Goal: Task Accomplishment & Management: Complete application form

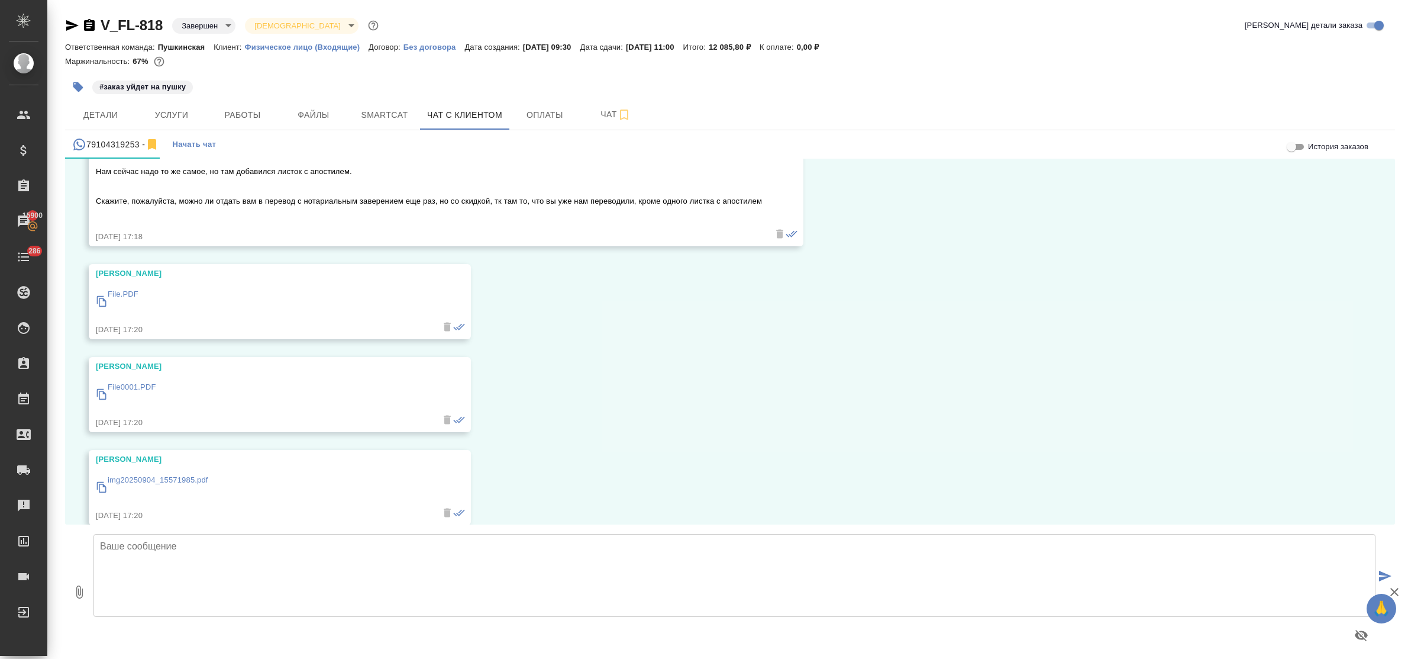
scroll to position [10831, 0]
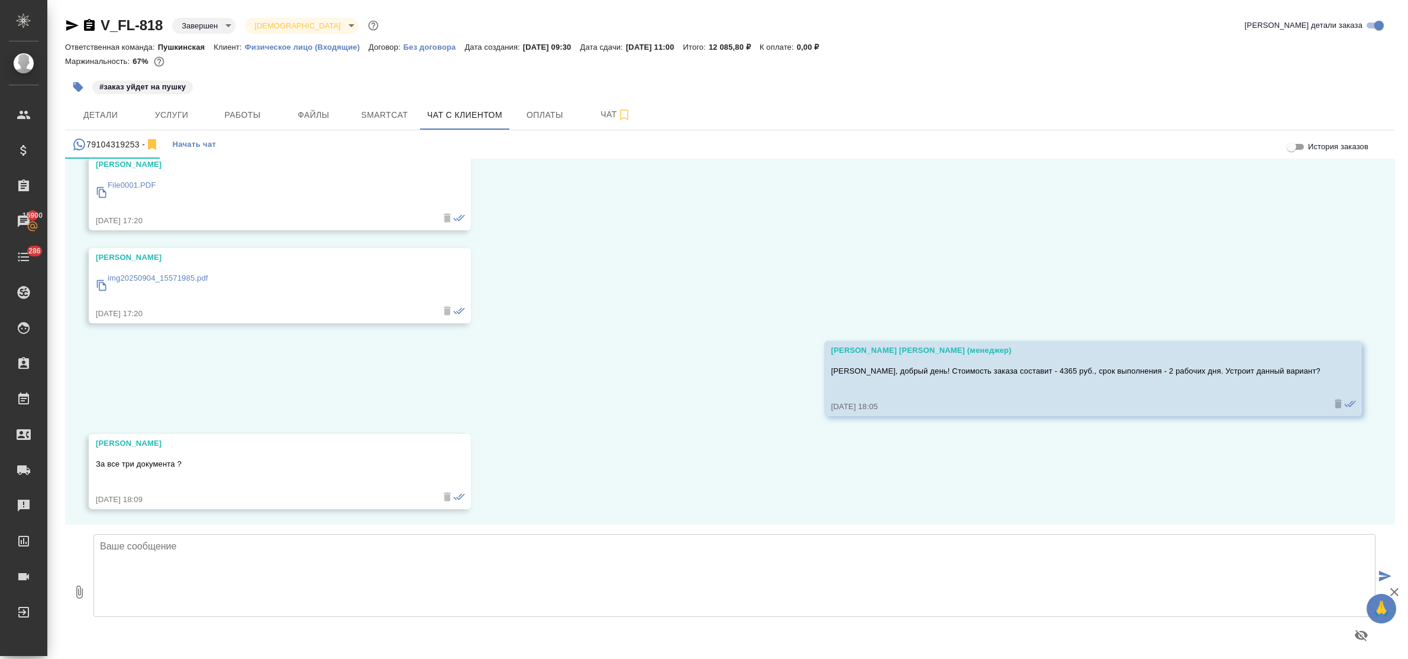
click at [279, 560] on textarea at bounding box center [735, 575] width 1282 height 83
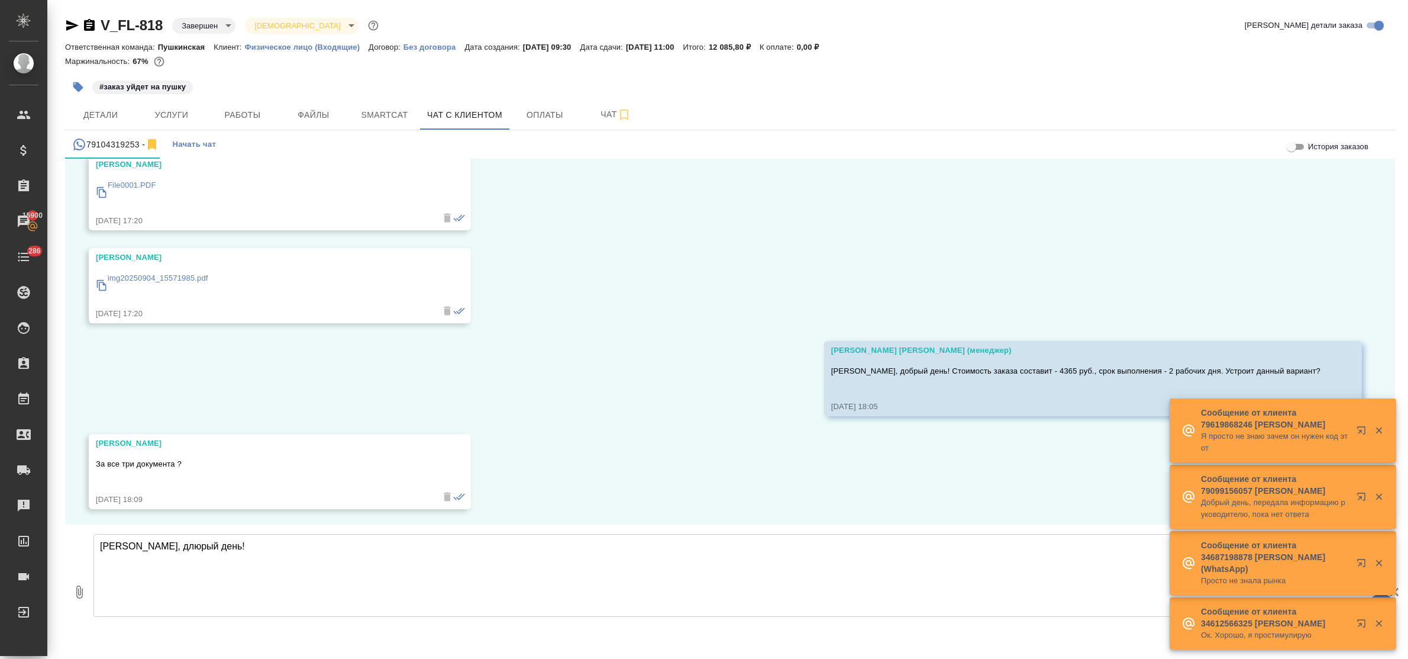
click at [148, 547] on textarea "Юрий, длюрый день!" at bounding box center [735, 575] width 1282 height 83
click at [204, 552] on textarea "Юрий, добрый день!" at bounding box center [735, 575] width 1282 height 83
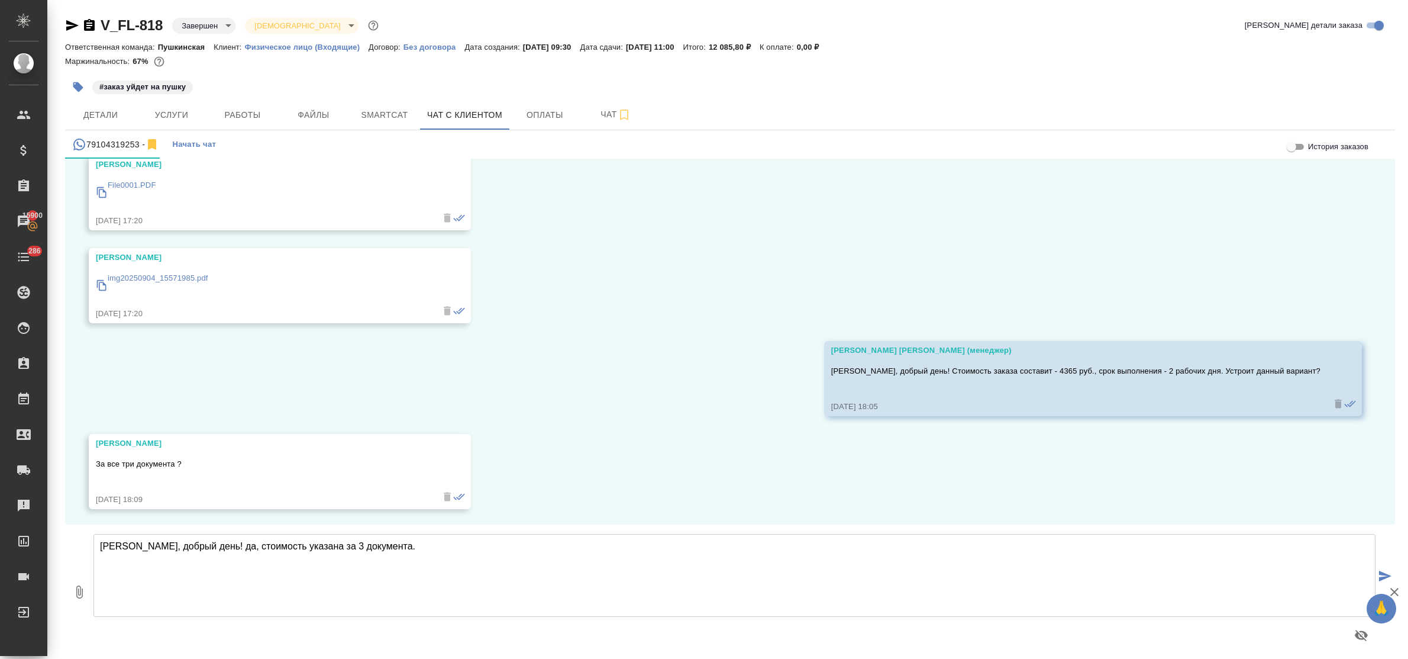
type textarea "Юрий, добрый день! да, стоимость указана за 3 документа."
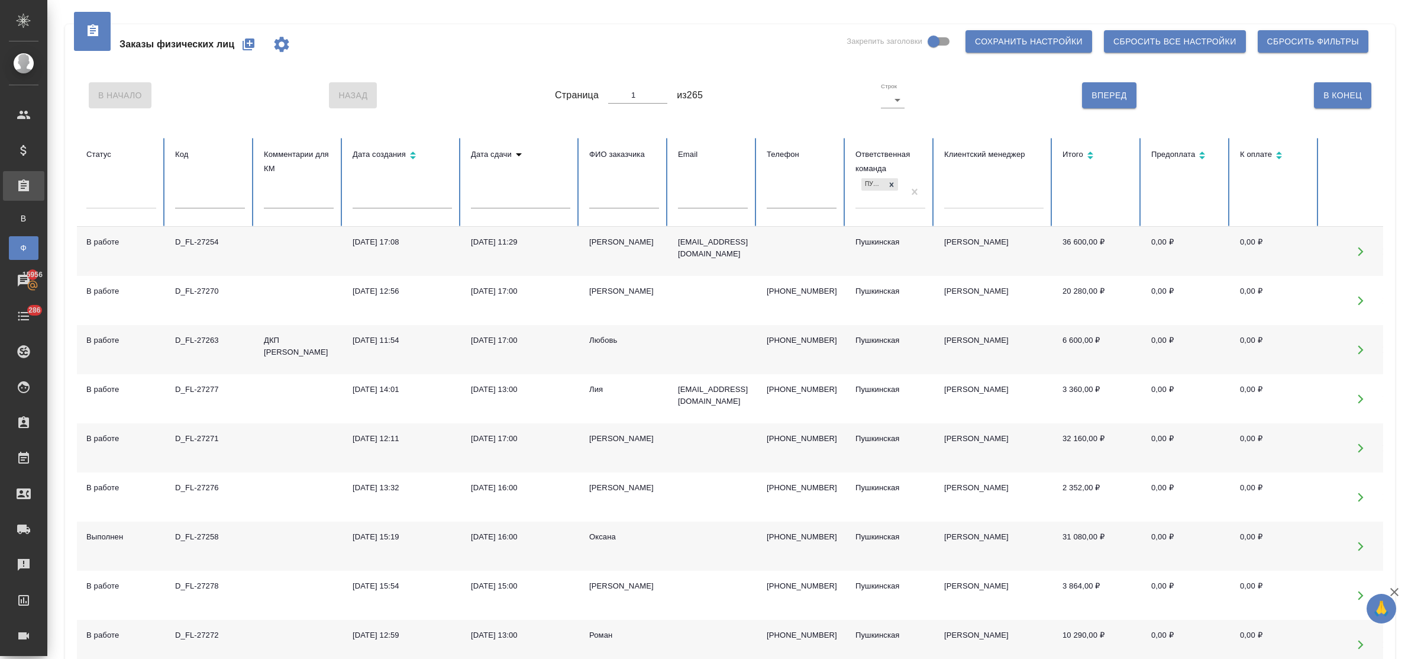
click at [211, 203] on input "text" at bounding box center [210, 200] width 70 height 17
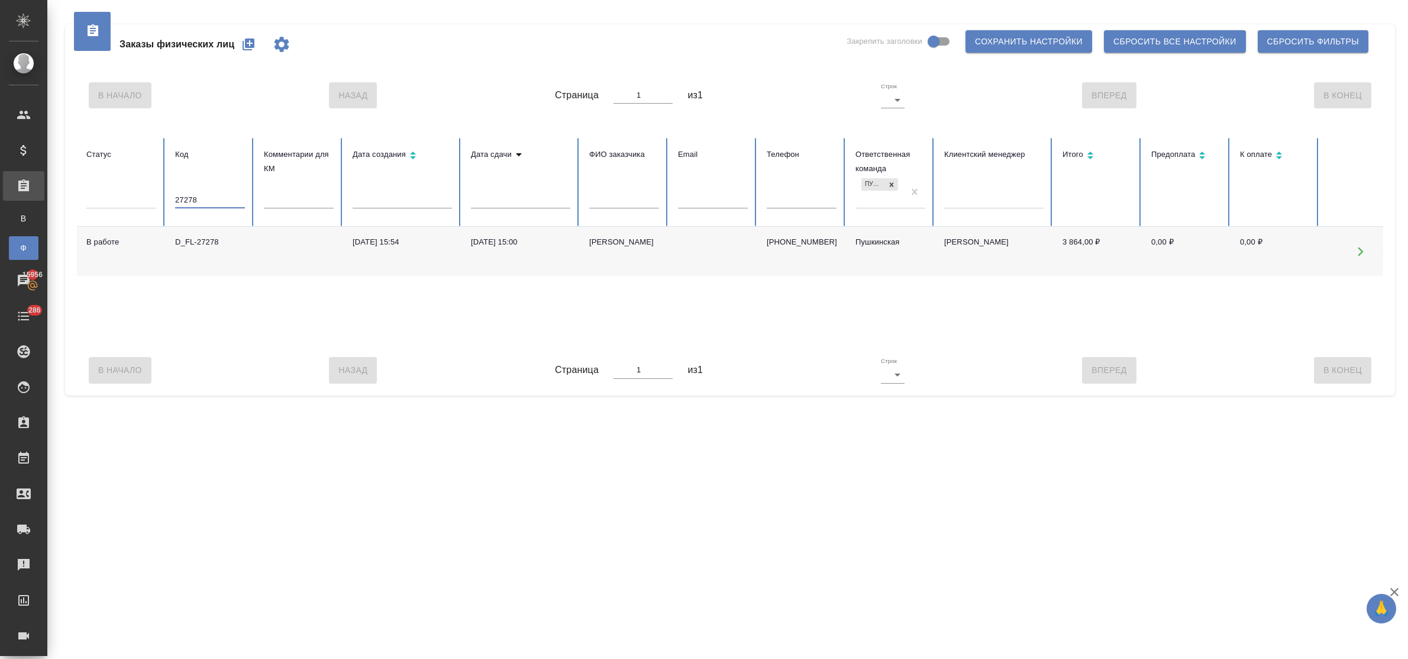
type input "27278"
click at [205, 243] on div "D_FL-27278" at bounding box center [210, 242] width 70 height 12
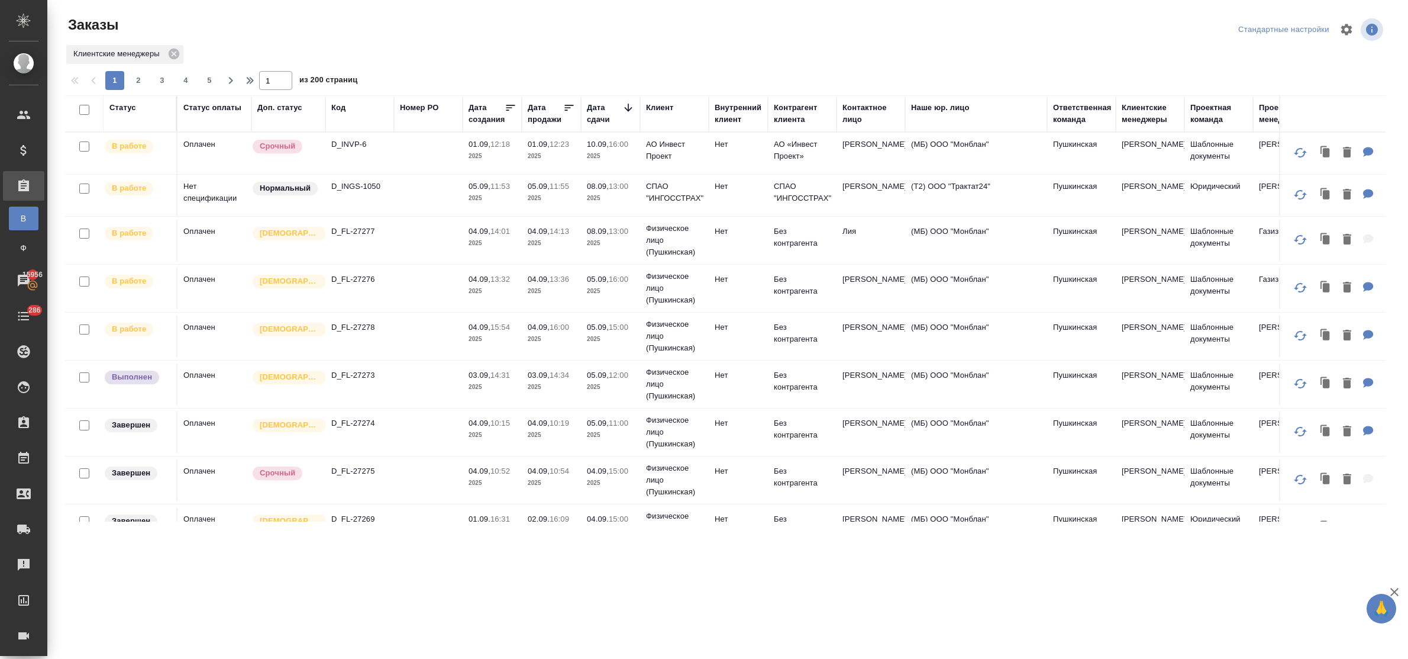
click at [608, 22] on div at bounding box center [729, 29] width 443 height 28
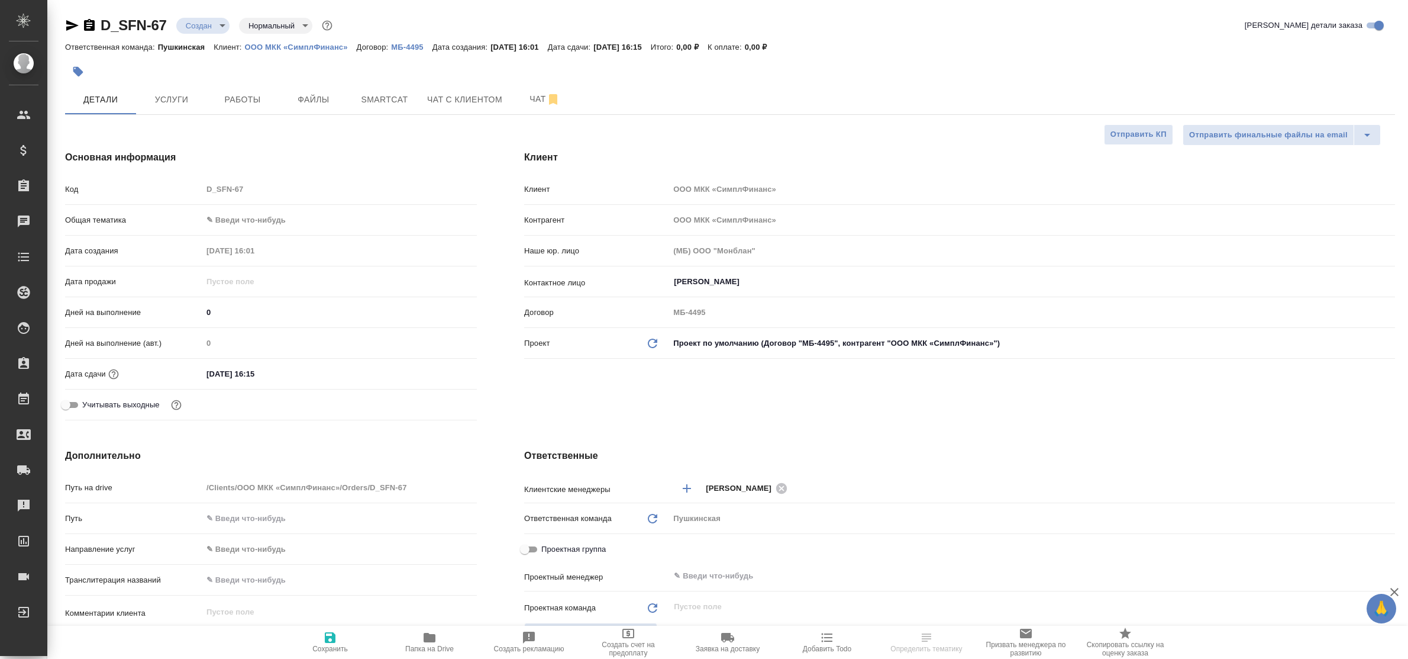
select select "RU"
type textarea "x"
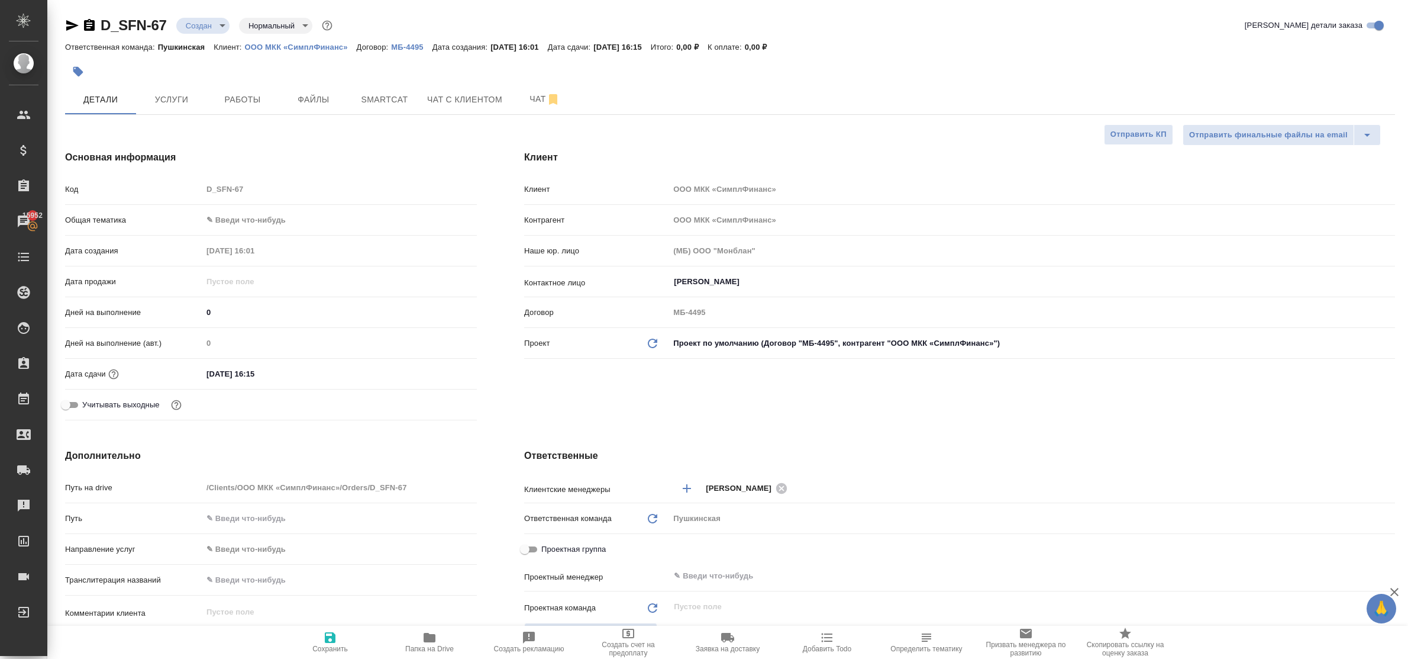
type textarea "x"
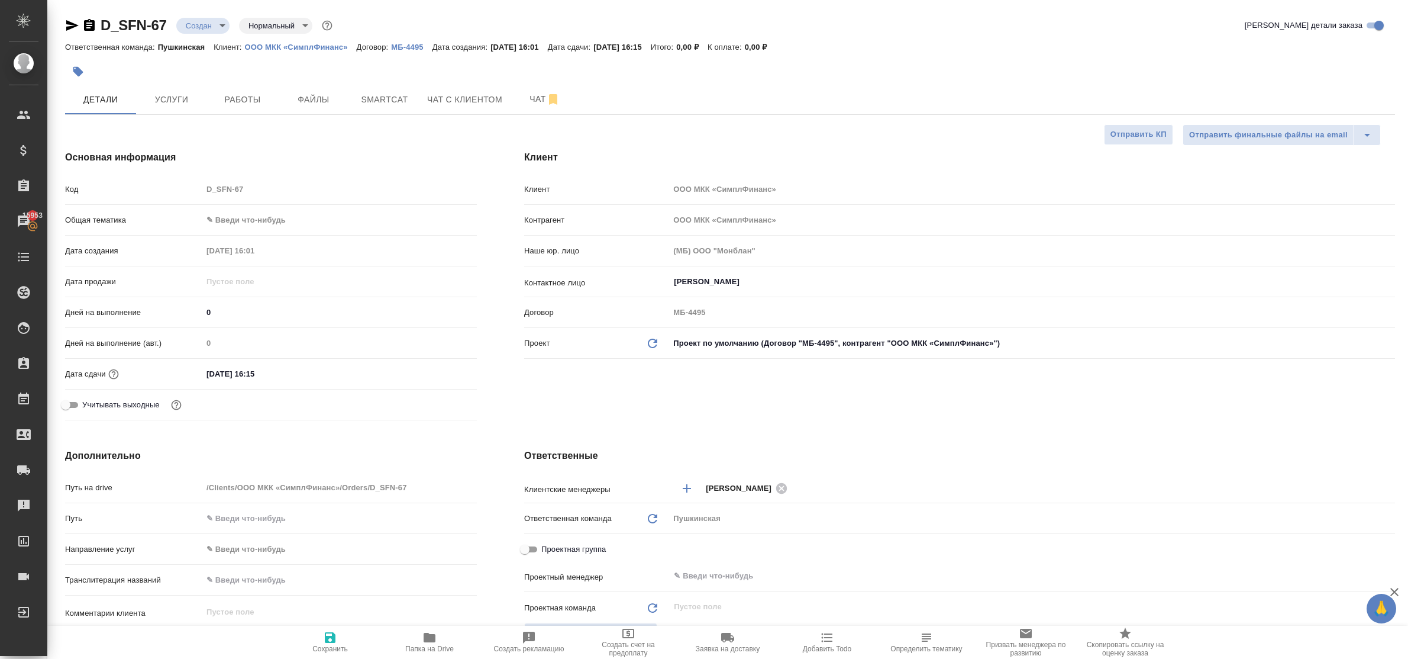
type textarea "x"
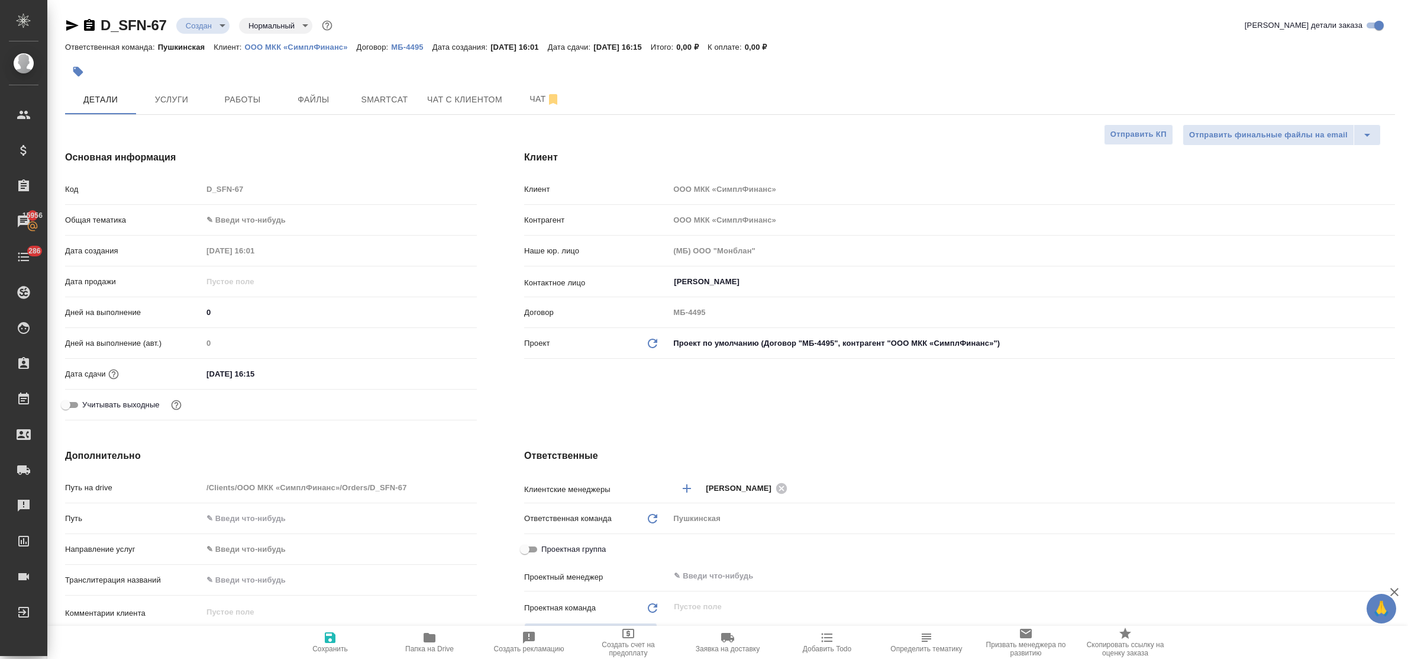
type textarea "x"
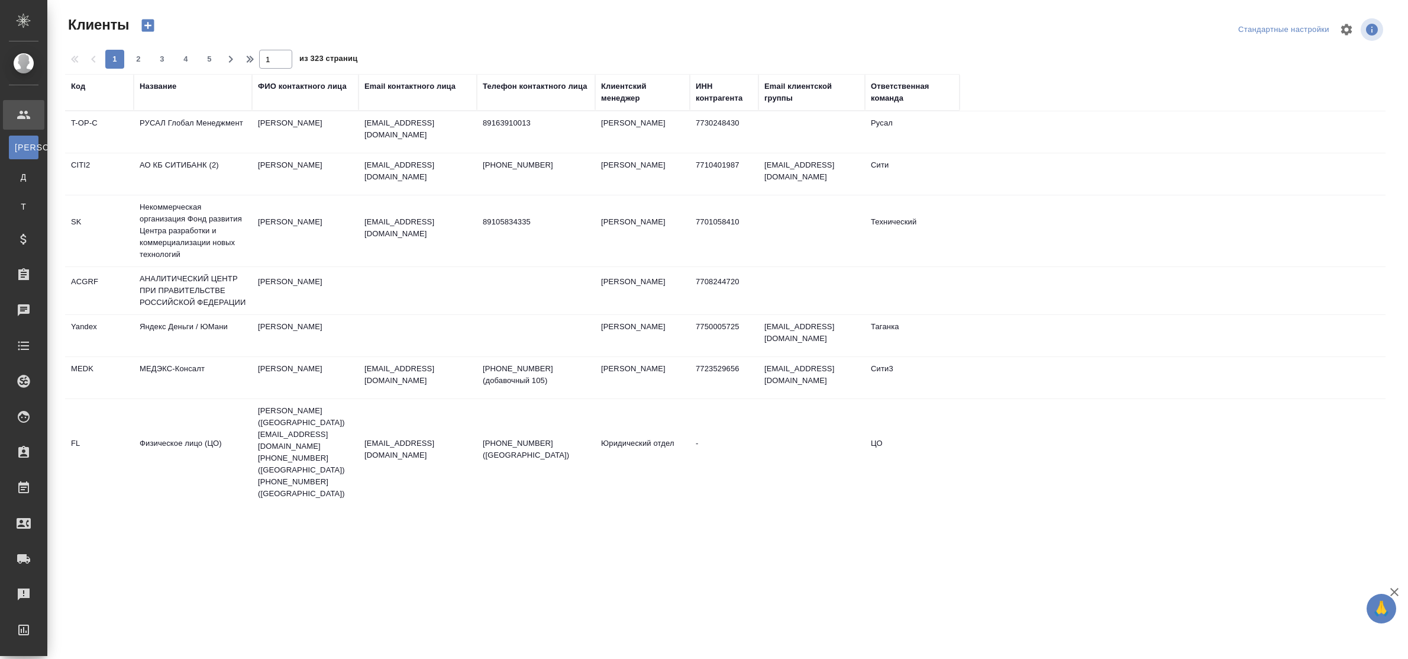
select select "RU"
click at [169, 88] on div "Название" at bounding box center [158, 86] width 37 height 12
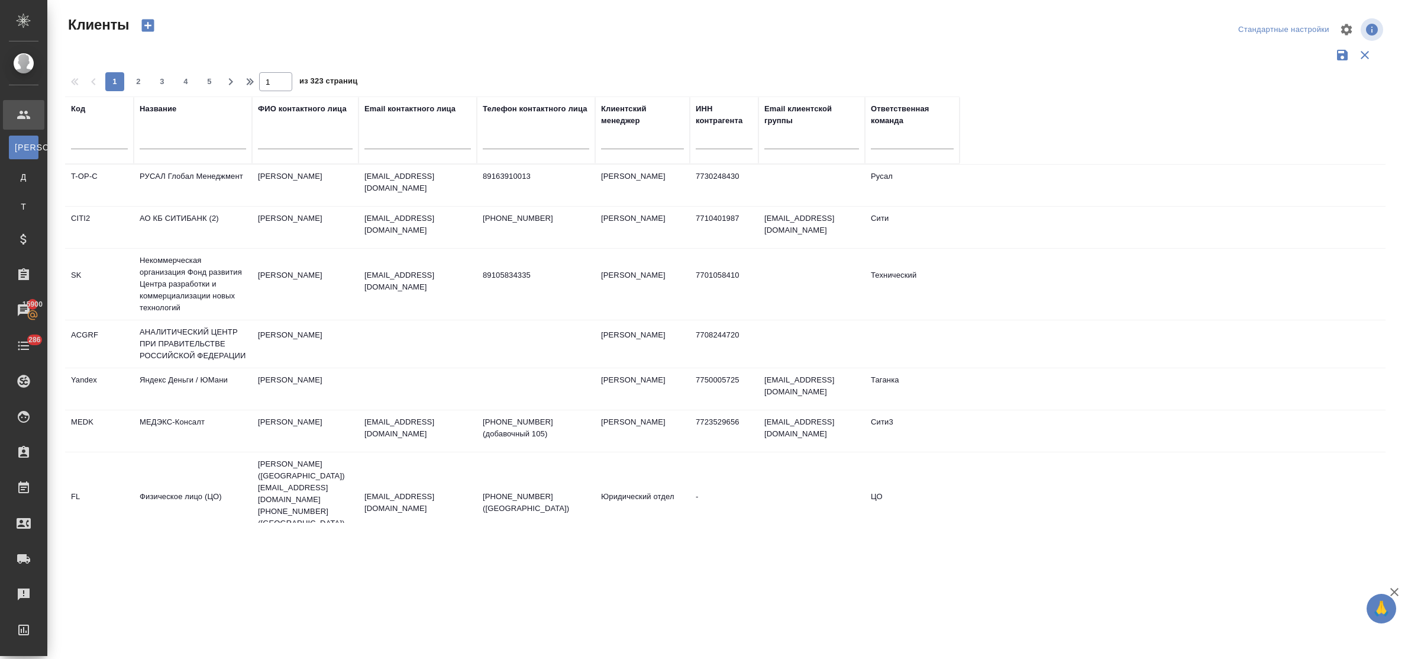
click at [176, 143] on input "text" at bounding box center [193, 141] width 107 height 15
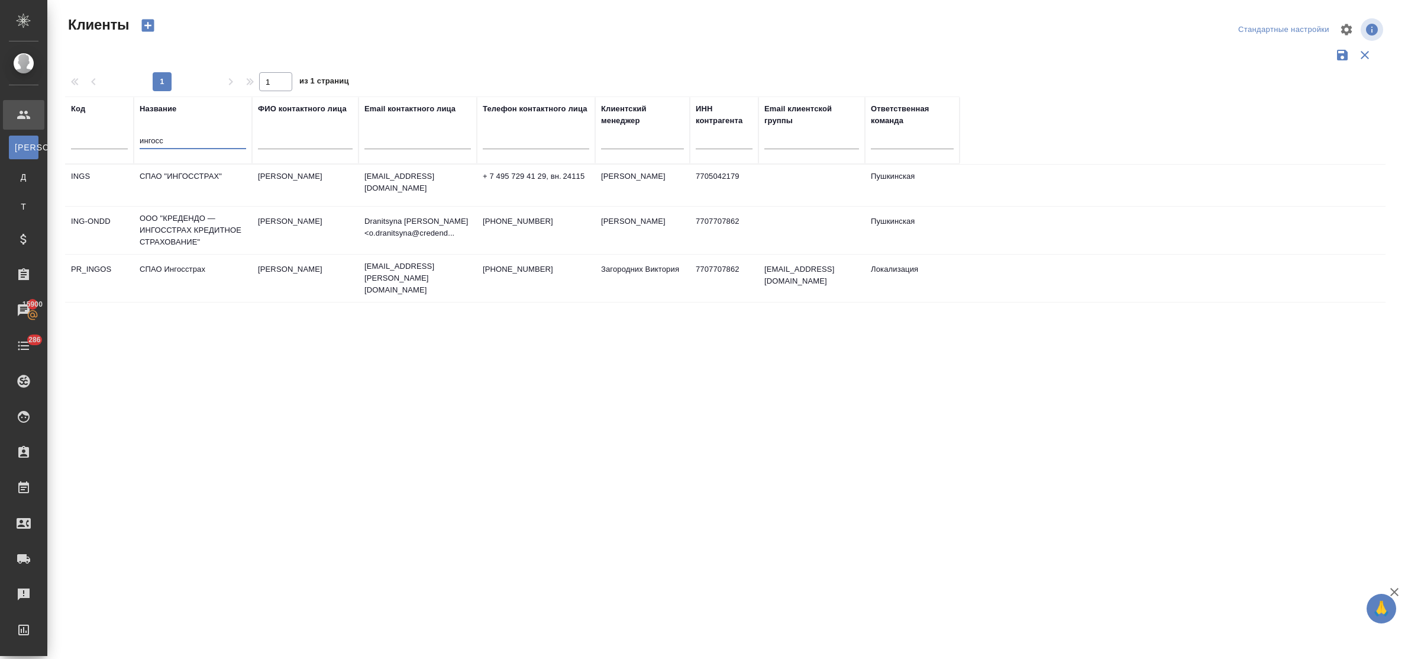
type input "ингосс"
click at [181, 169] on td "СПАО "ИНГОССТРАХ"" at bounding box center [193, 185] width 118 height 41
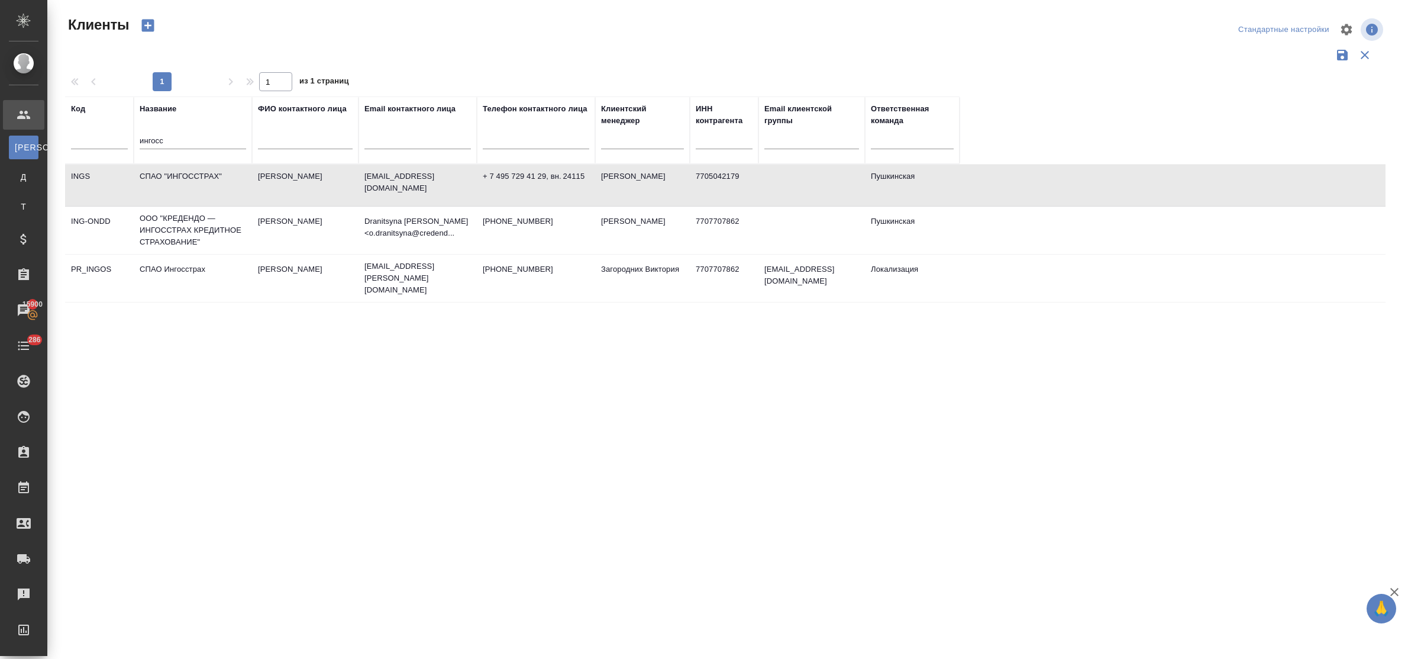
click at [181, 169] on td "СПАО "ИНГОССТРАХ"" at bounding box center [193, 185] width 118 height 41
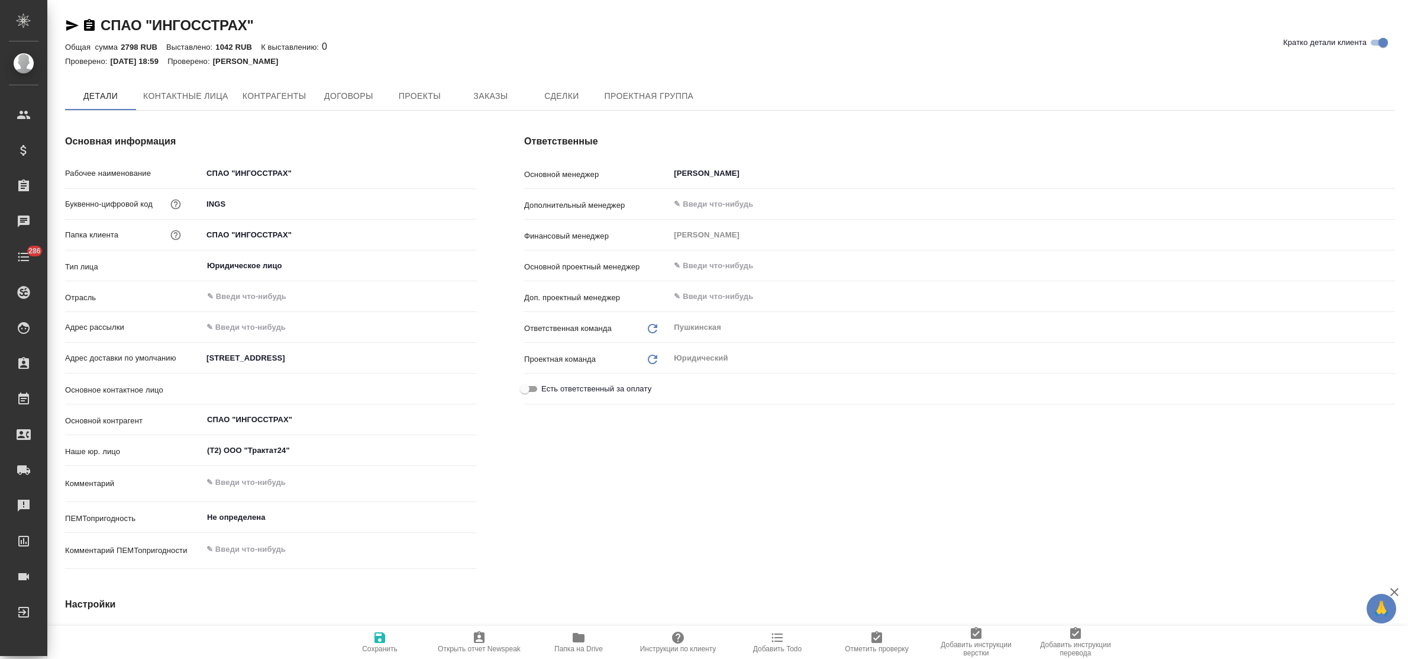
type textarea "x"
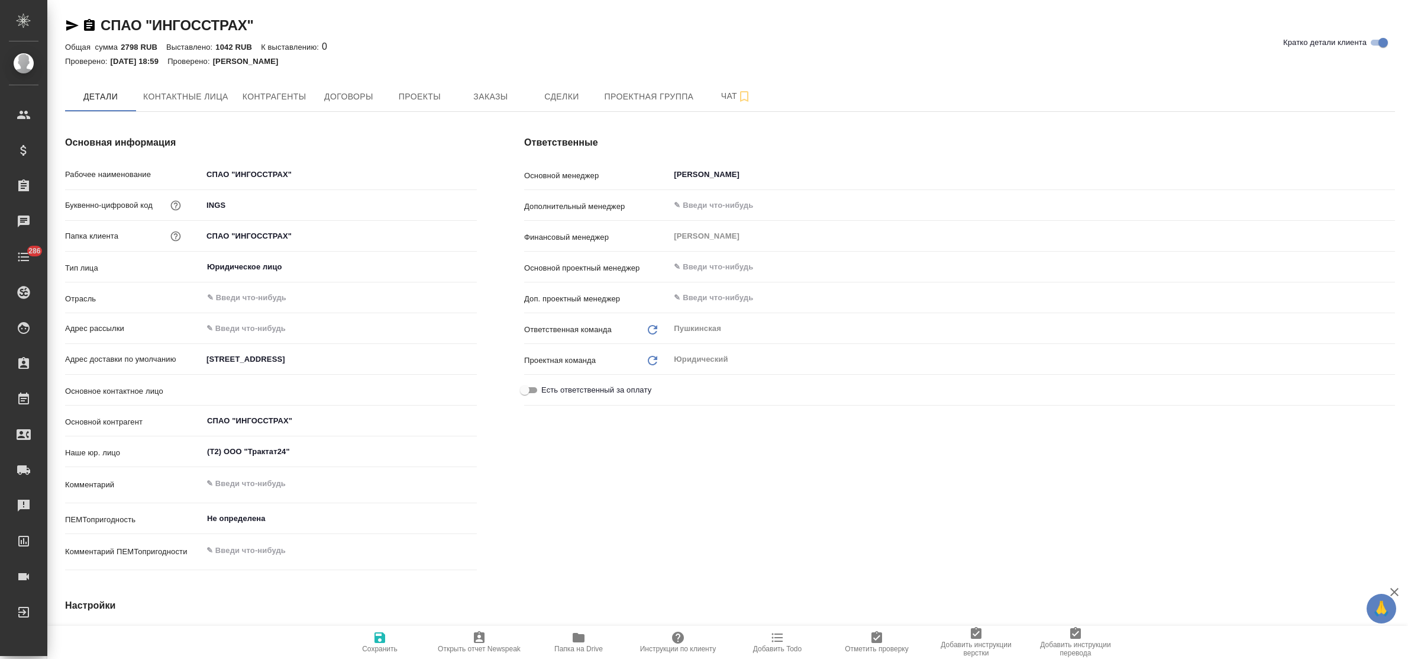
type textarea "x"
drag, startPoint x: 494, startPoint y: 92, endPoint x: 495, endPoint y: 99, distance: 7.1
click at [493, 92] on span "Заказы" at bounding box center [490, 96] width 57 height 15
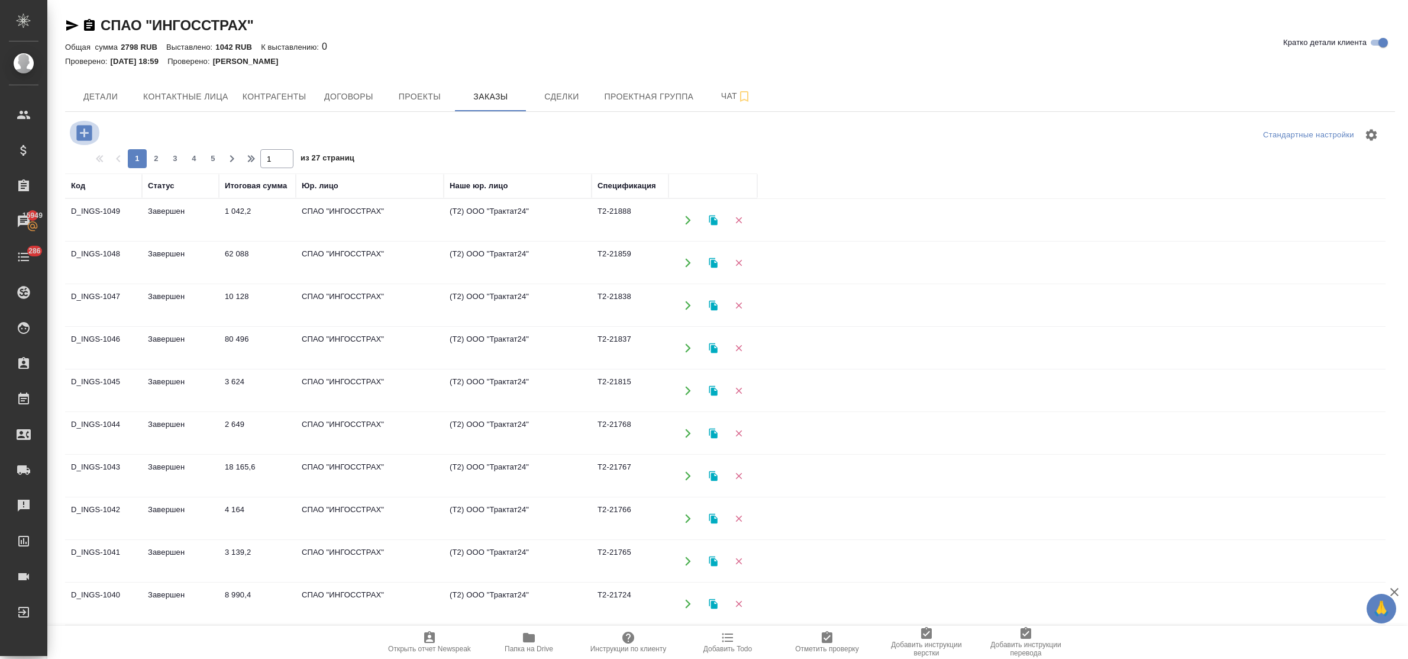
click at [83, 134] on icon "button" at bounding box center [83, 132] width 15 height 15
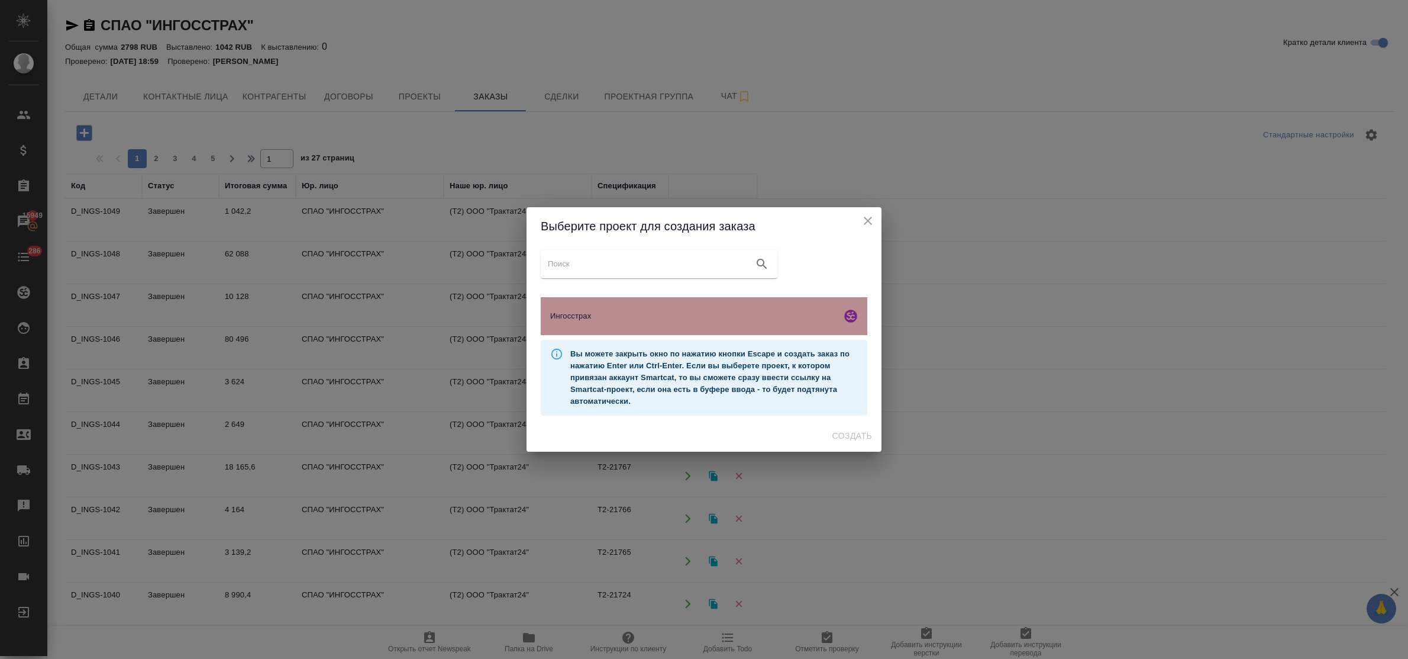
click at [671, 318] on span "Ингосстрах" at bounding box center [693, 316] width 286 height 12
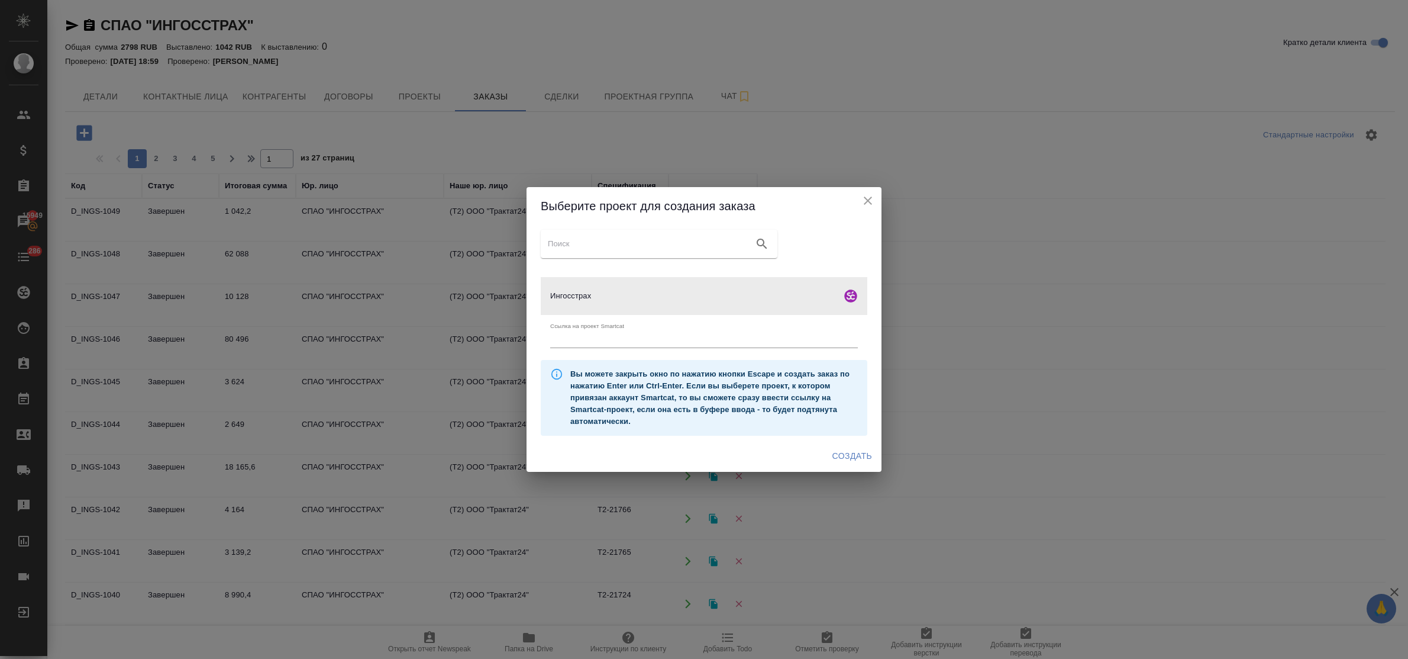
click at [846, 453] on span "Создать" at bounding box center [853, 456] width 40 height 15
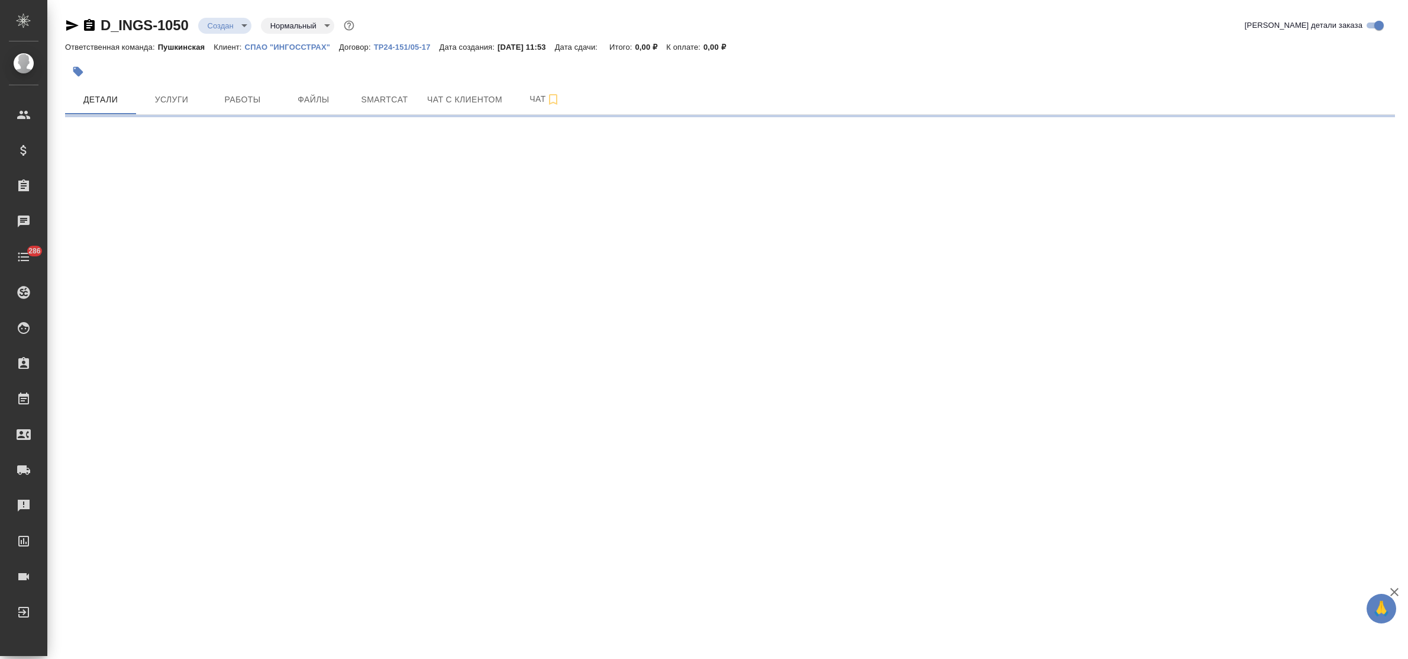
select select "RU"
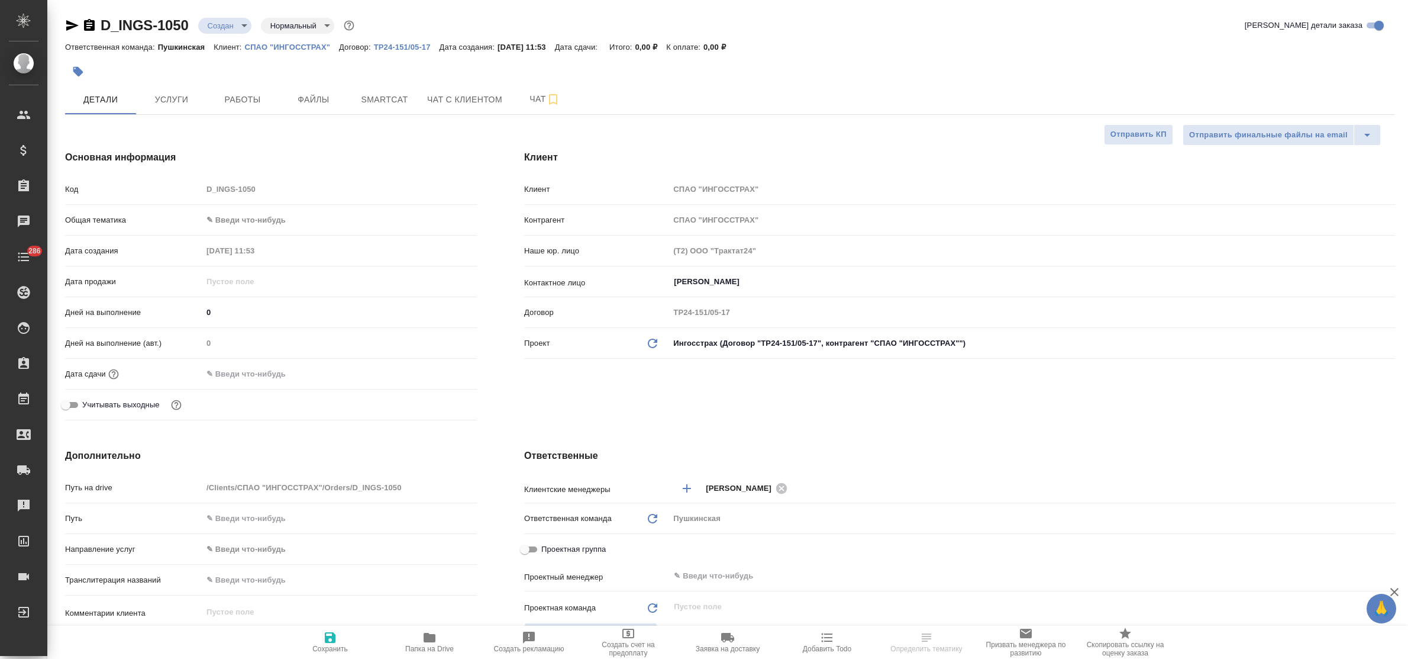
type textarea "x"
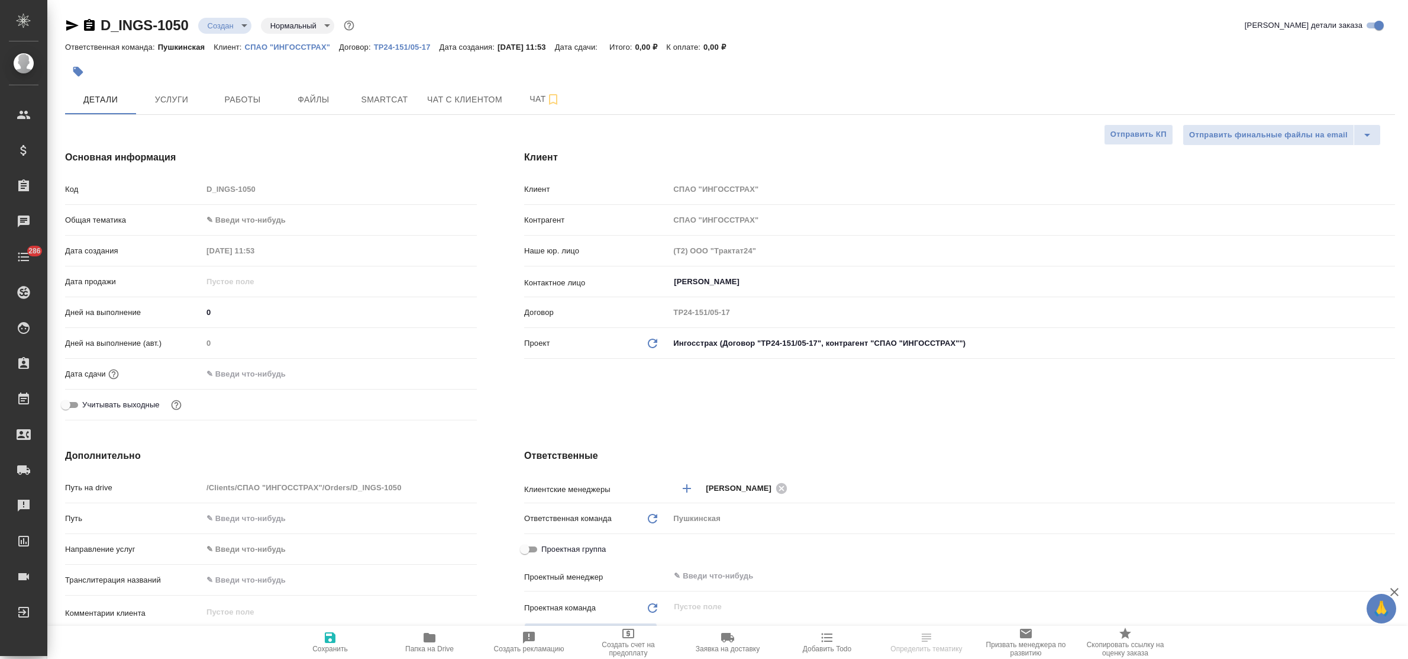
type textarea "x"
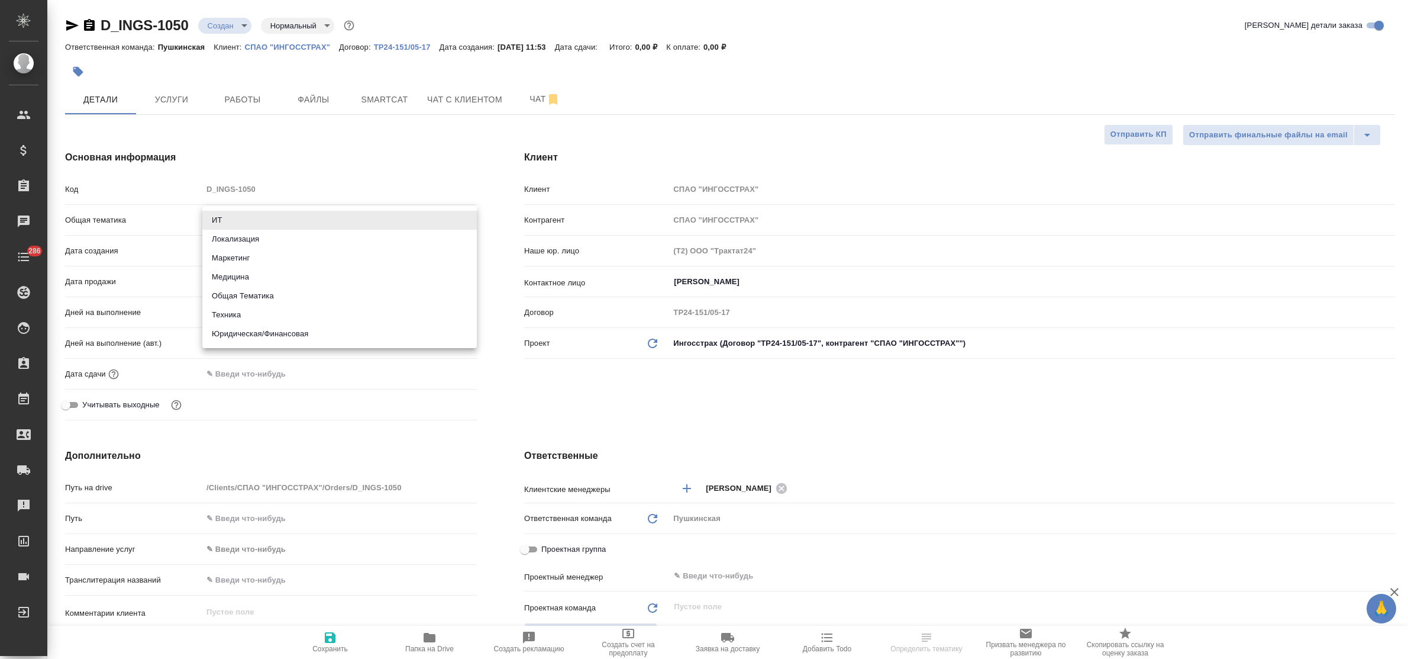
click at [275, 217] on body "🙏 .cls-1 fill:#fff; AWATERA Bulakhova Elena Клиенты Спецификации Заказы Чаты 28…" at bounding box center [704, 329] width 1408 height 659
click at [285, 327] on li "Юридическая/Финансовая" at bounding box center [339, 333] width 275 height 19
type input "yr-fn"
type textarea "x"
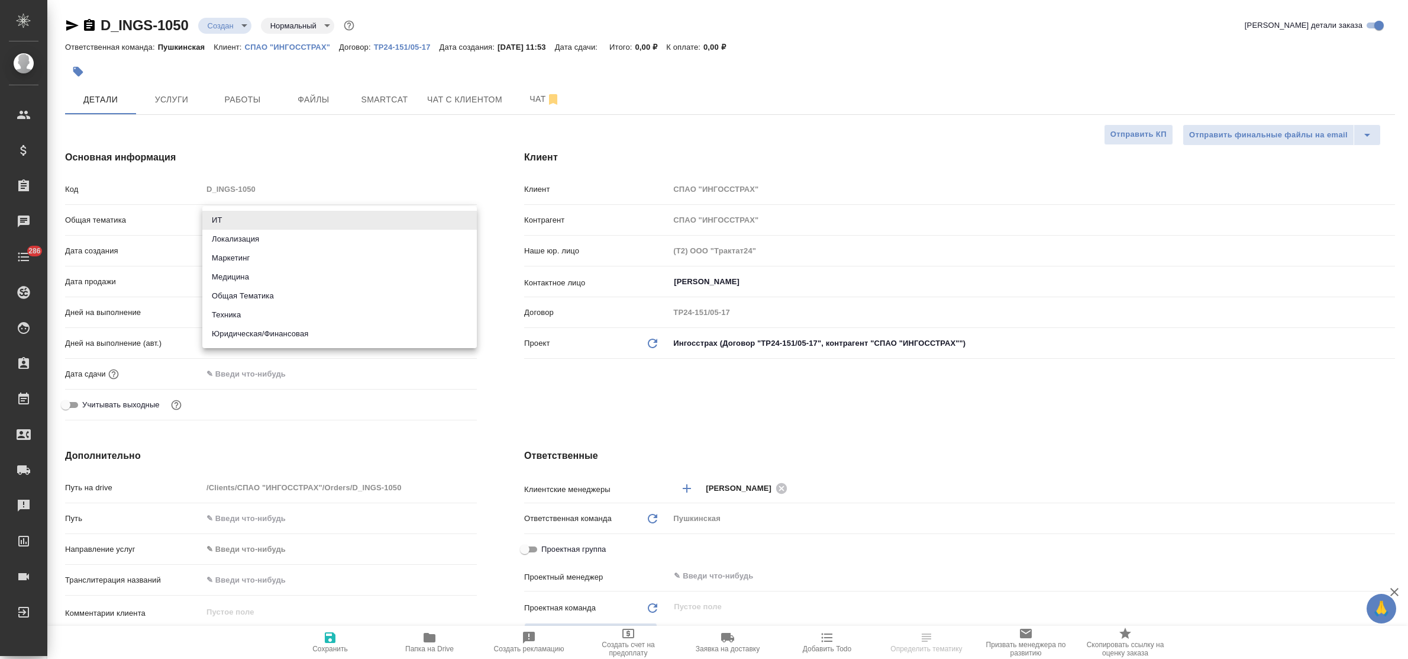
type textarea "x"
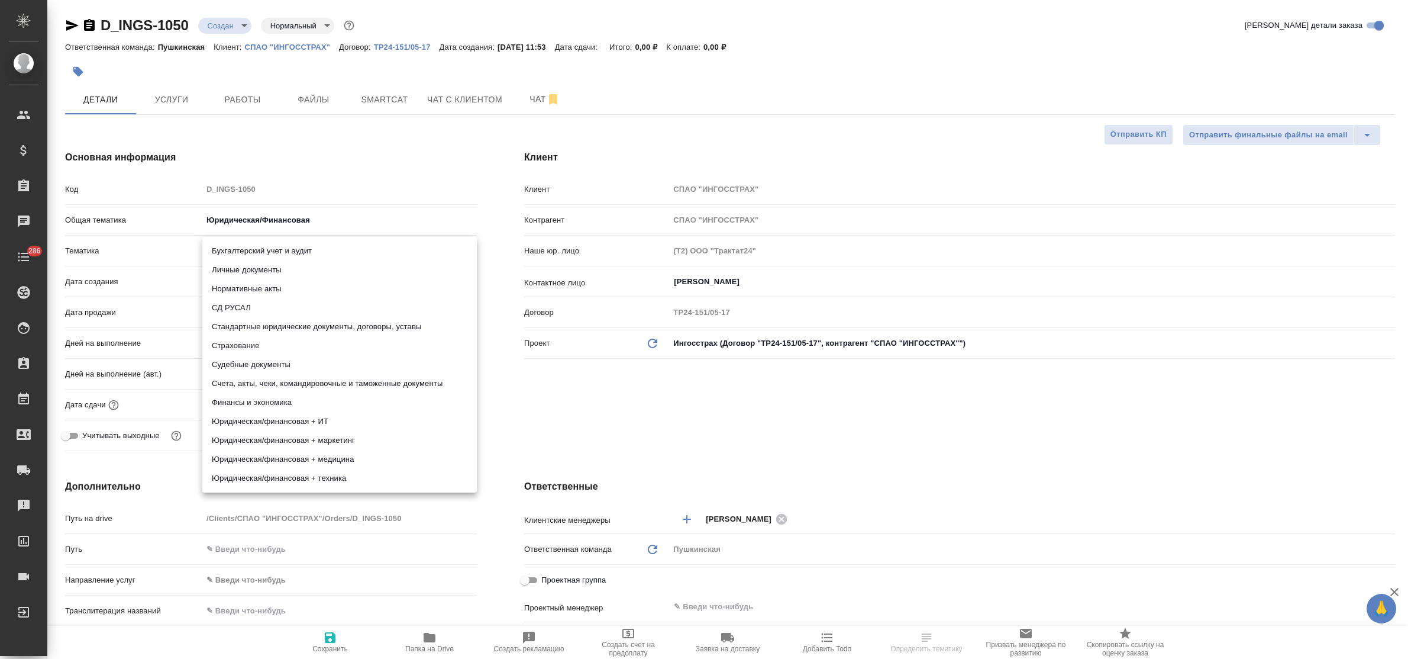
click at [269, 253] on body "🙏 .cls-1 fill:#fff; AWATERA Bulakhova Elena Клиенты Спецификации Заказы Чаты 28…" at bounding box center [704, 329] width 1408 height 659
click at [310, 327] on li "Стандартные юридические документы, договоры, уставы" at bounding box center [339, 326] width 275 height 19
type textarea "x"
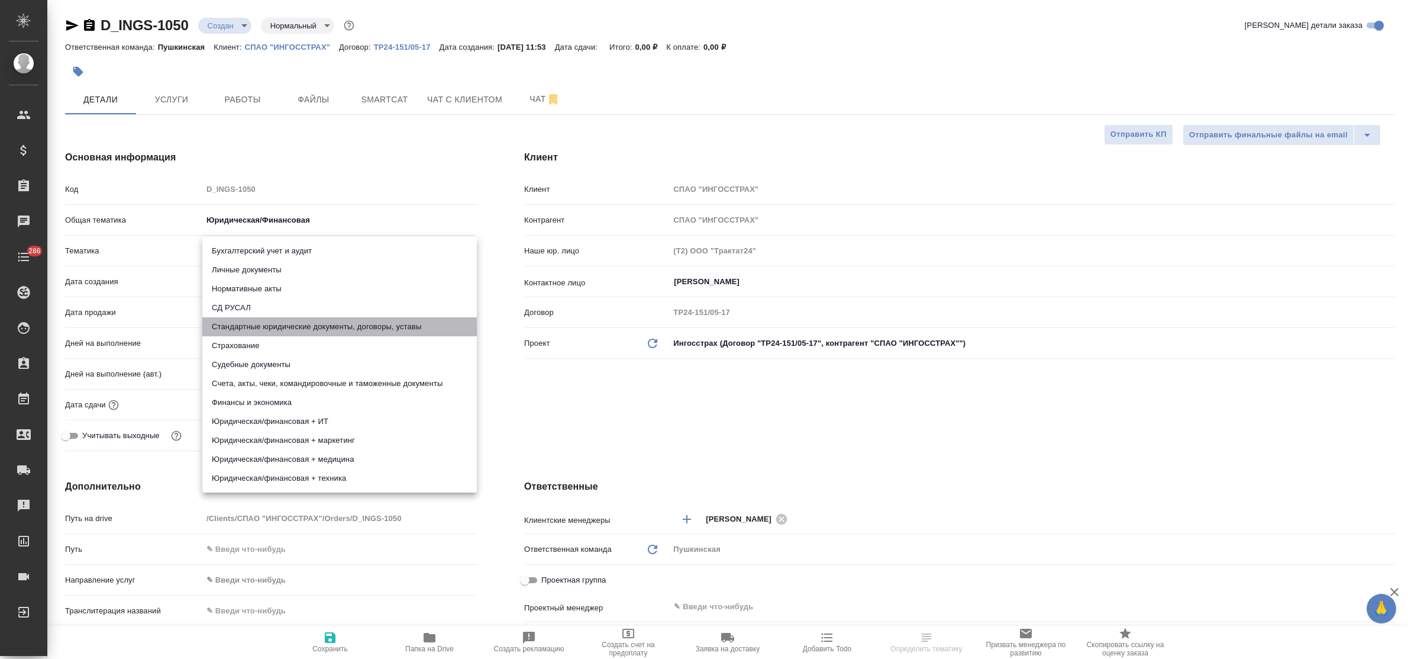
type input "5f647205b73bc97568ca66bf"
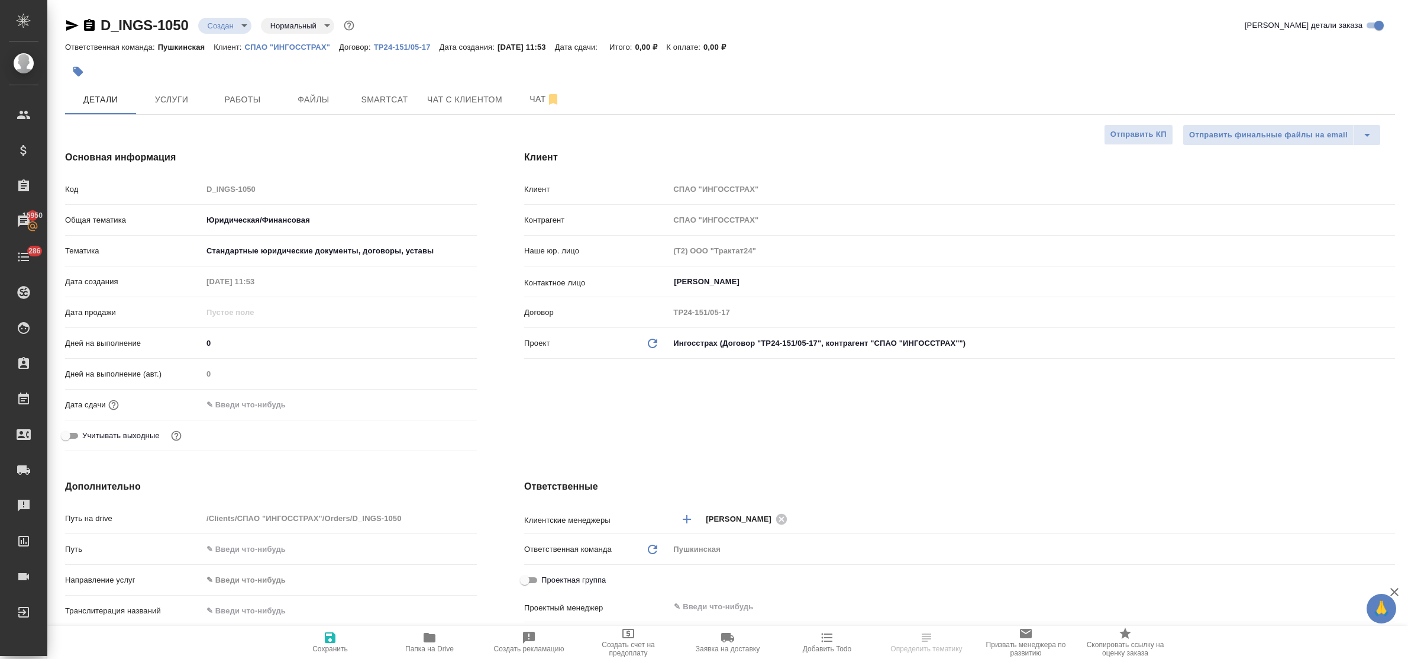
click at [275, 404] on input "text" at bounding box center [254, 404] width 104 height 17
click at [439, 402] on icon "button" at bounding box center [443, 404] width 14 height 14
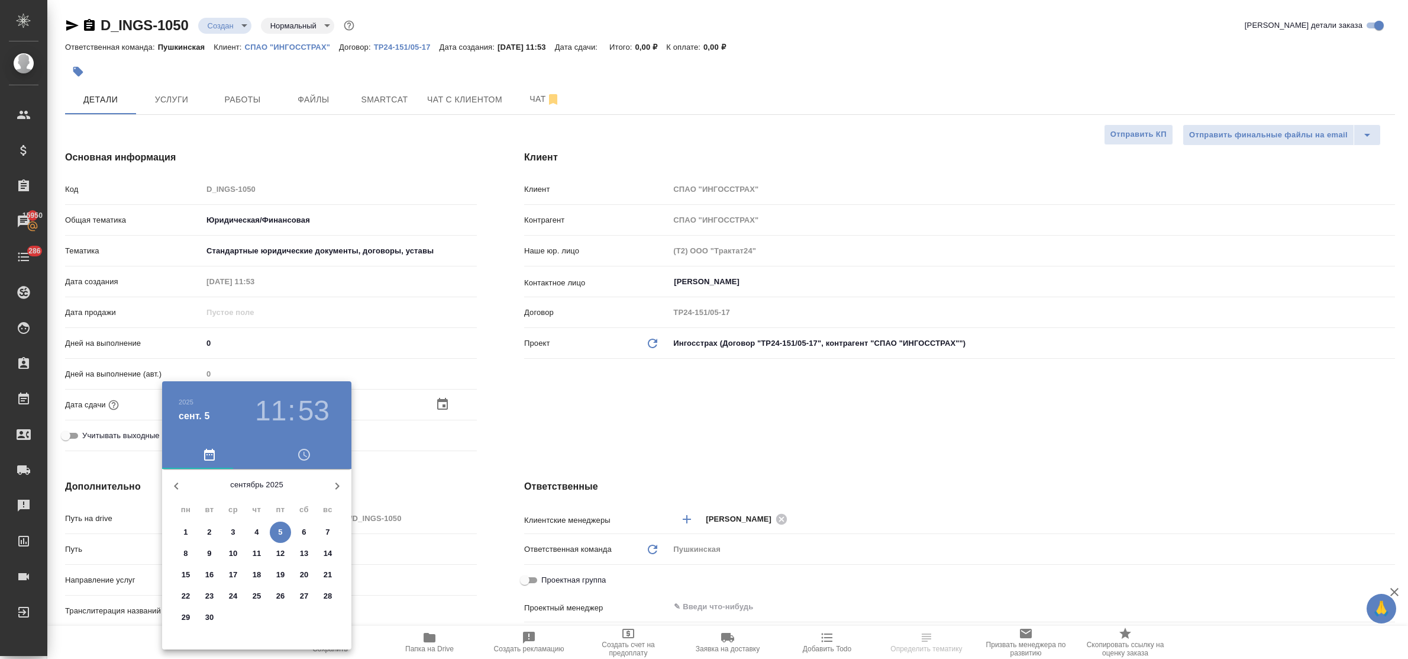
click at [185, 553] on p "8" at bounding box center [185, 553] width 4 height 12
type input "08.09.2025 11:53"
type textarea "x"
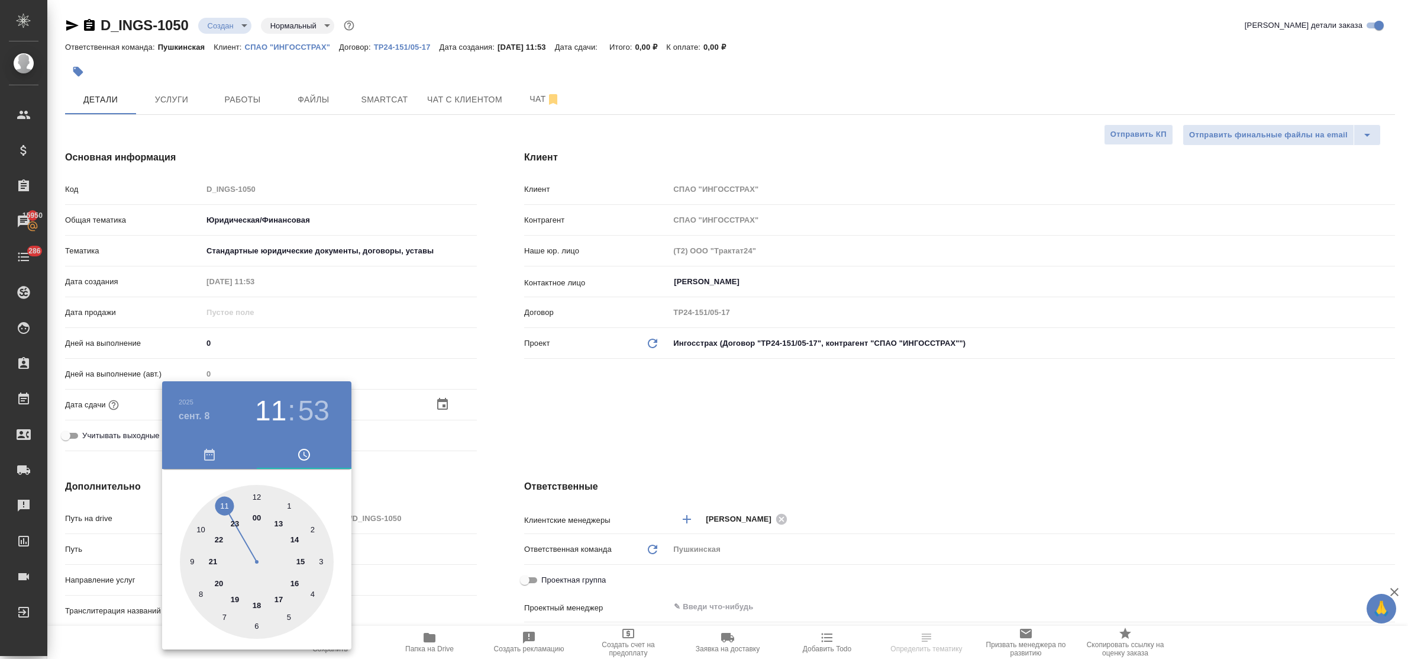
click at [276, 522] on div at bounding box center [257, 562] width 154 height 154
type input "08.09.2025 13:53"
type textarea "x"
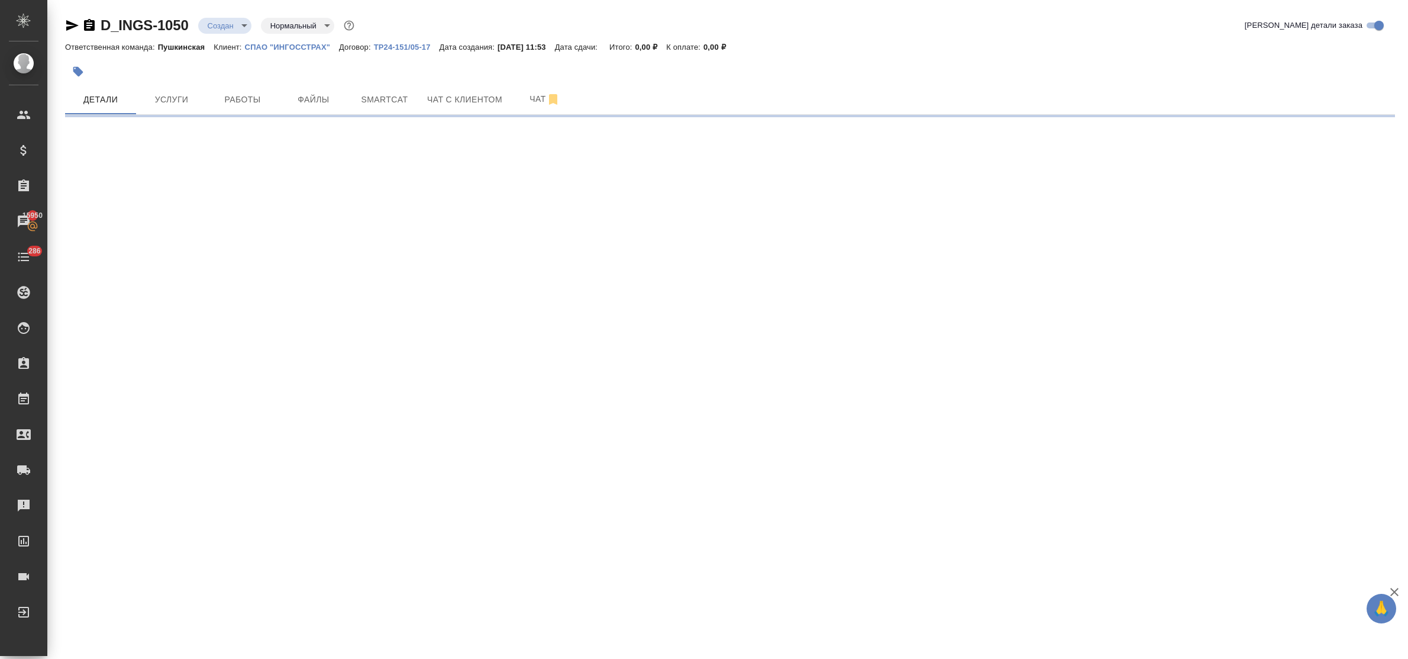
click at [397, 496] on div ".cls-1 fill:#fff; AWATERA Bulakhova Elena Клиенты Спецификации Заказы 15950 Чат…" at bounding box center [704, 329] width 1408 height 659
select select "RU"
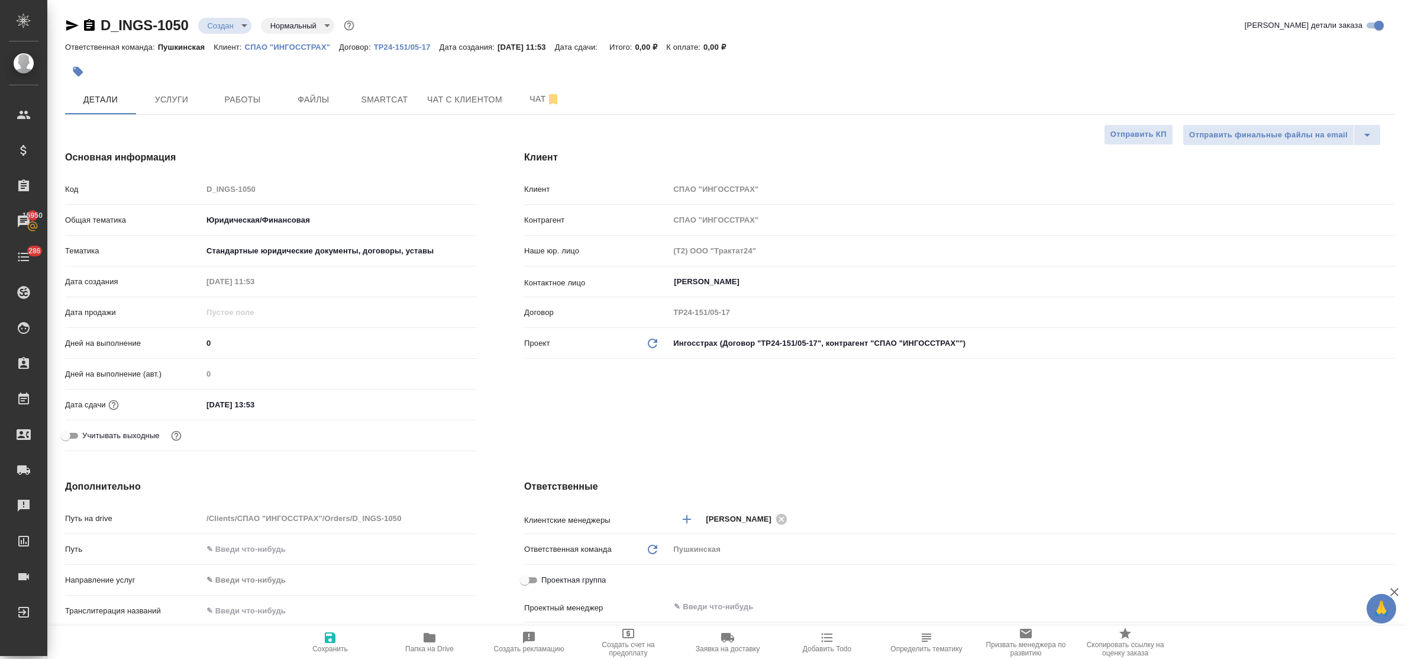
type textarea "x"
click at [286, 404] on input "08.09.2025 13:53" at bounding box center [255, 404] width 104 height 17
type input "08.09.2025 13:5_"
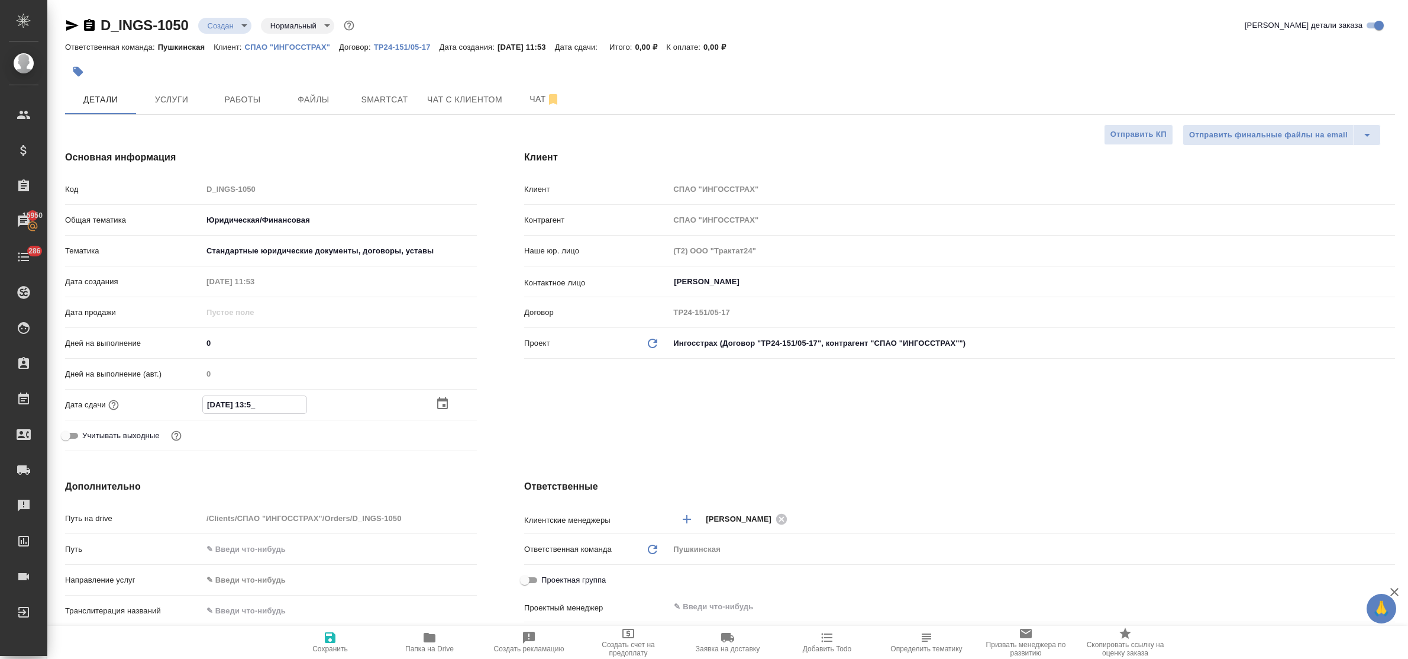
type textarea "x"
type input "08.09.2025 13:__"
type textarea "x"
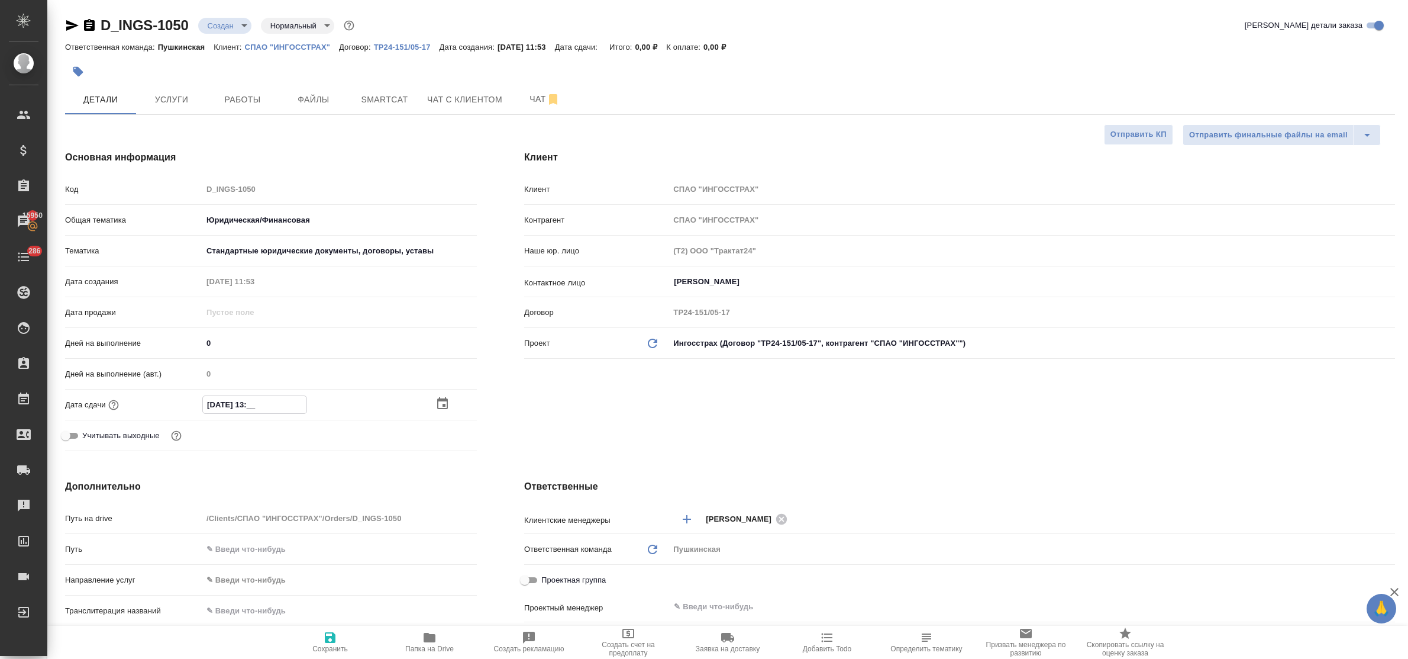
type textarea "x"
type input "08.09.2025 13:0_"
type textarea "x"
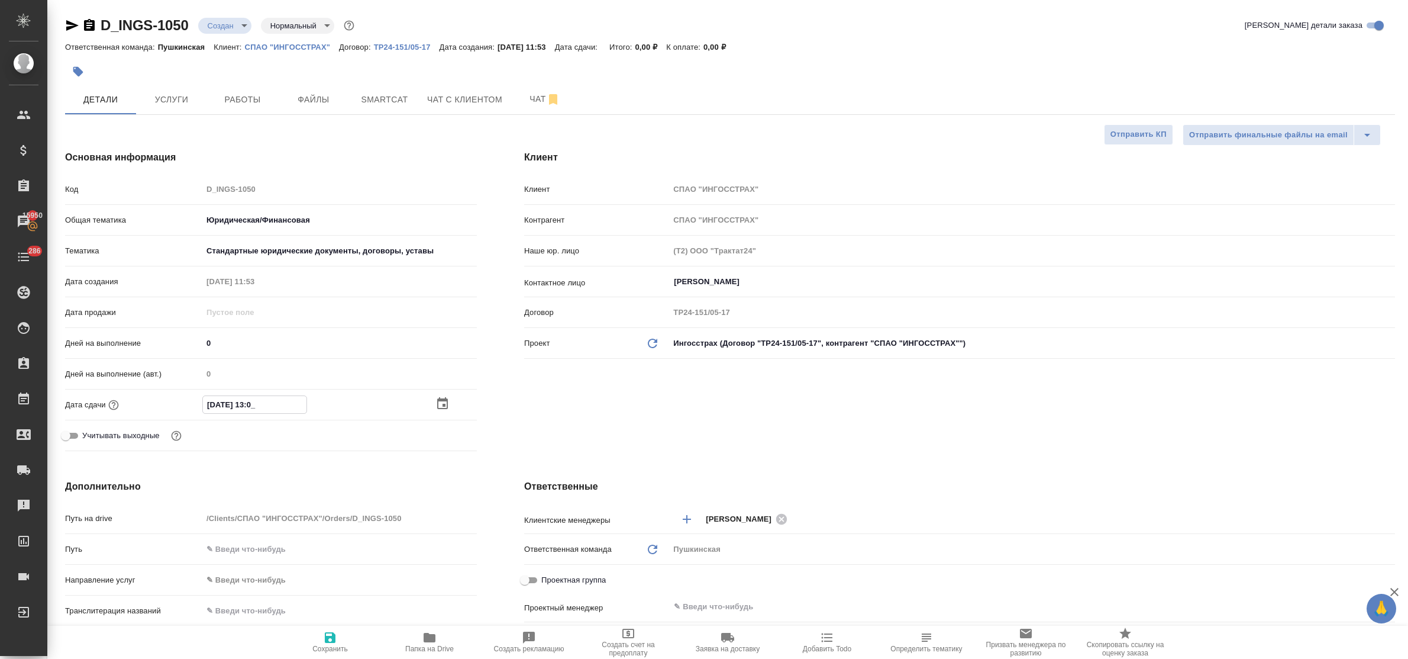
type textarea "x"
type input "08.09.2025 13:00"
type textarea "x"
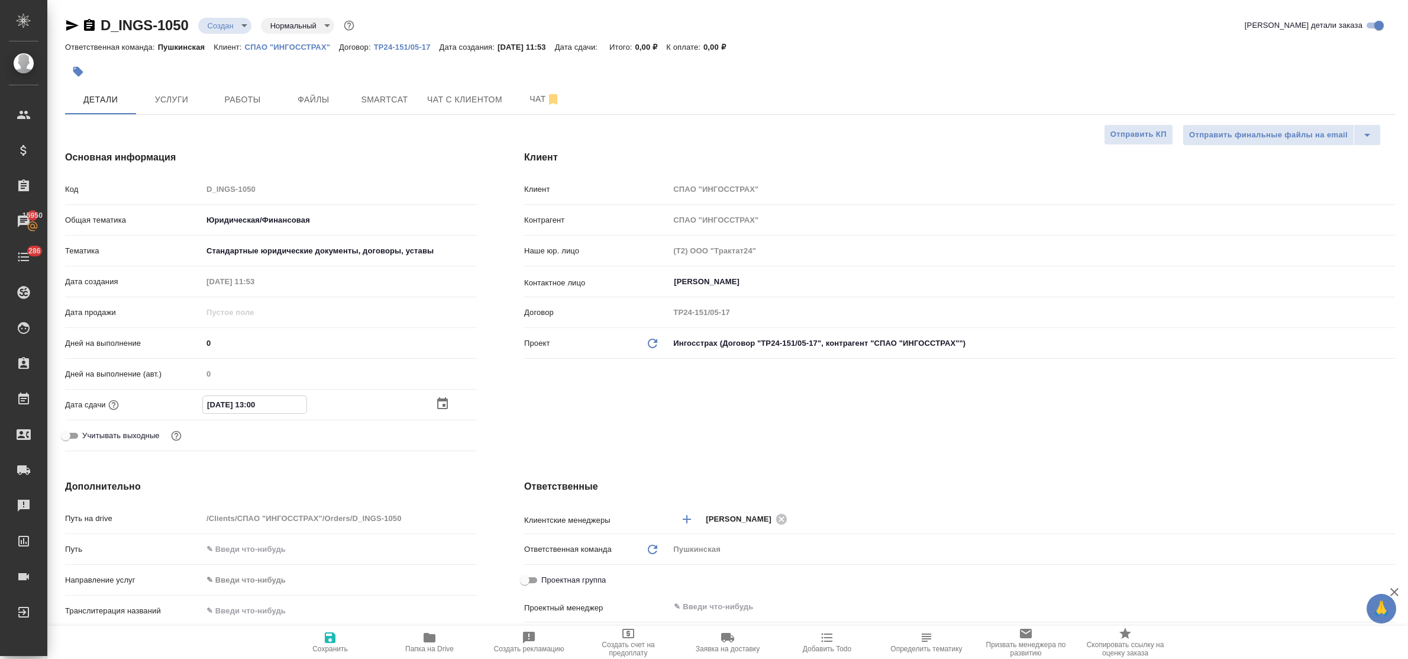
scroll to position [222, 0]
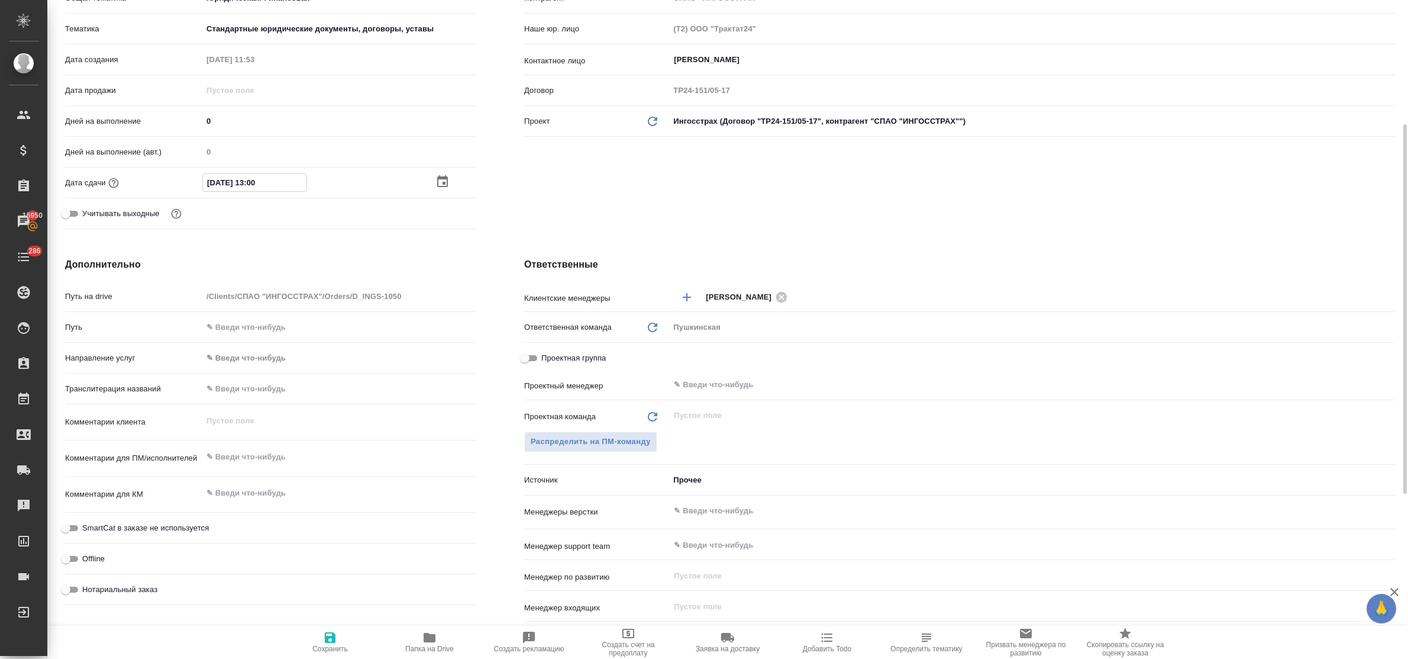
type input "08.09.2025 13:00"
type textarea "x"
click at [290, 453] on textarea at bounding box center [339, 457] width 275 height 20
type textarea "п"
type textarea "x"
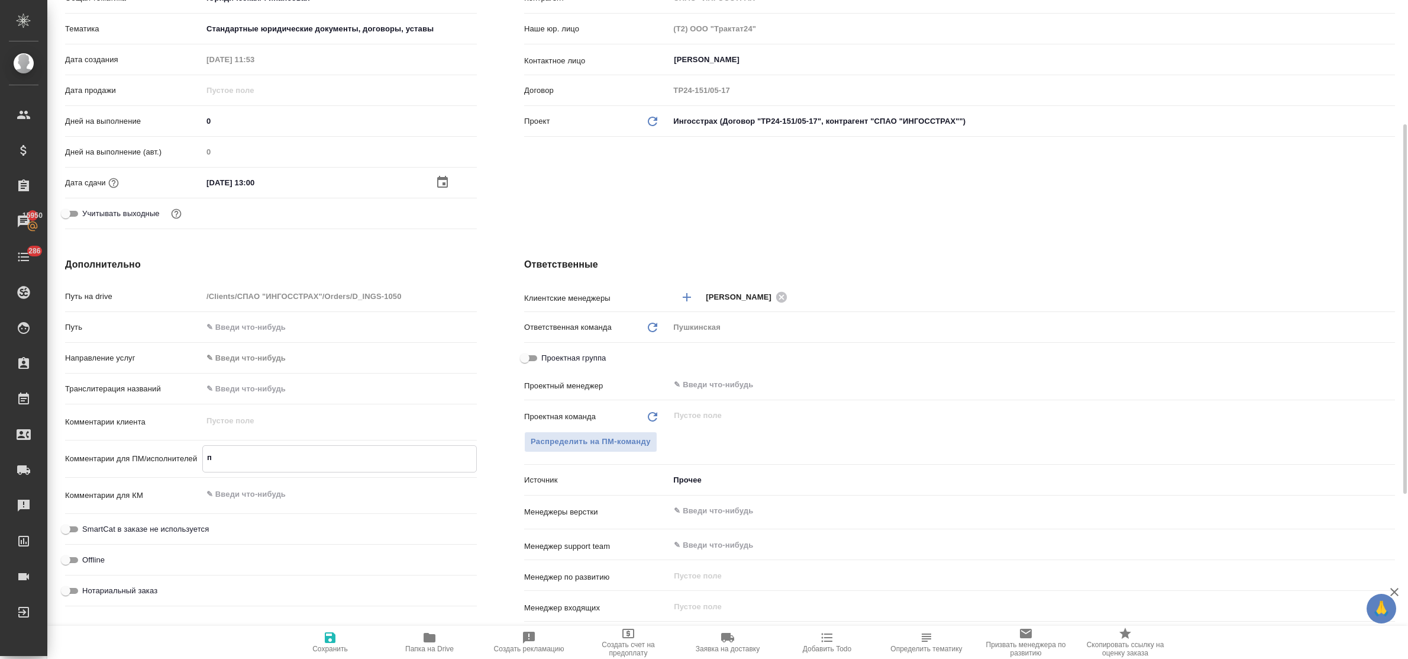
type textarea "x"
type textarea "пр"
type textarea "x"
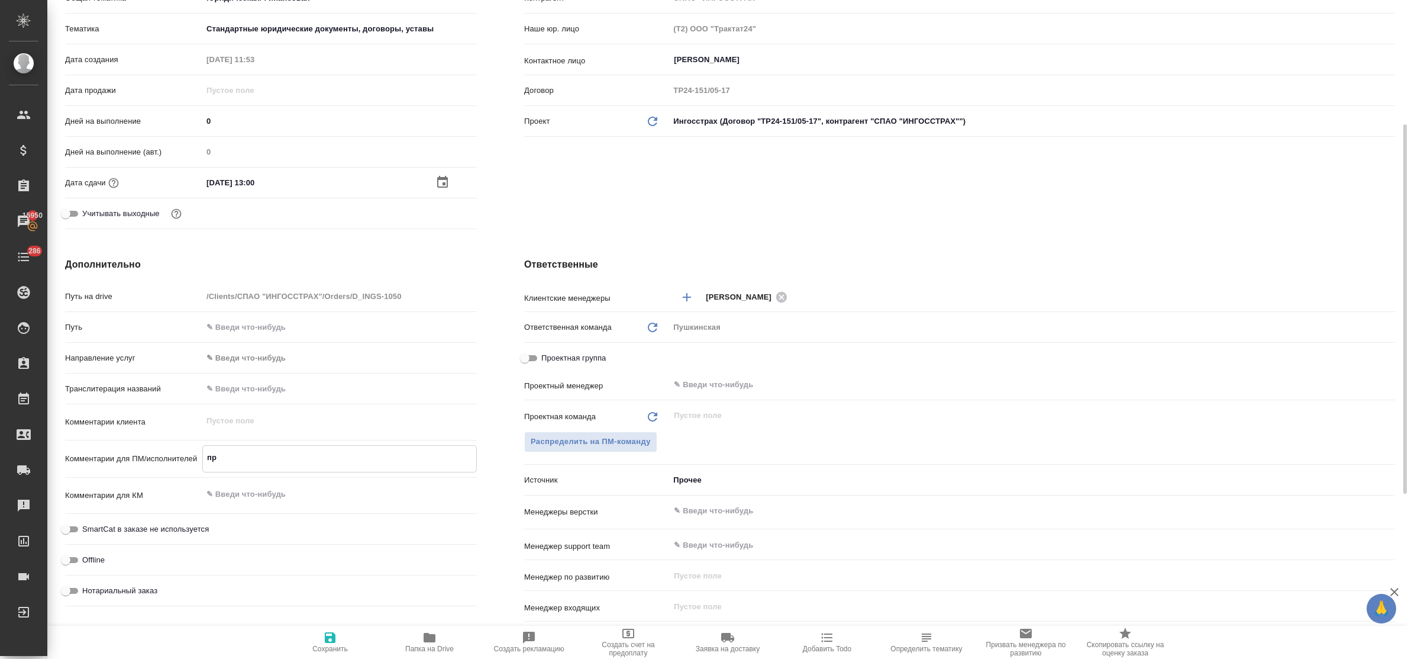
type textarea "x"
type textarea "при"
type textarea "x"
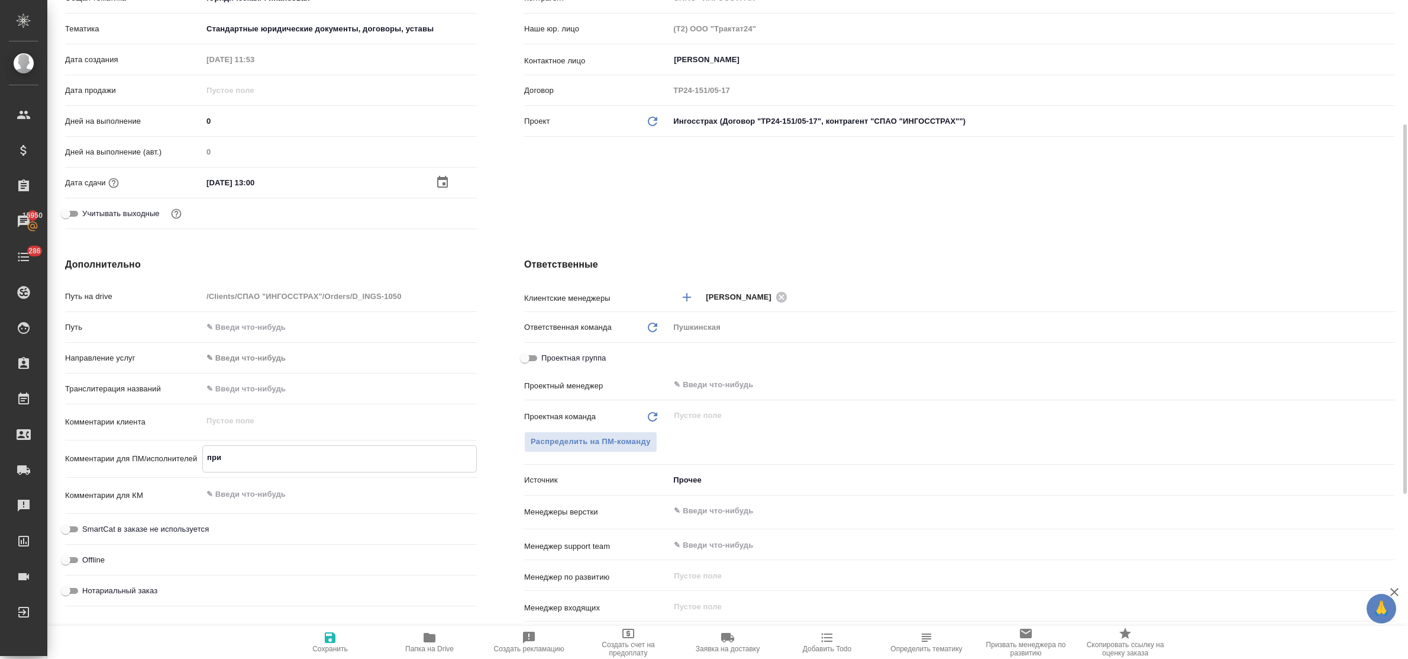
type textarea "прич"
type textarea "x"
type textarea "приче"
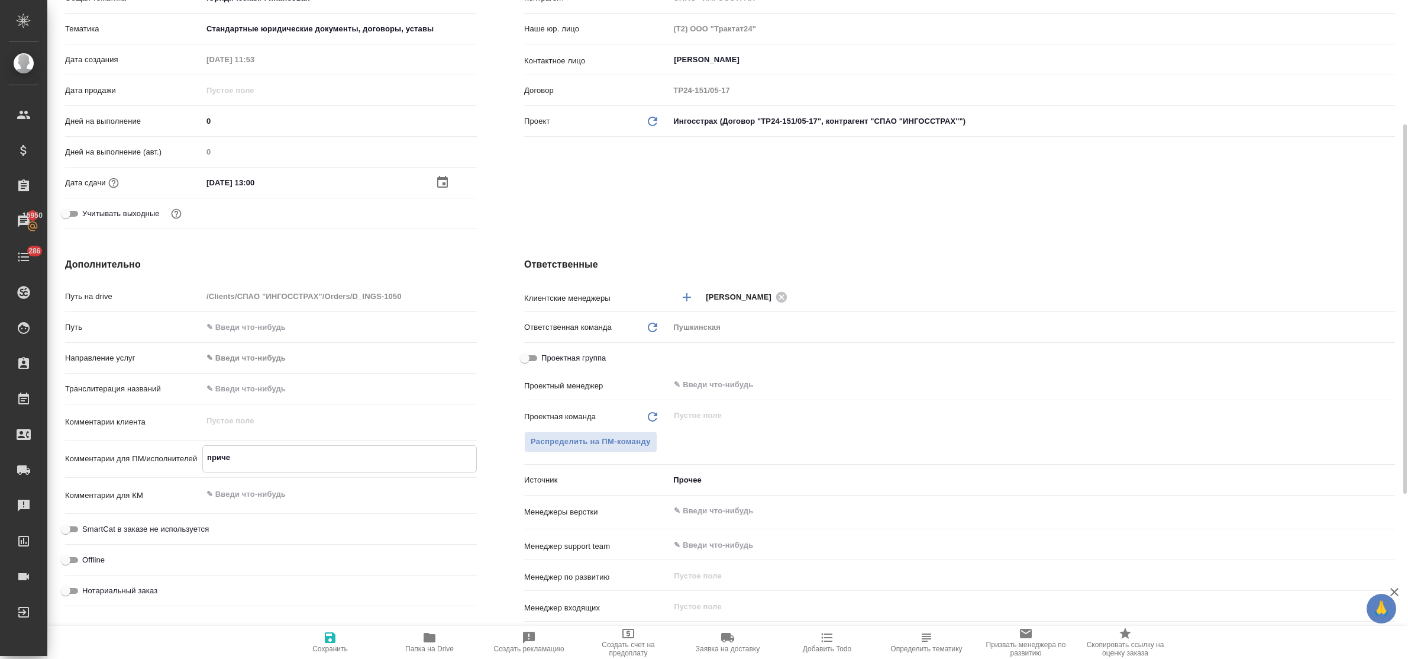
type textarea "x"
type textarea "прич"
type textarea "x"
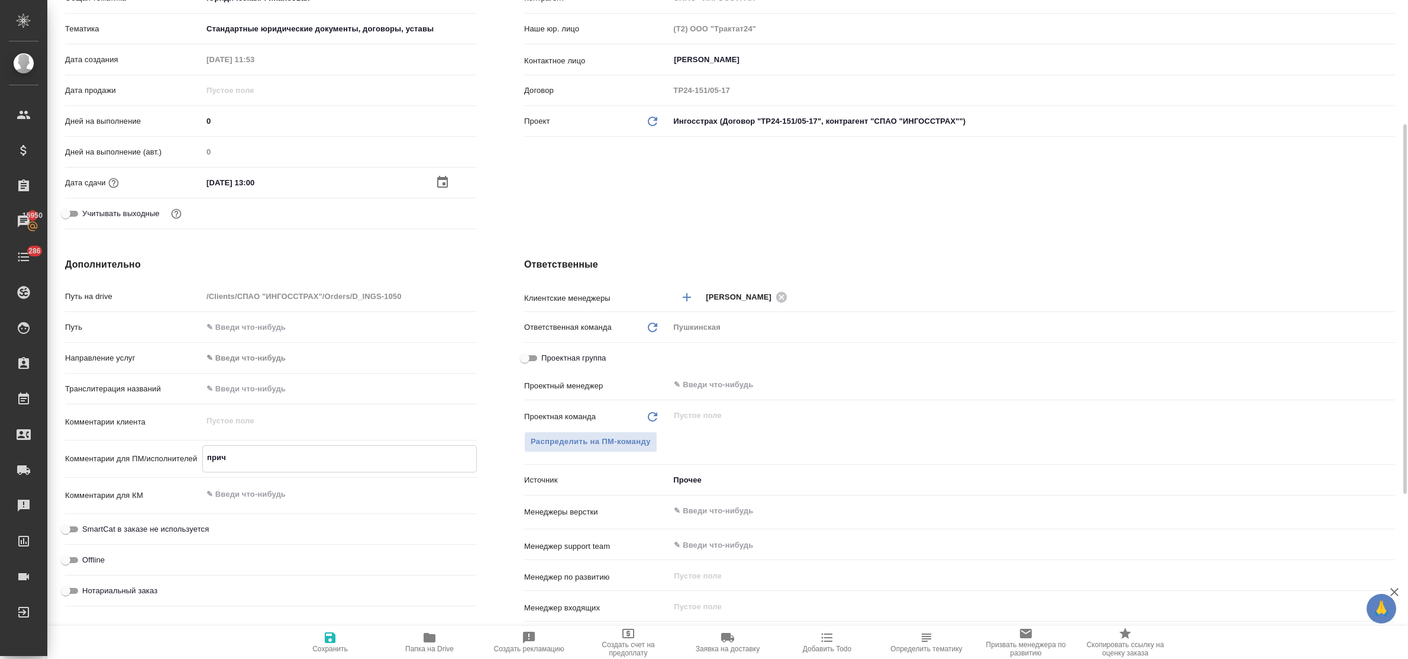
type textarea "x"
type textarea "прича"
type textarea "x"
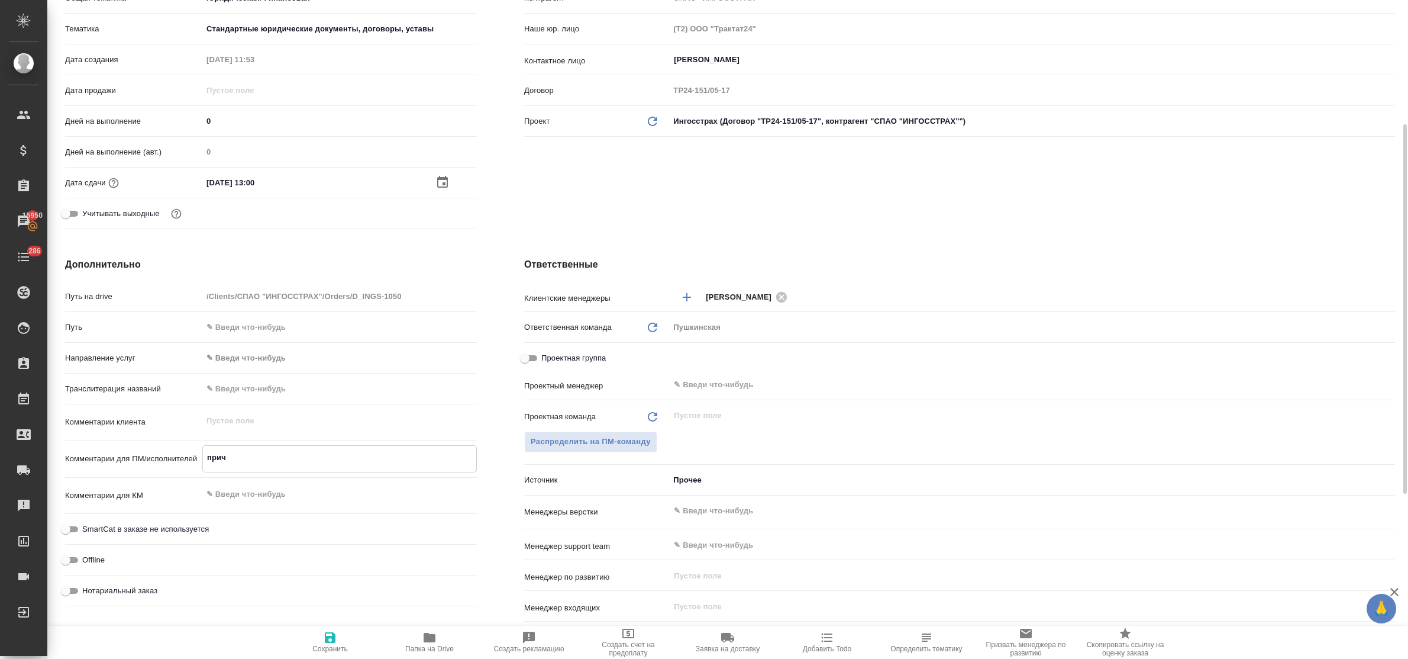
type textarea "x"
type textarea "причан"
type textarea "x"
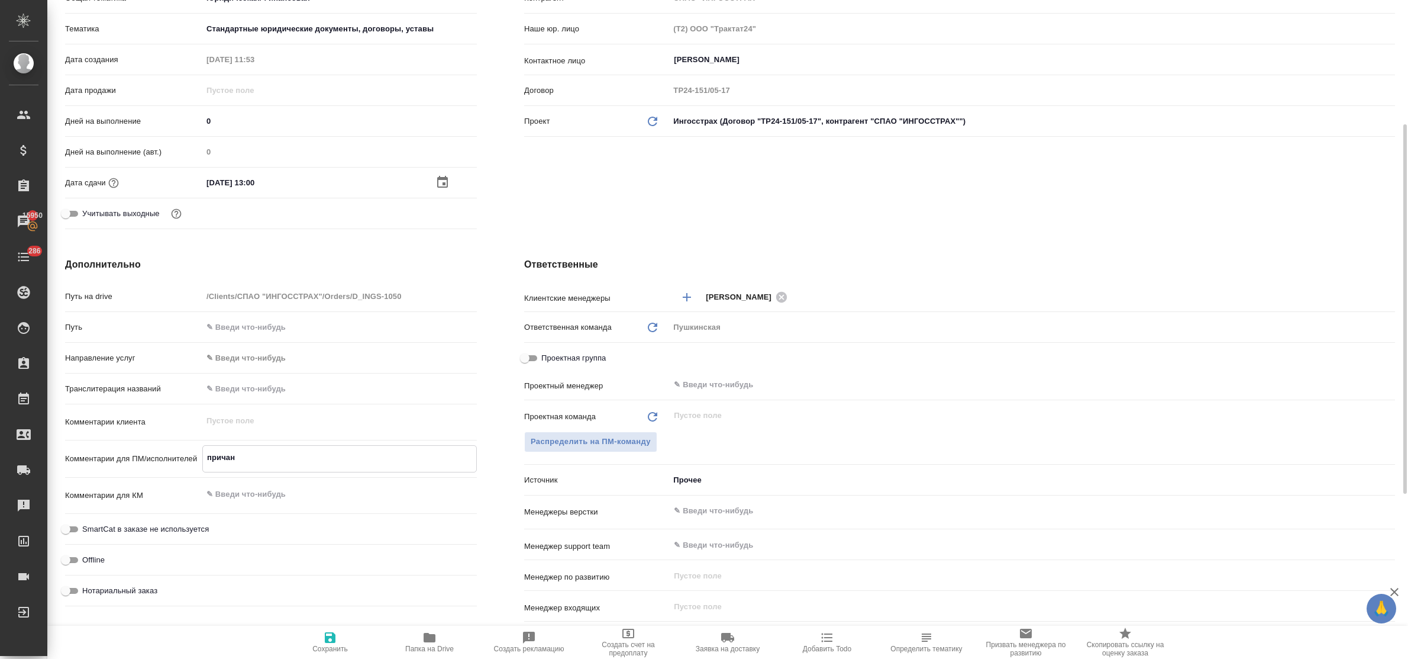
type textarea "причани"
type textarea "x"
type textarea "причания"
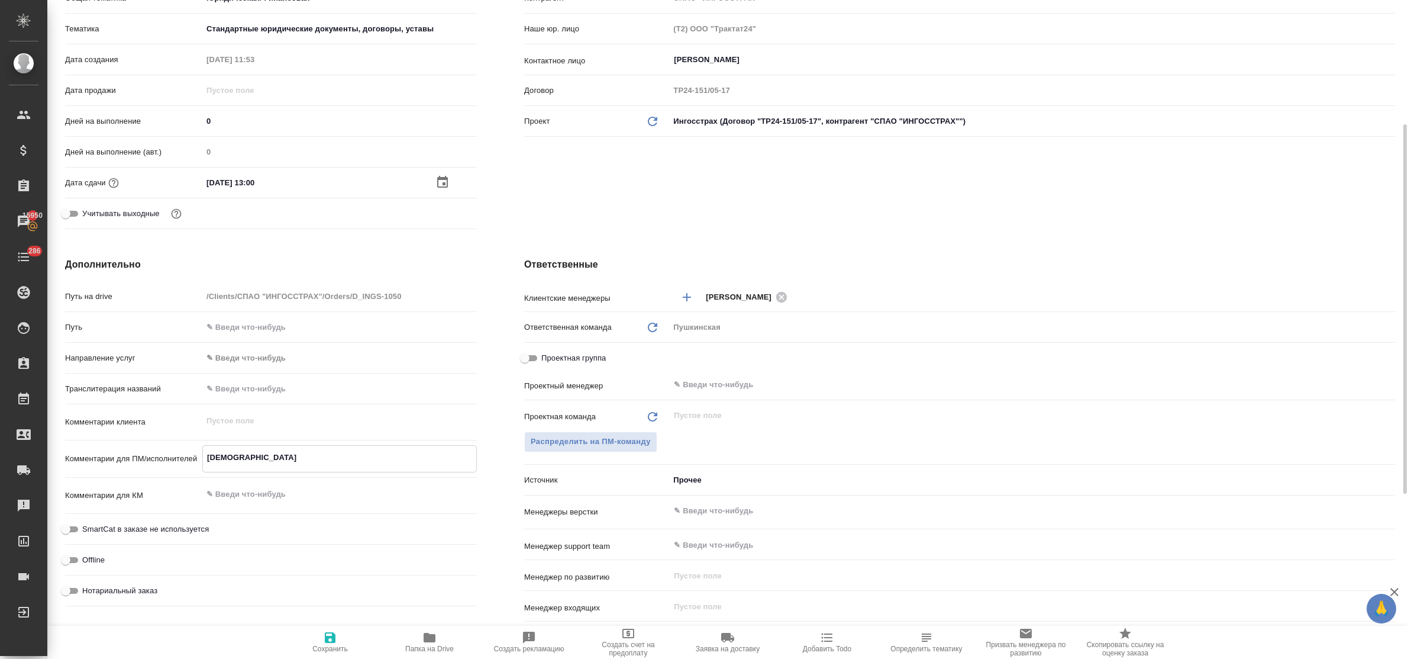
type textarea "x"
type textarea "причания"
type textarea "x"
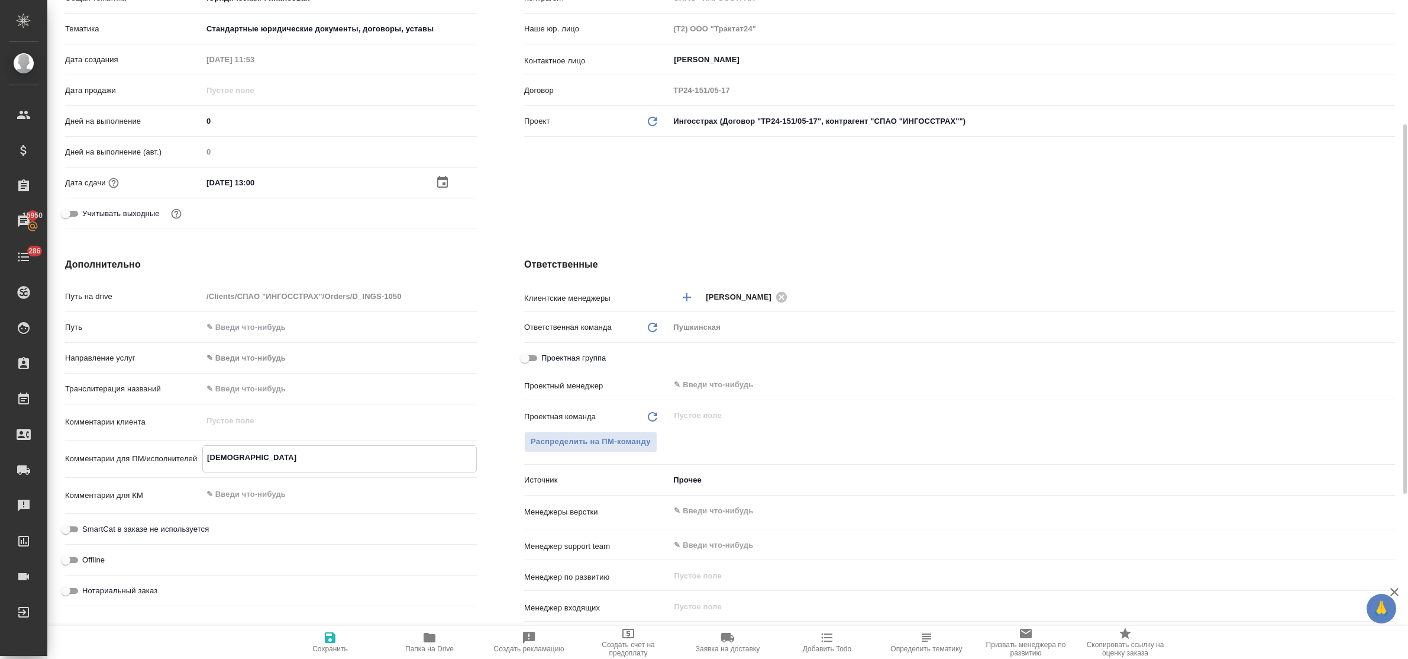
type textarea "x"
type textarea "причания п"
type textarea "x"
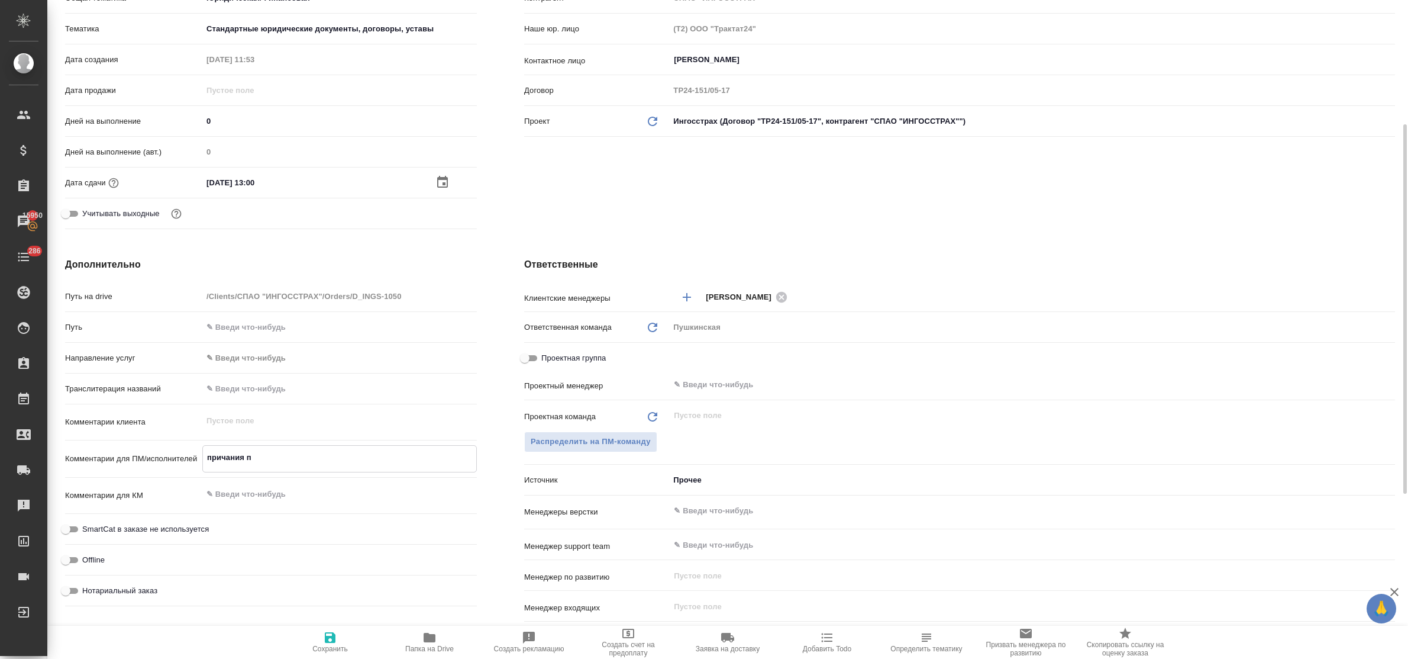
type textarea "x"
type textarea "причания пер"
type textarea "x"
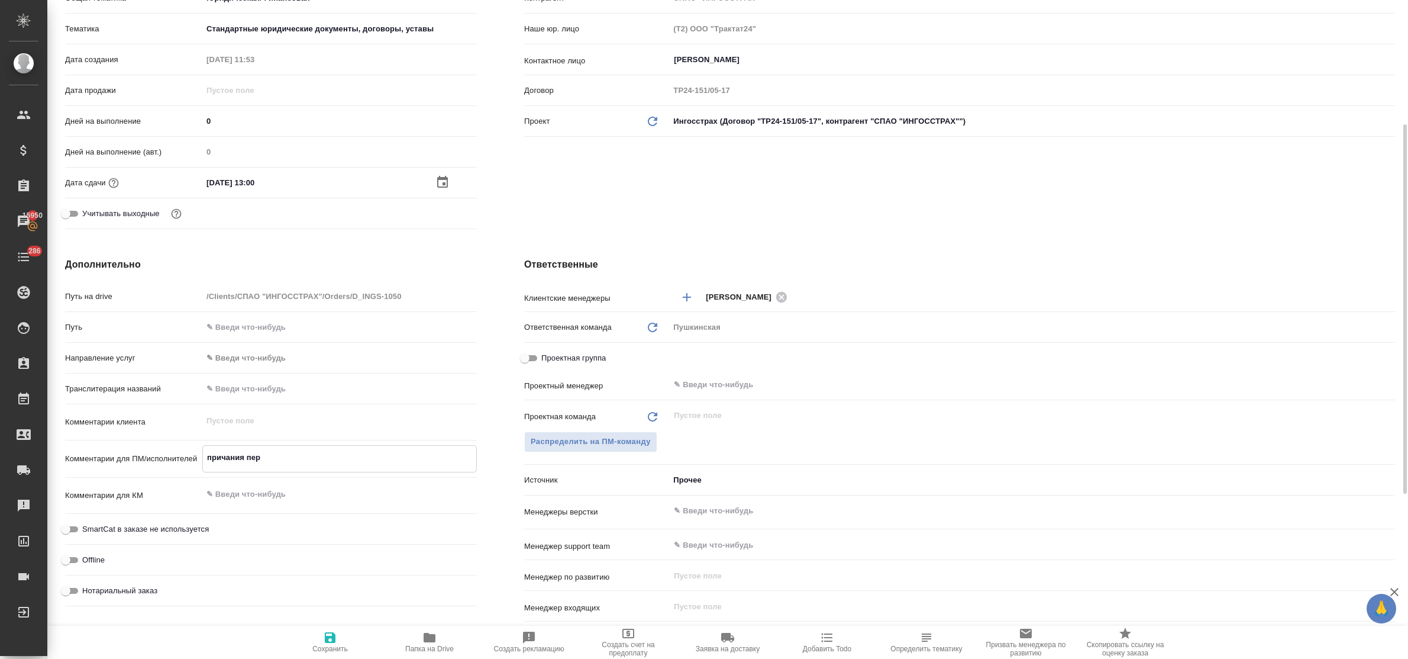
type textarea "x"
type textarea "причания перв"
type textarea "x"
type textarea "причания перво"
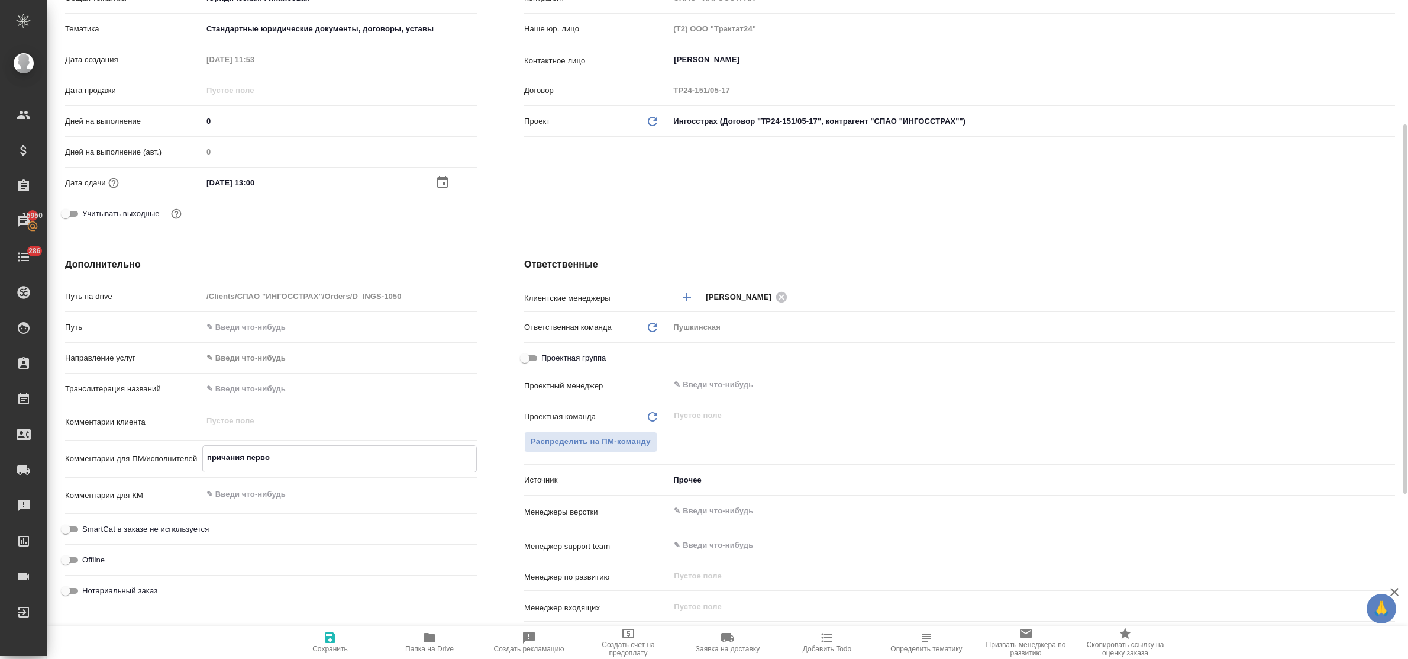
type textarea "x"
type textarea "причания первод"
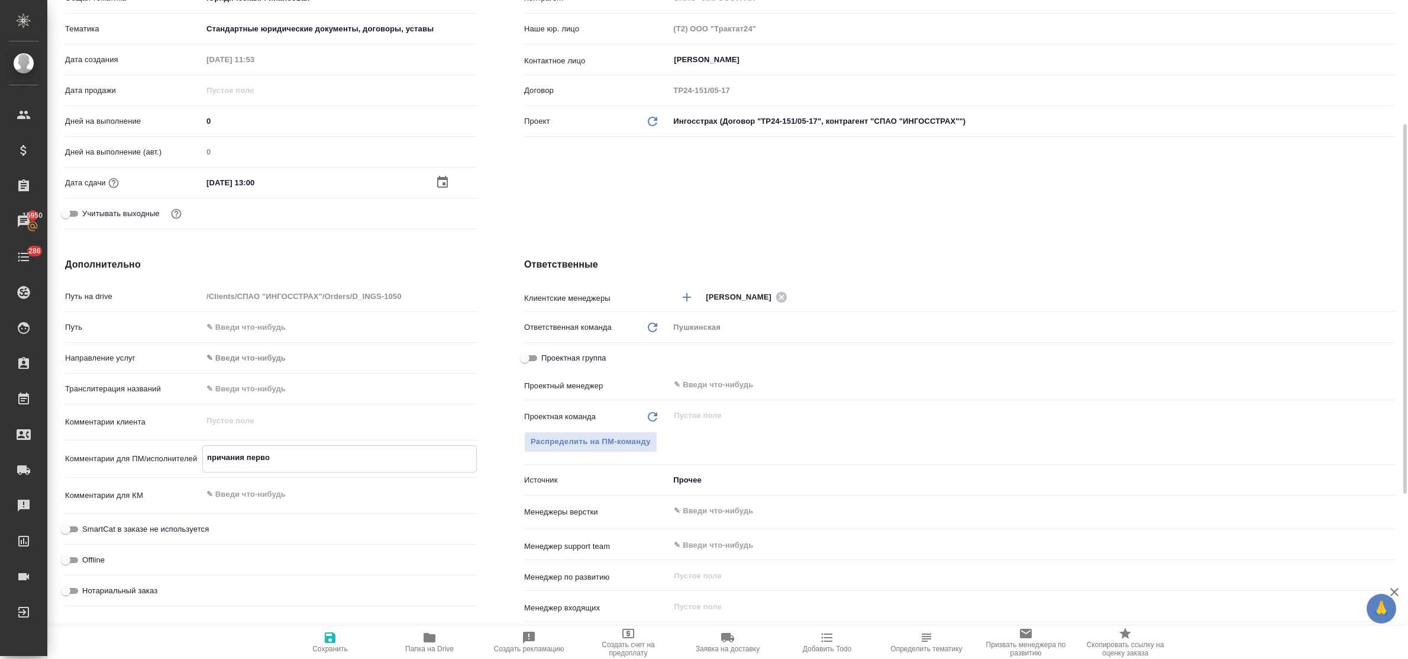
type textarea "x"
type textarea "причания перводи"
type textarea "x"
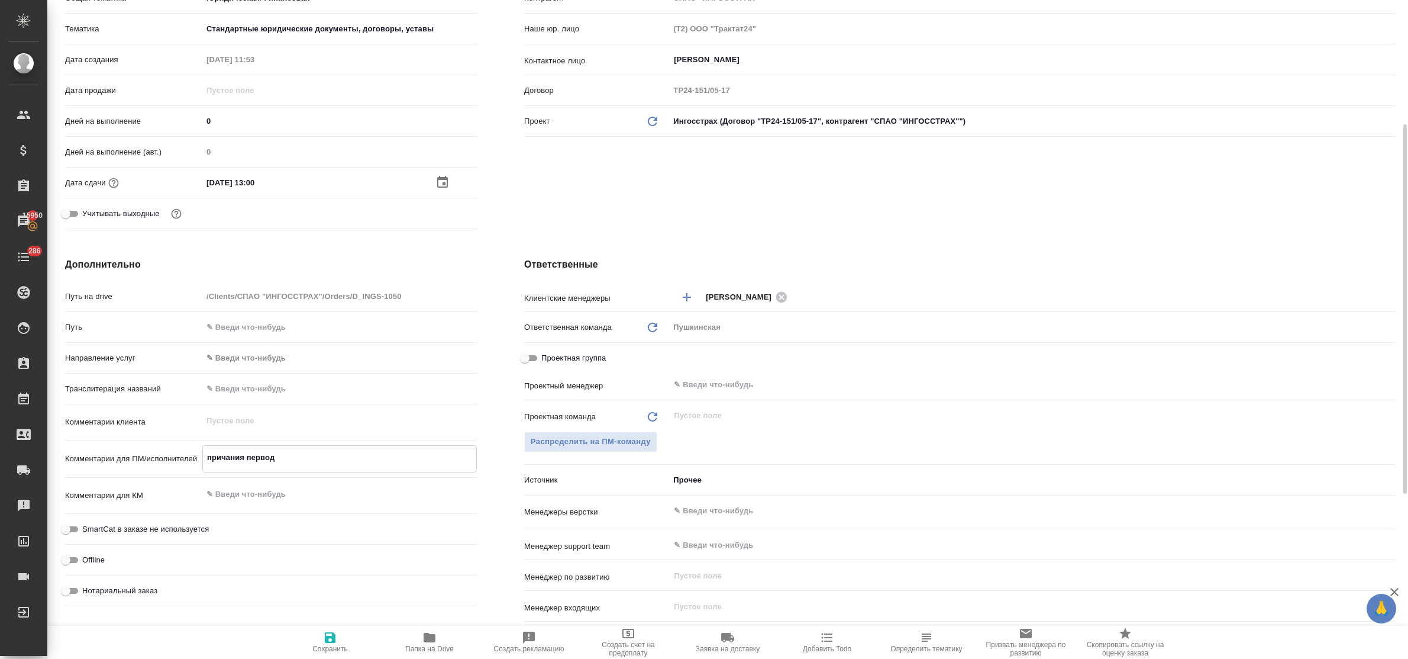
type textarea "x"
type textarea "причания перводим"
type textarea "x"
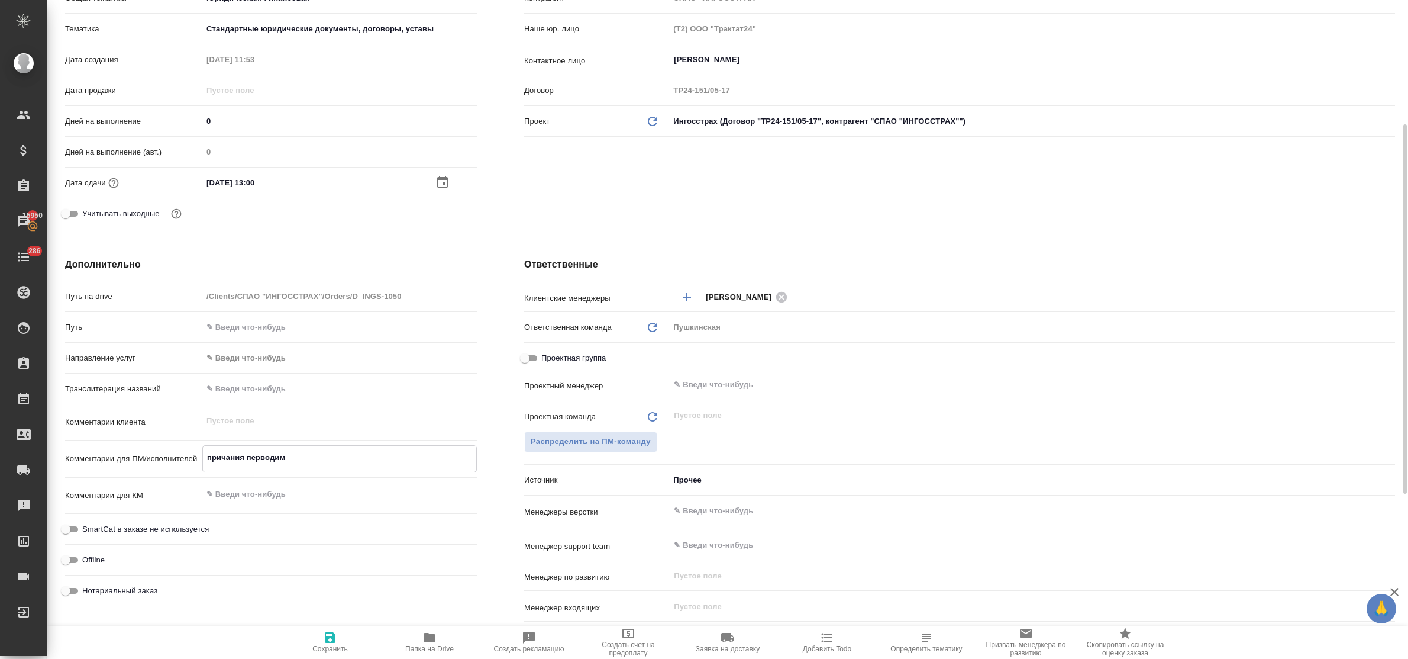
click at [221, 456] on textarea "причания перводим" at bounding box center [339, 457] width 273 height 20
click at [259, 457] on textarea "причания перводим" at bounding box center [339, 457] width 273 height 20
type textarea "x"
type textarea "причания переводим"
type textarea "x"
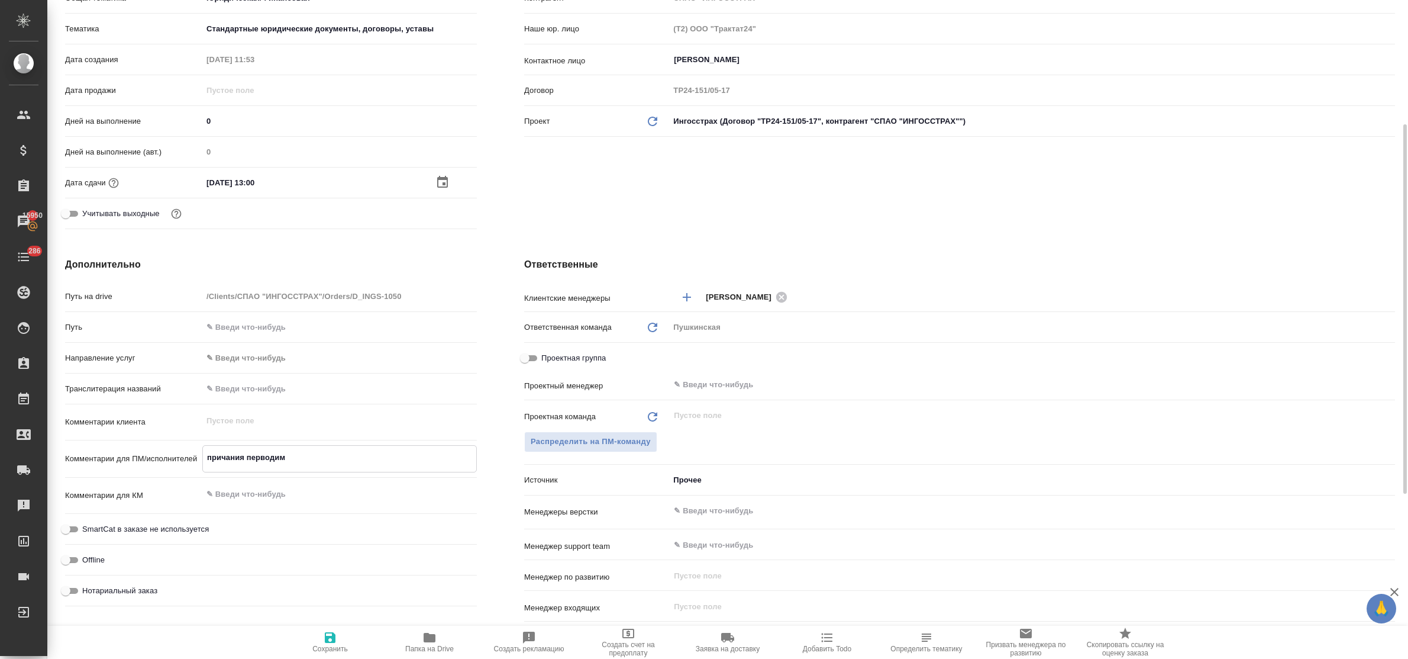
type textarea "x"
click at [223, 456] on textarea "причания переводим" at bounding box center [339, 457] width 273 height 20
type textarea "x"
type textarea "примчания переводим"
type textarea "x"
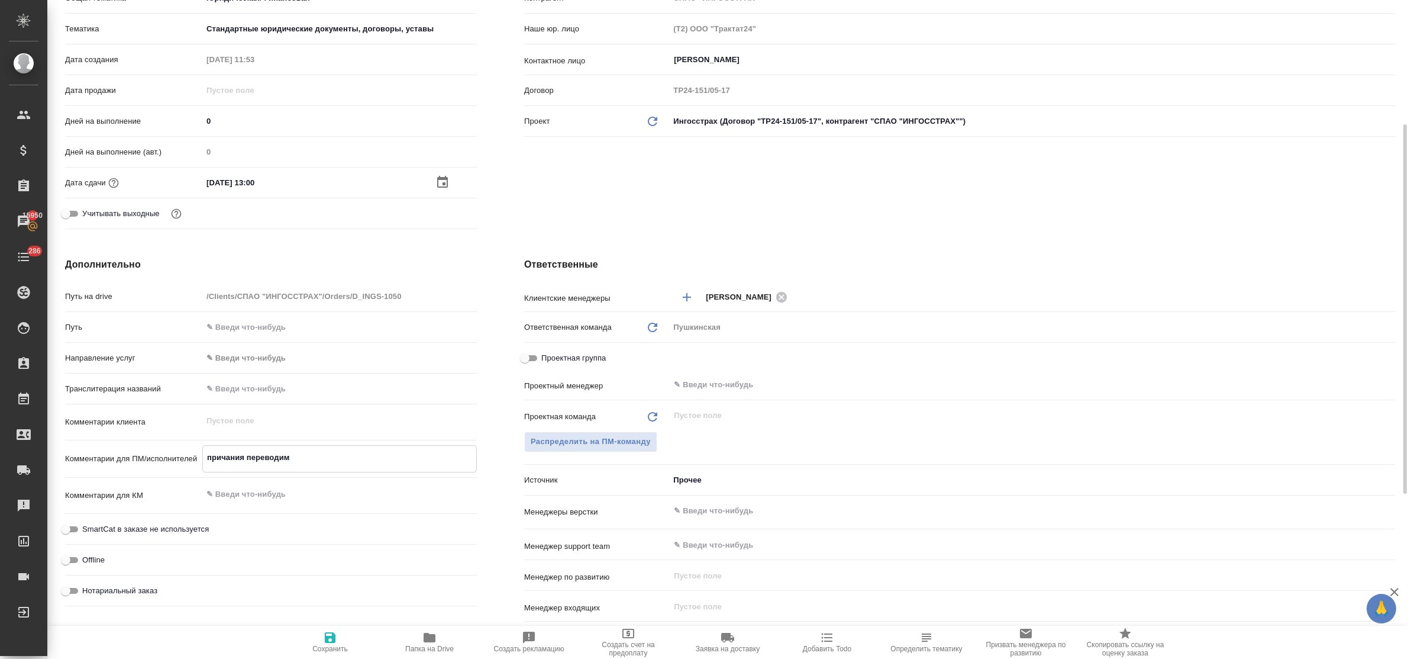
type textarea "x"
type textarea "примечания переводим"
type textarea "x"
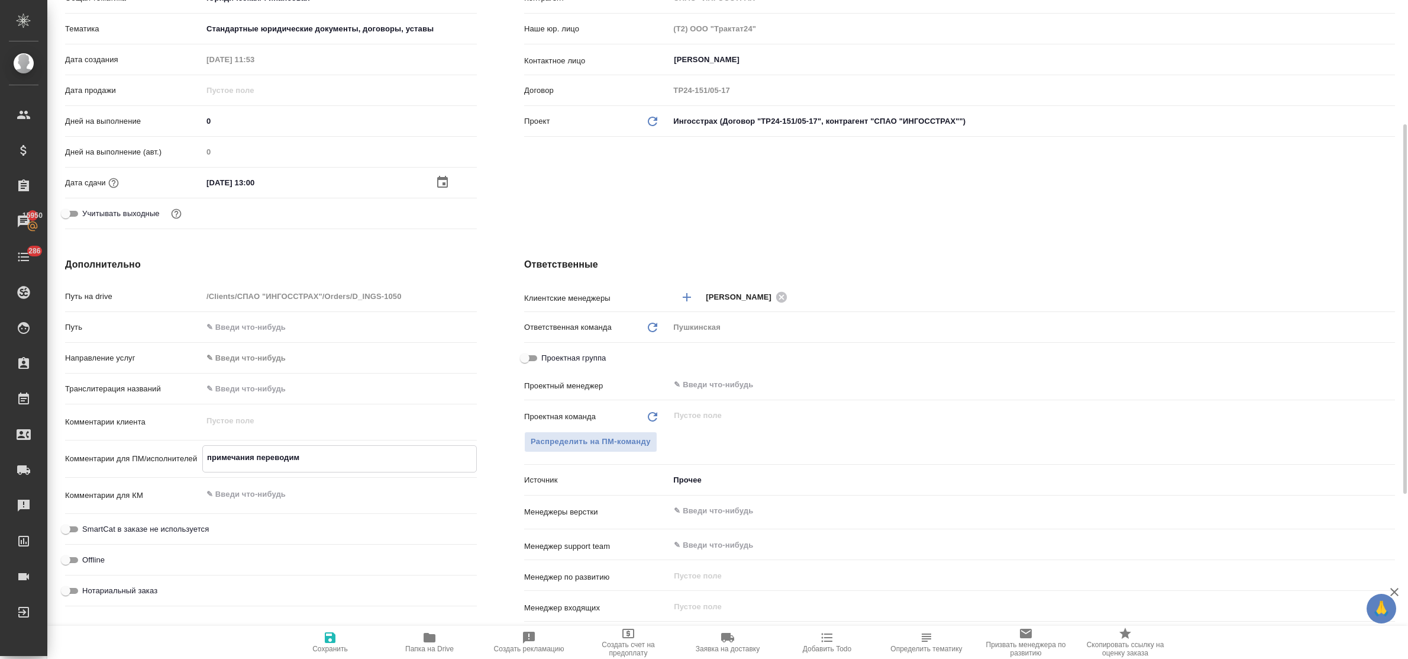
click at [329, 462] on textarea "примечания переводим" at bounding box center [339, 457] width 273 height 20
type textarea "примечания переводим"
type textarea "x"
click at [330, 645] on span "Сохранить" at bounding box center [330, 648] width 36 height 8
type textarea "x"
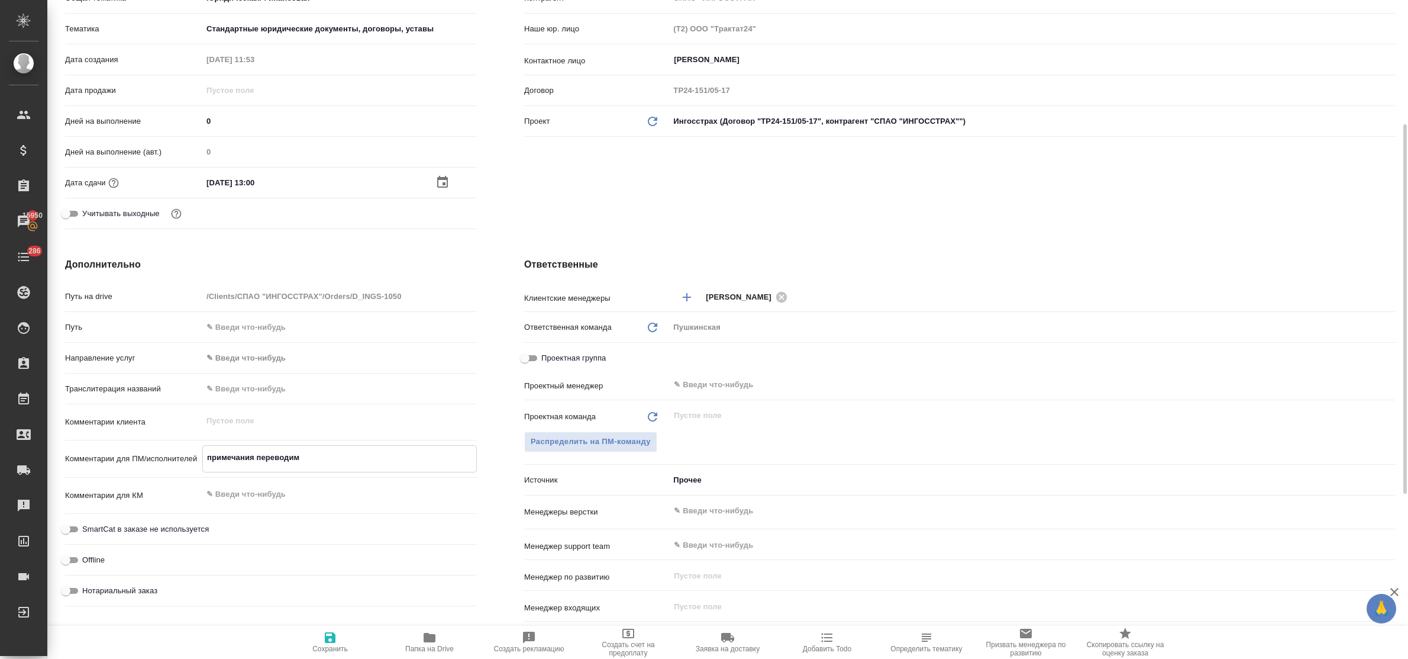
type textarea "x"
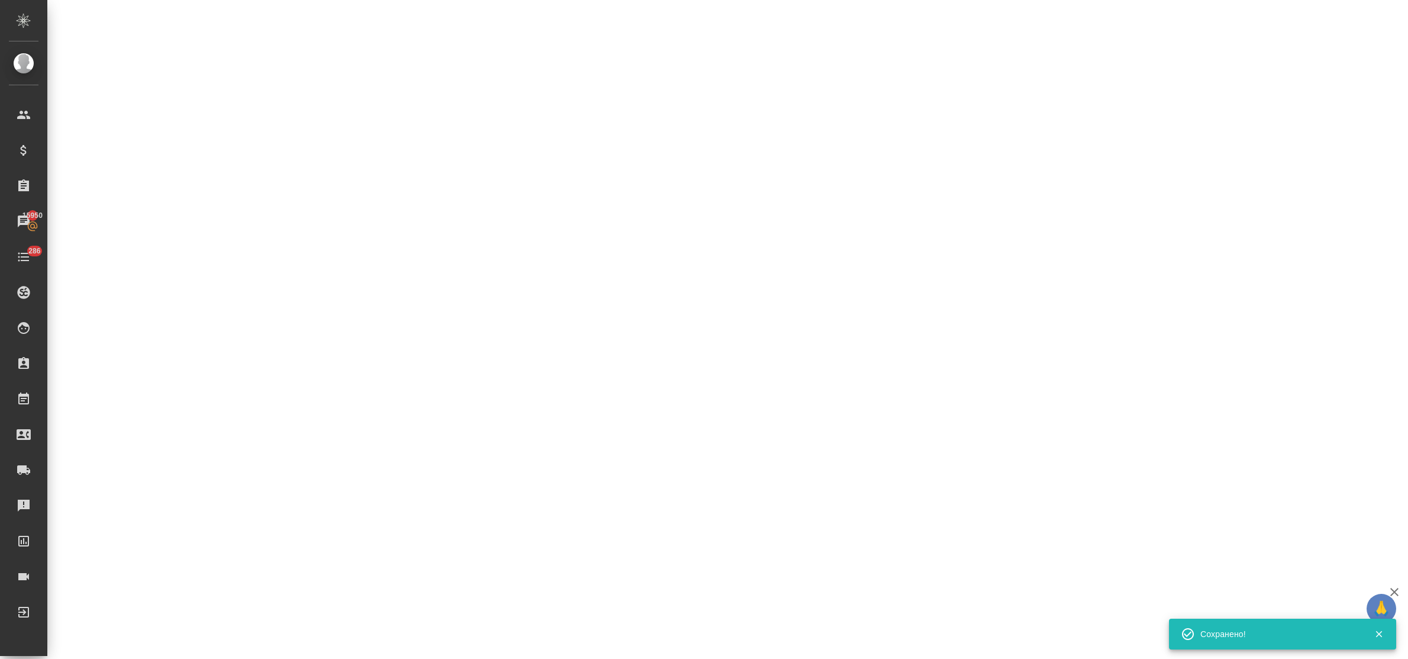
select select "RU"
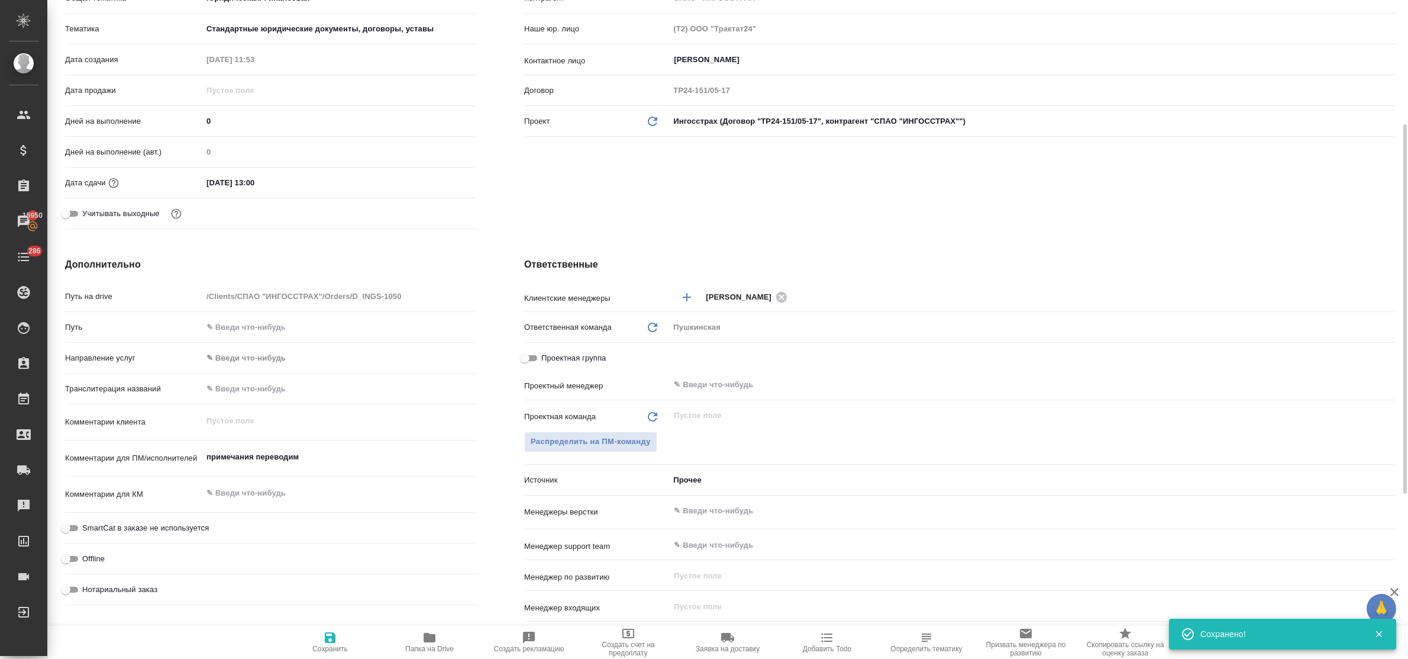
type textarea "x"
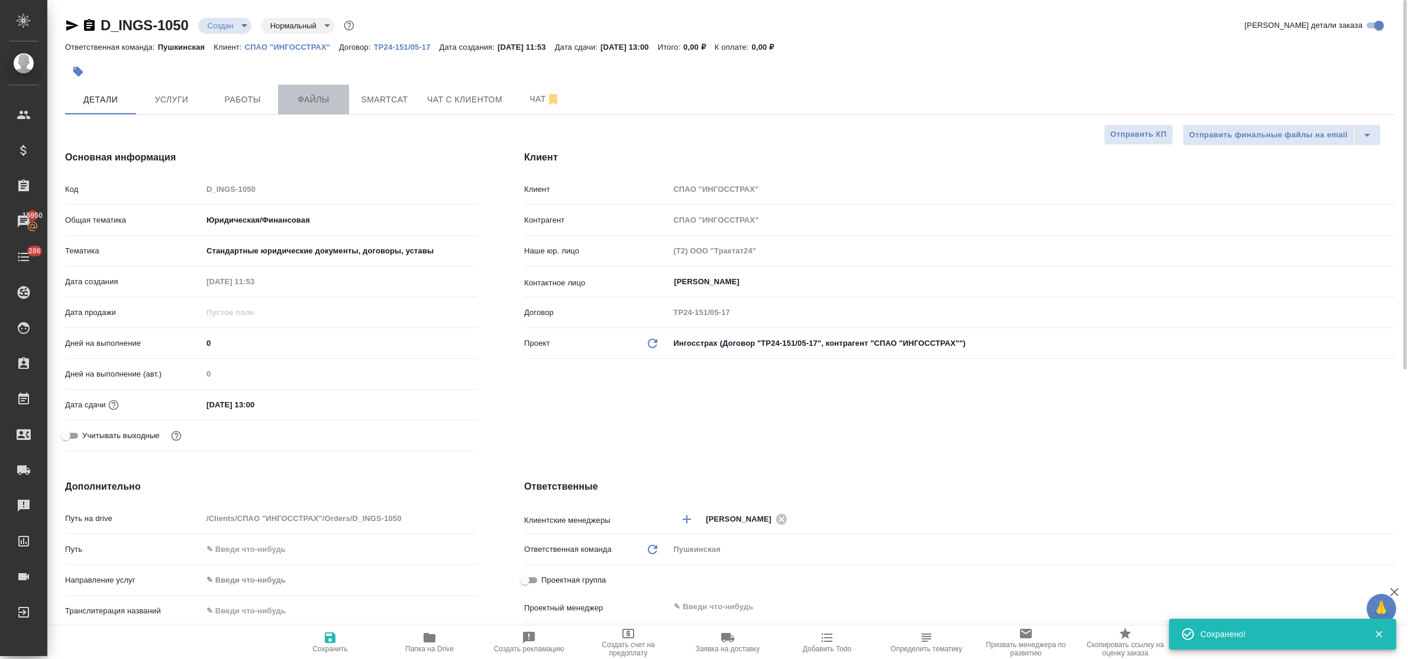
click at [308, 104] on span "Файлы" at bounding box center [313, 99] width 57 height 15
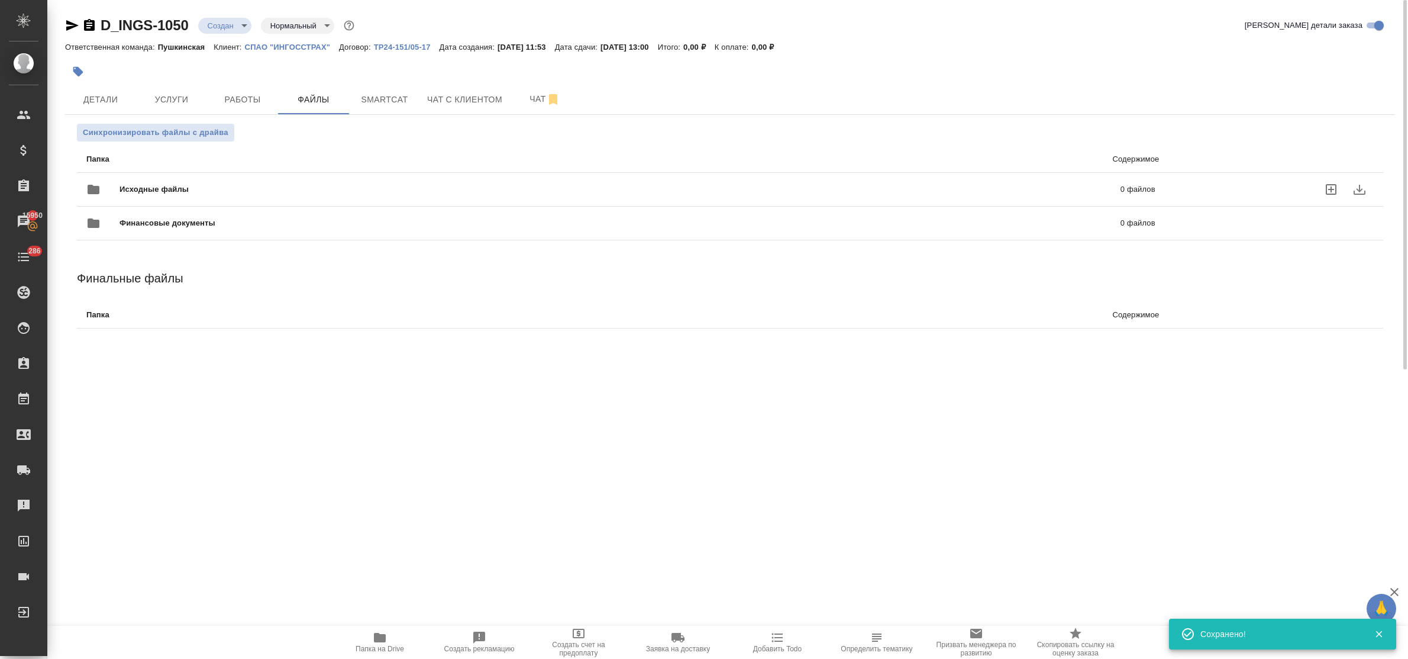
click at [1329, 190] on icon "uploadFiles" at bounding box center [1331, 189] width 14 height 14
click at [0, 0] on input "uploadFiles" at bounding box center [0, 0] width 0 height 0
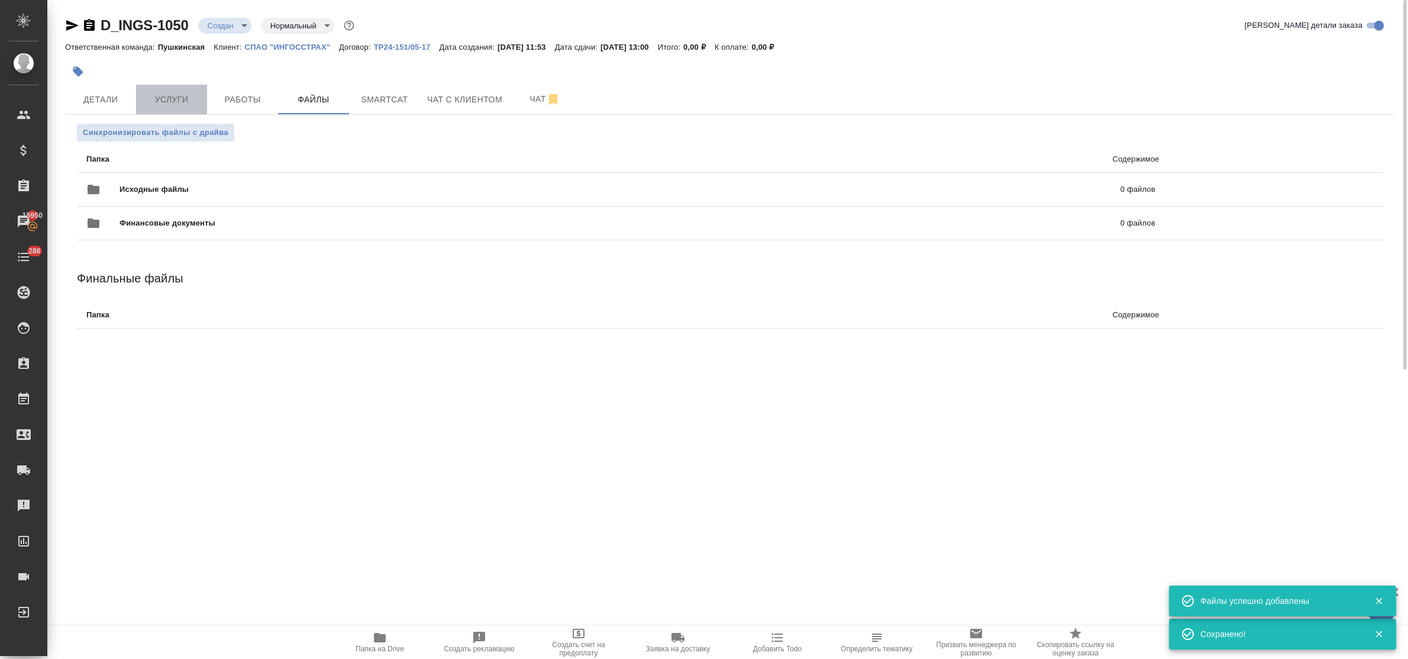
click at [160, 102] on span "Услуги" at bounding box center [171, 99] width 57 height 15
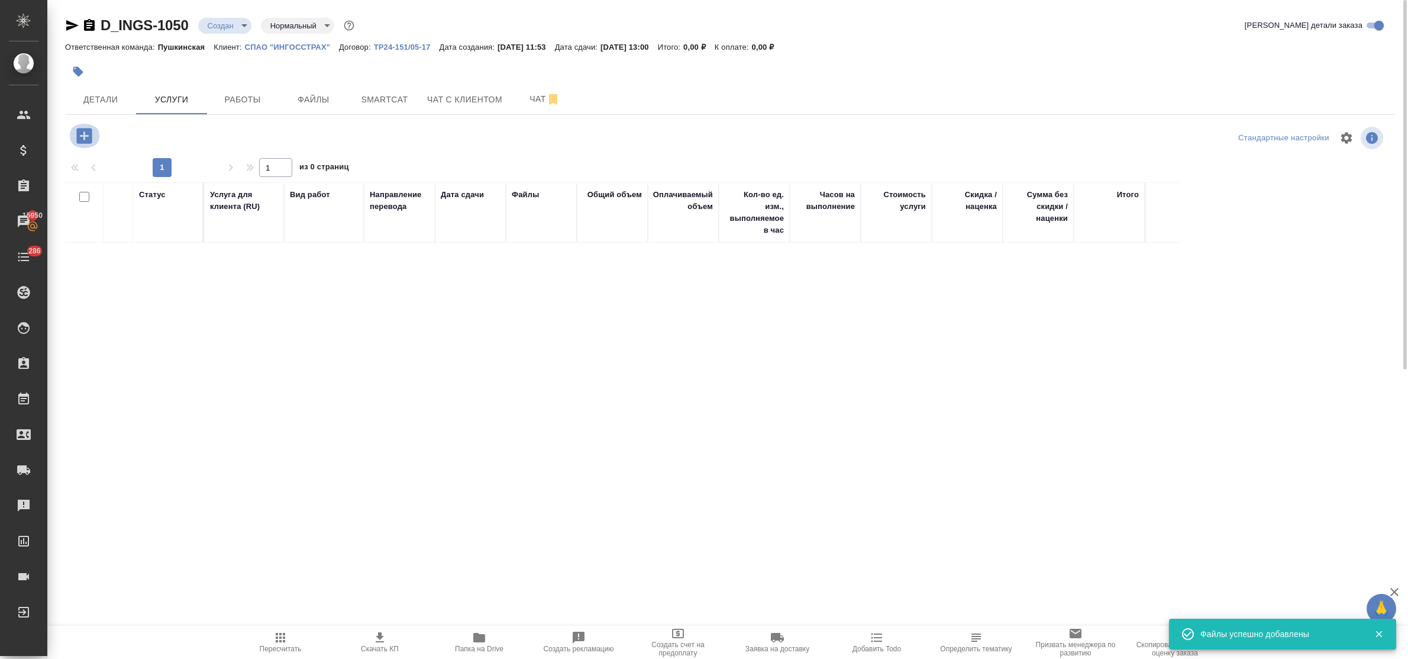
click at [84, 139] on icon "button" at bounding box center [84, 135] width 21 height 21
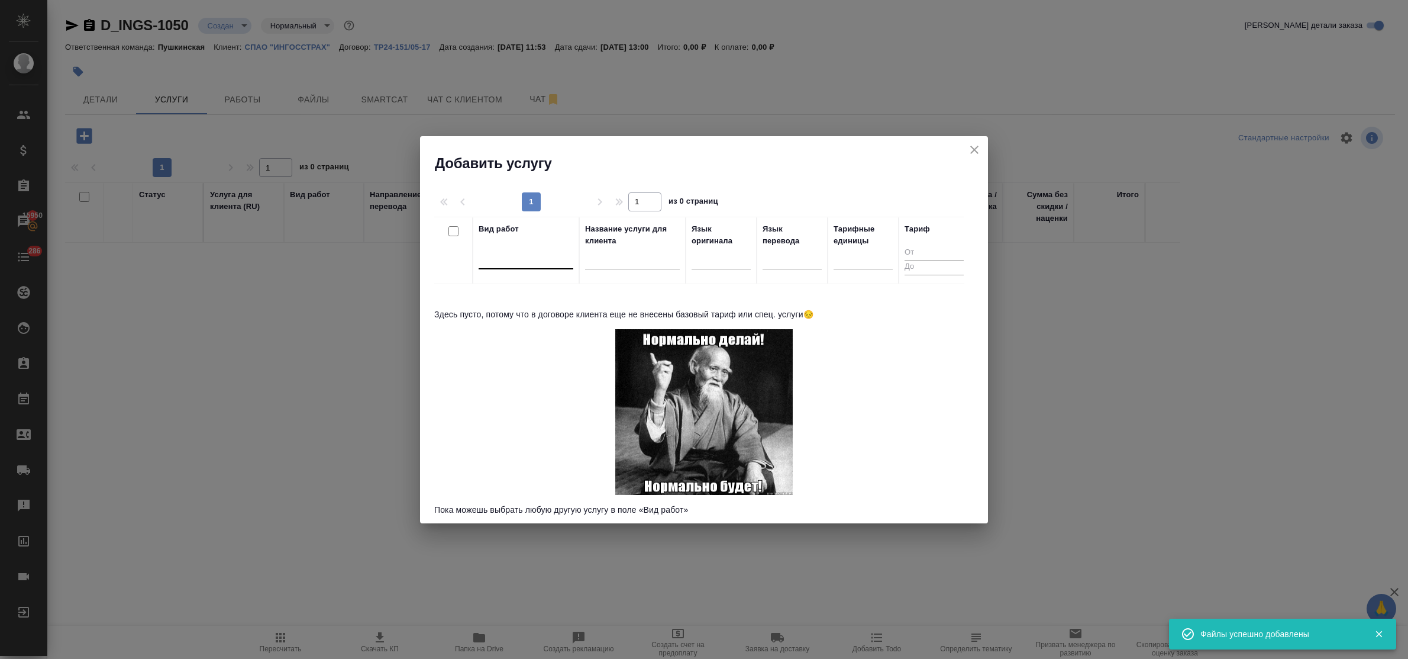
click at [522, 261] on div at bounding box center [526, 257] width 95 height 17
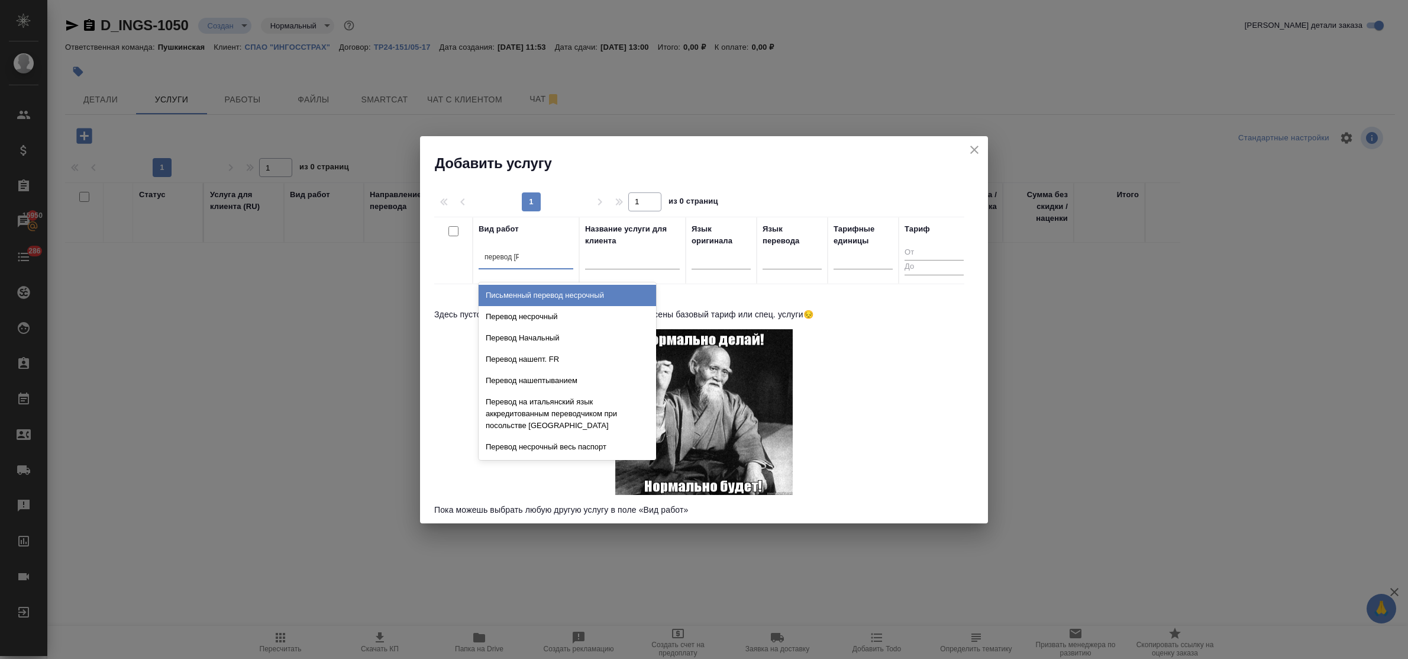
type input "перевод не"
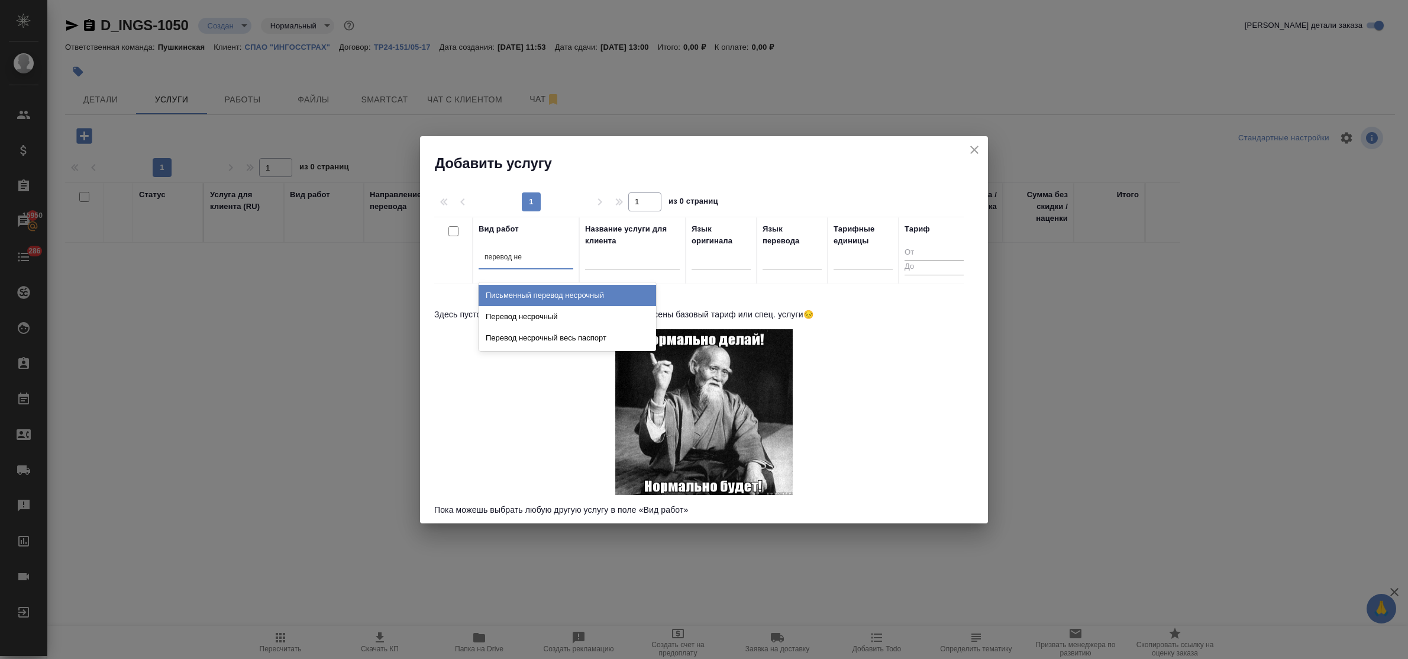
drag, startPoint x: 543, startPoint y: 308, endPoint x: 553, endPoint y: 308, distance: 10.1
click at [544, 308] on div "Перевод несрочный" at bounding box center [568, 316] width 178 height 21
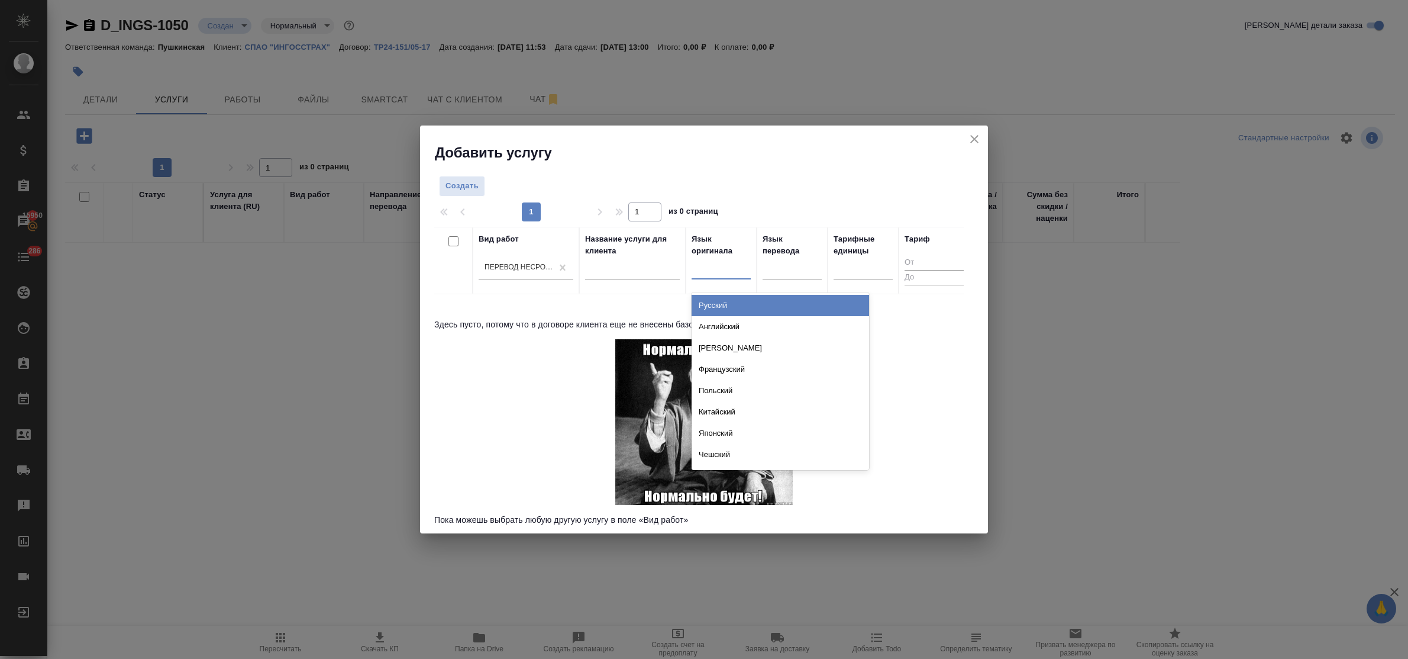
click at [719, 267] on div at bounding box center [721, 267] width 59 height 17
click at [727, 300] on div "Русский" at bounding box center [781, 305] width 178 height 21
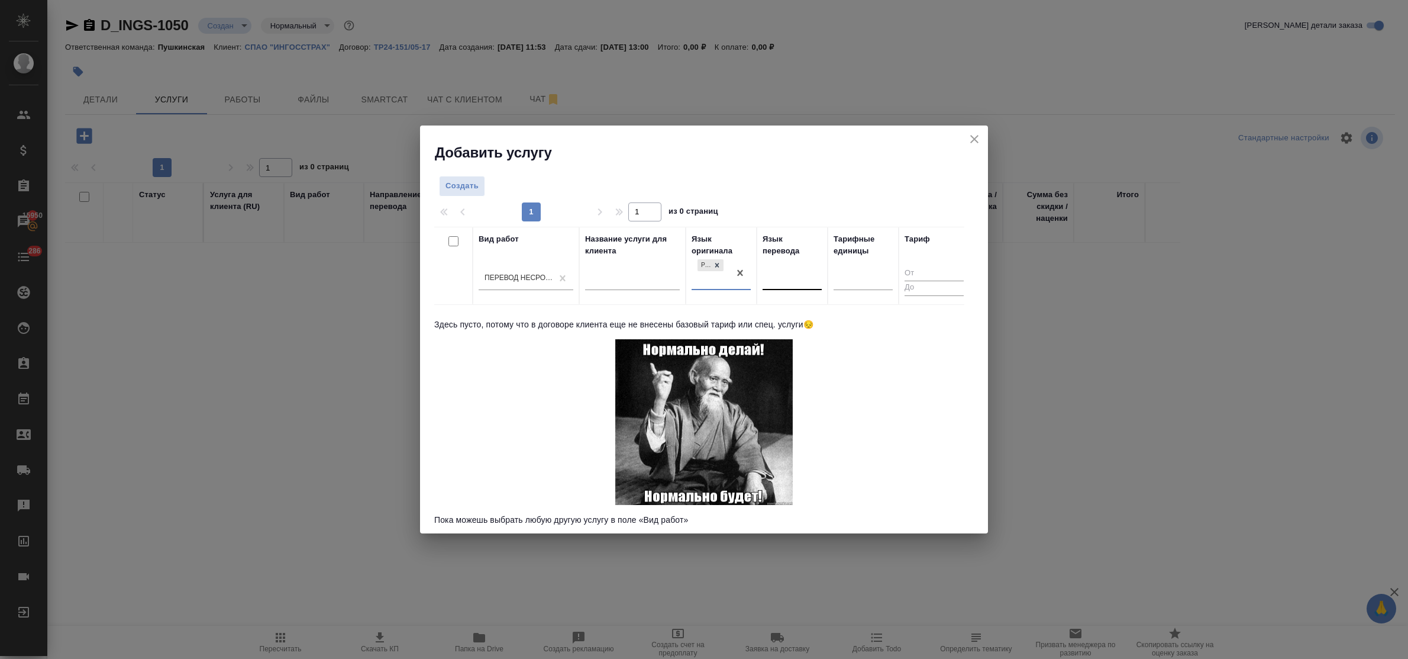
click at [785, 282] on div at bounding box center [792, 277] width 59 height 17
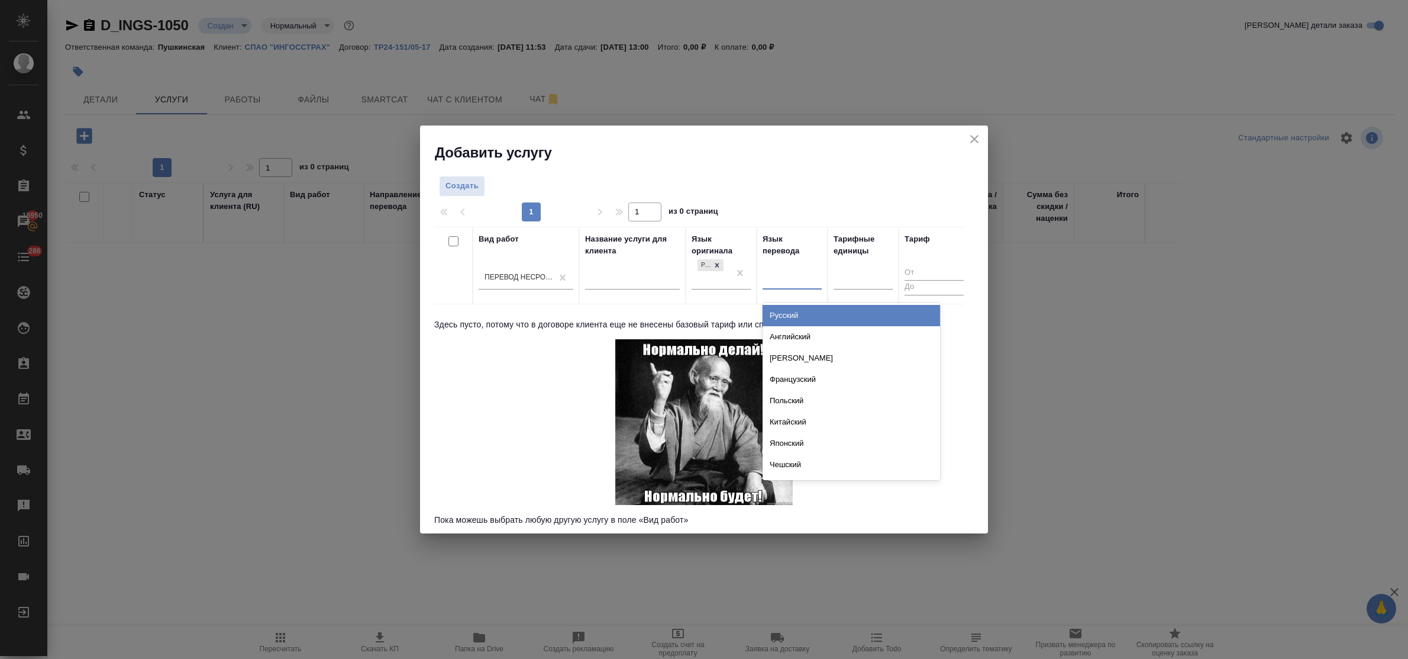
click at [805, 324] on div "Русский" at bounding box center [852, 315] width 178 height 21
type input "ан"
click at [808, 314] on div "Английский" at bounding box center [852, 315] width 178 height 21
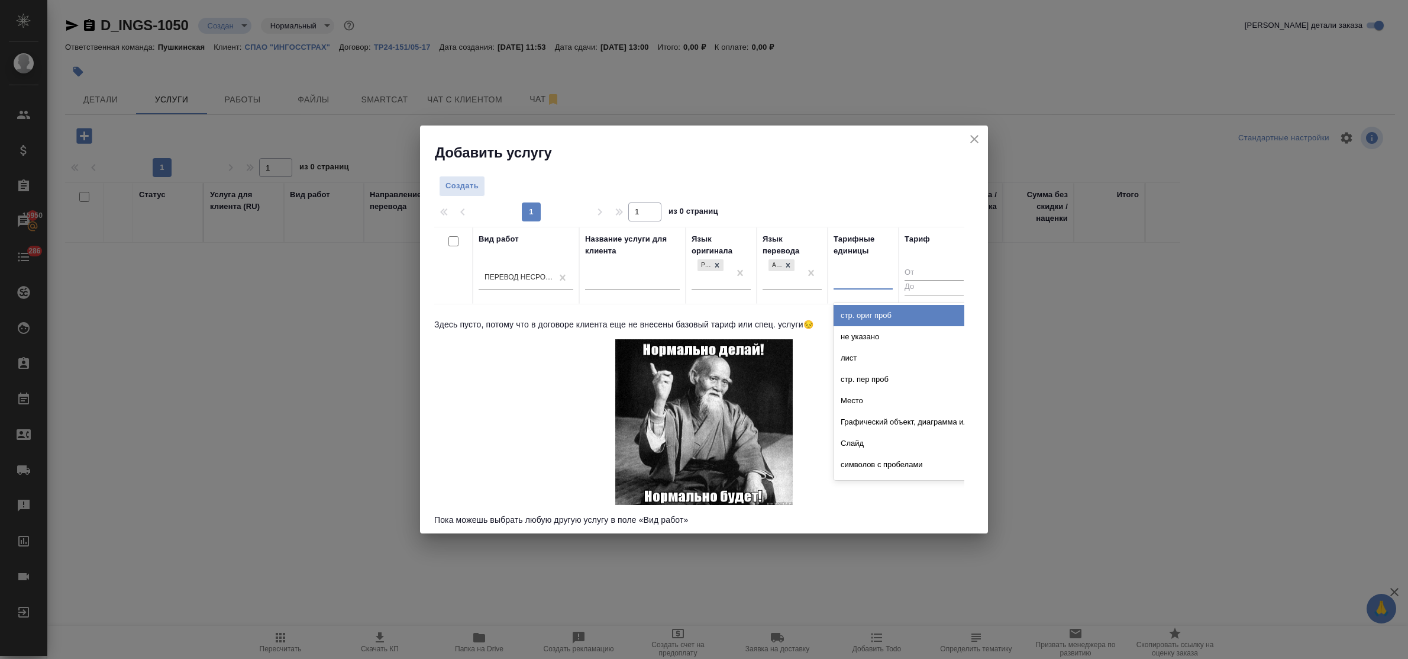
click at [850, 281] on div at bounding box center [863, 277] width 59 height 17
type input "стра"
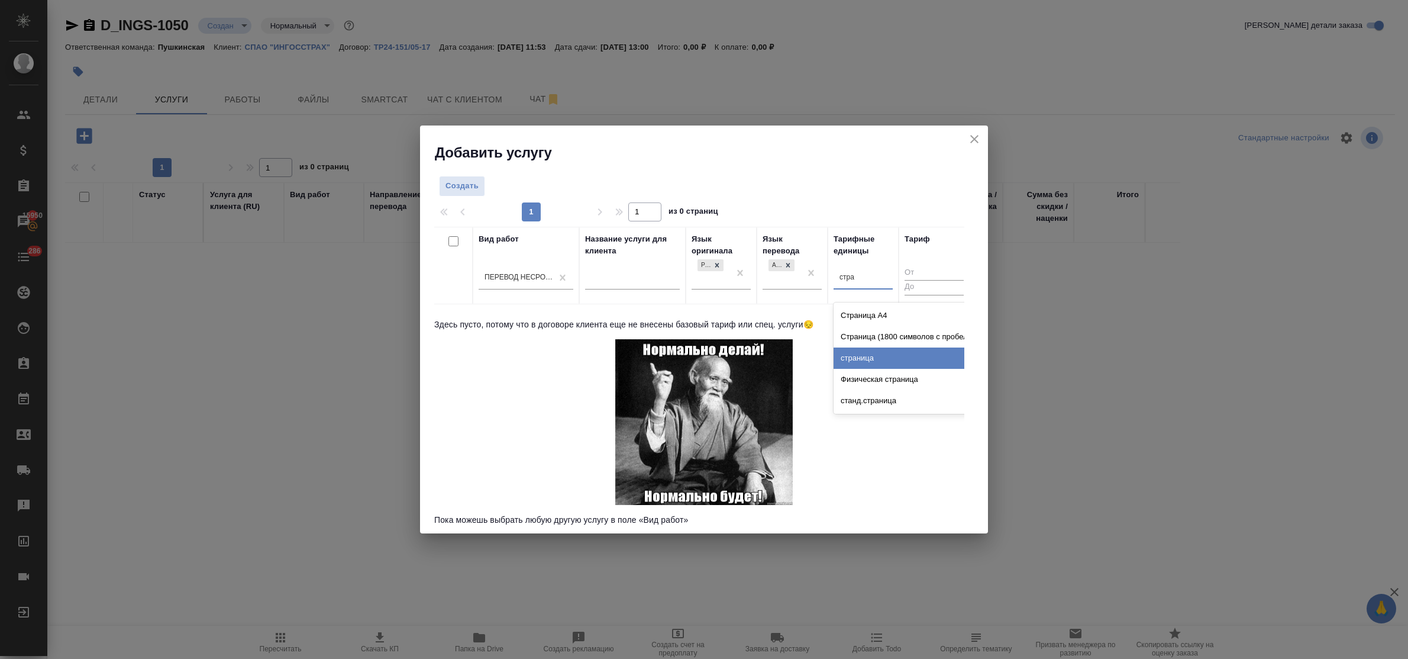
click at [858, 350] on div "страница" at bounding box center [923, 357] width 178 height 21
click at [470, 188] on span "Создать" at bounding box center [462, 186] width 33 height 14
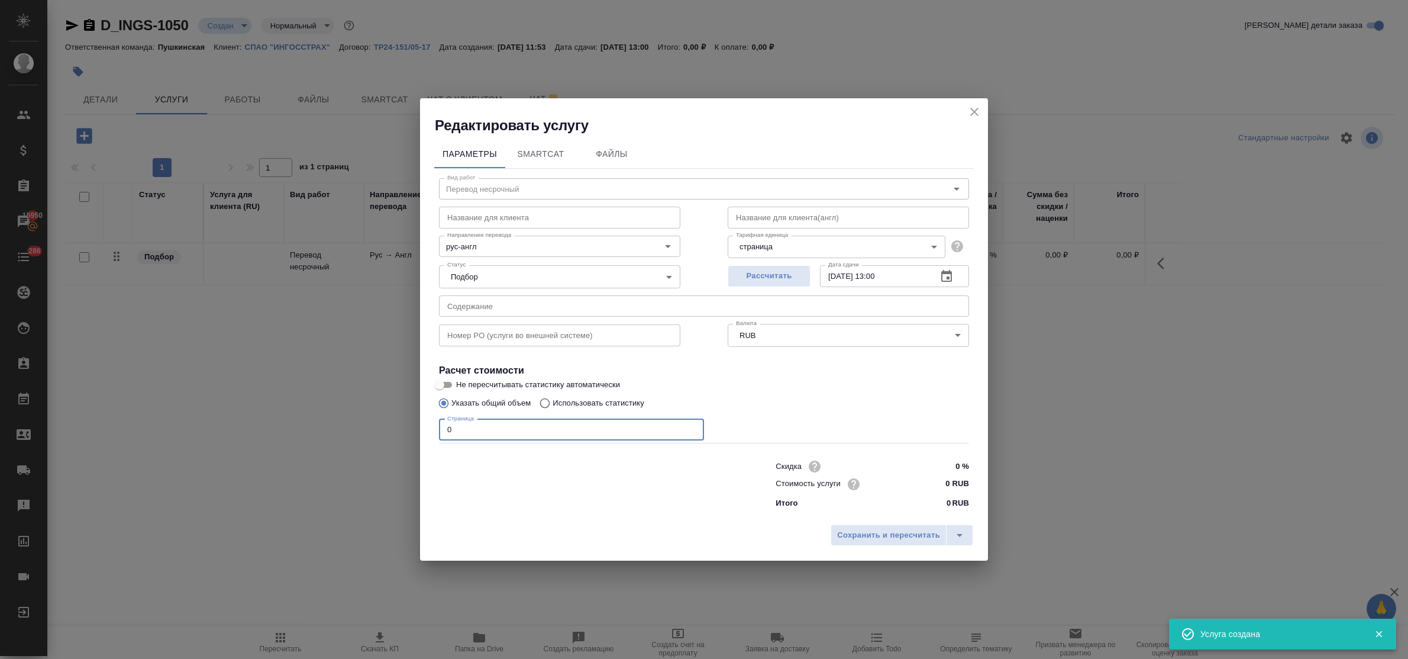
drag, startPoint x: 456, startPoint y: 430, endPoint x: 392, endPoint y: 420, distance: 64.0
click at [392, 420] on div "Редактировать услугу Параметры SmartCat Файлы Вид работ Перевод несрочный Вид р…" at bounding box center [704, 329] width 1408 height 659
type input "1"
click at [950, 480] on input "0 RUB" at bounding box center [947, 483] width 43 height 17
type input "439 RUB"
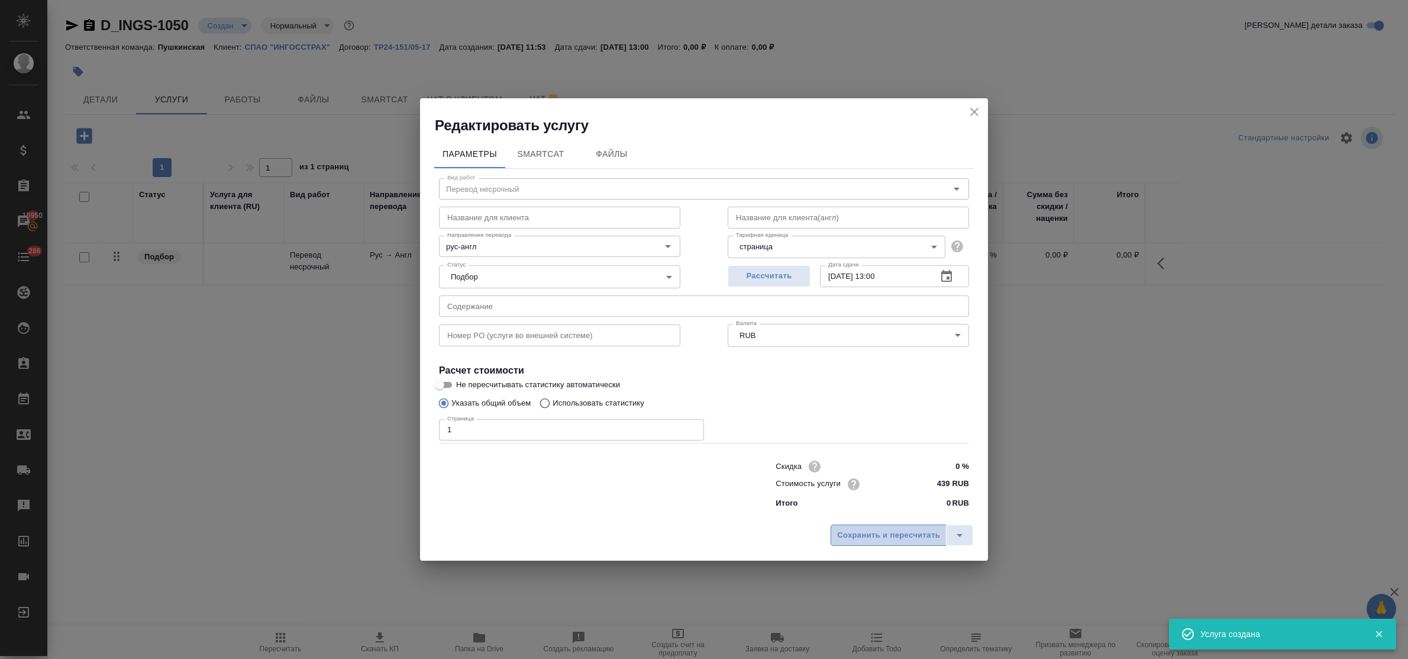
click at [907, 531] on span "Сохранить и пересчитать" at bounding box center [888, 535] width 103 height 14
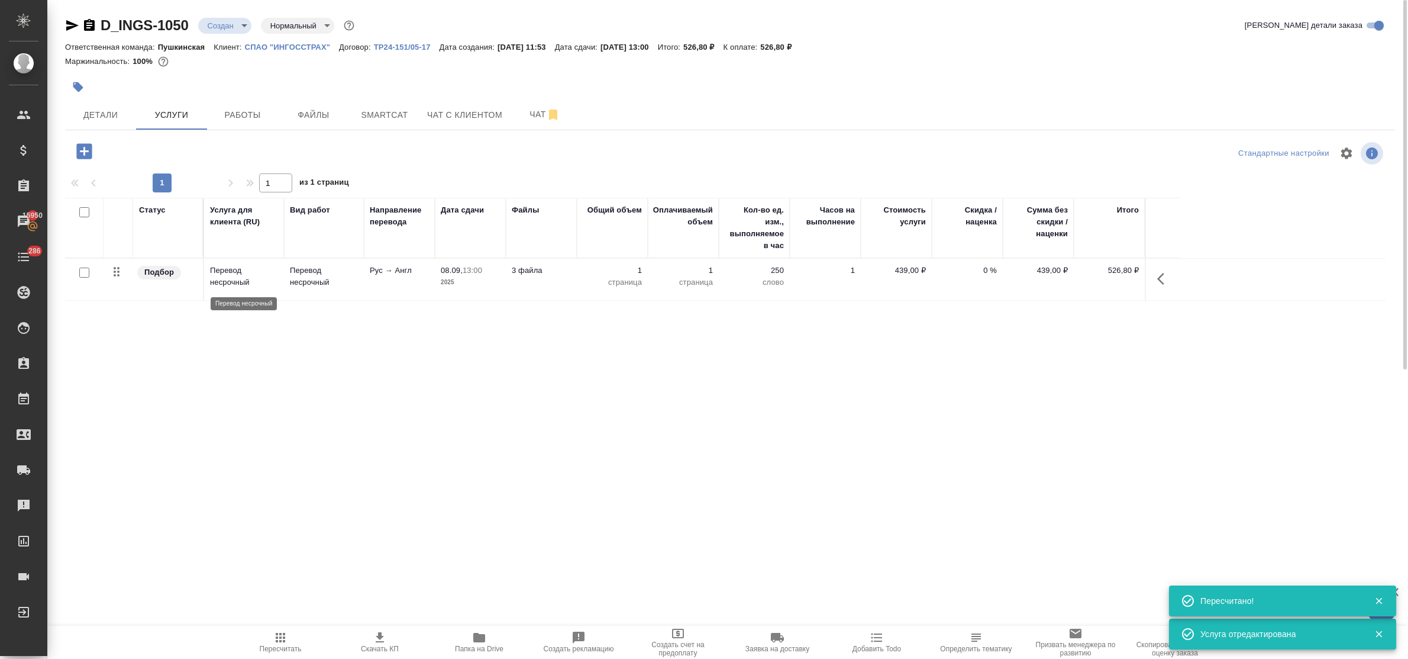
click at [253, 271] on p "Перевод несрочный" at bounding box center [244, 277] width 68 height 24
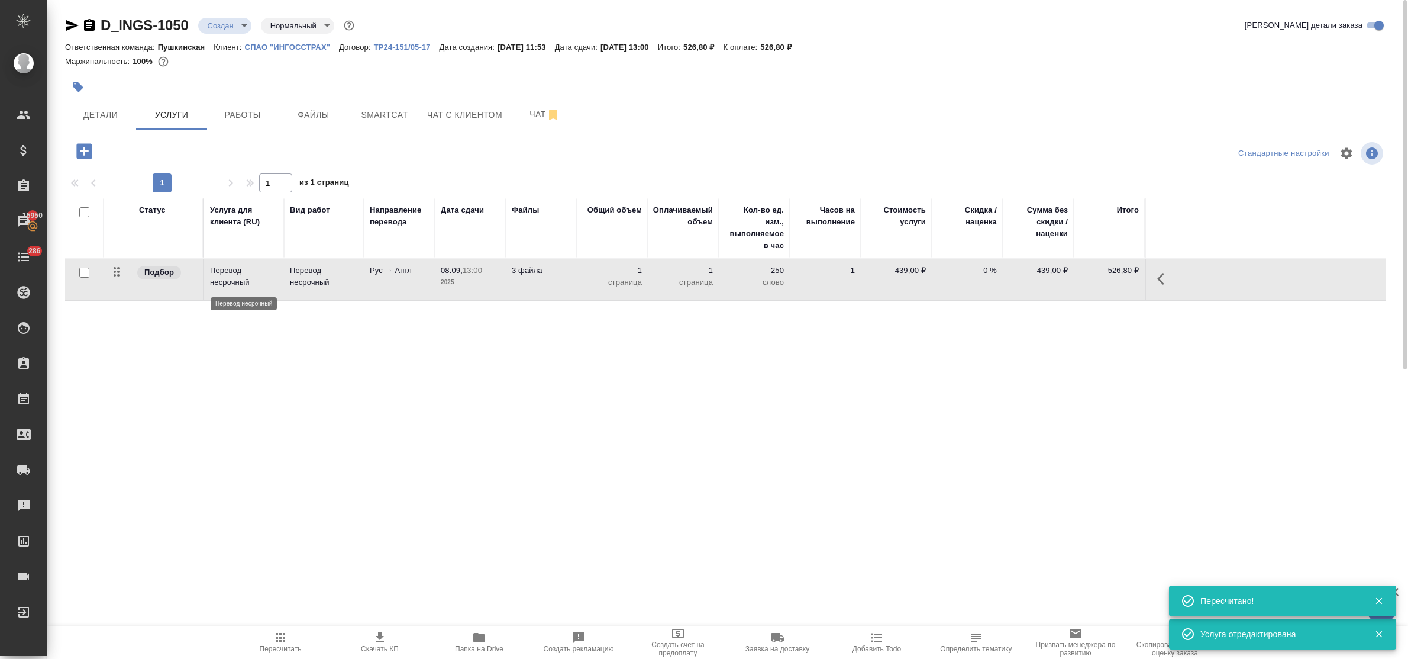
click at [253, 271] on p "Перевод несрочный" at bounding box center [244, 277] width 68 height 24
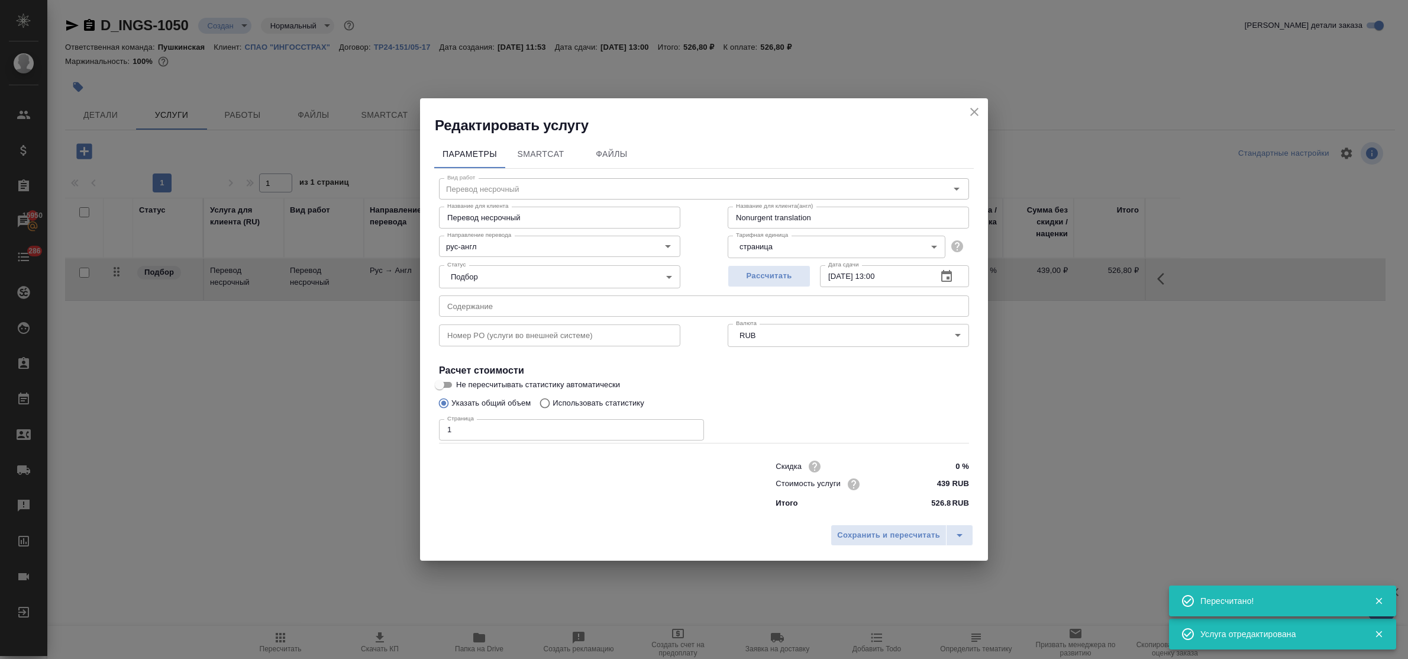
drag, startPoint x: 611, startPoint y: 126, endPoint x: 547, endPoint y: 226, distance: 118.7
click at [611, 126] on h2 "Редактировать услугу" at bounding box center [711, 125] width 553 height 19
click at [518, 307] on input "text" at bounding box center [704, 305] width 530 height 21
paste input "0827 Book purchase and postage contract(1)(1)"
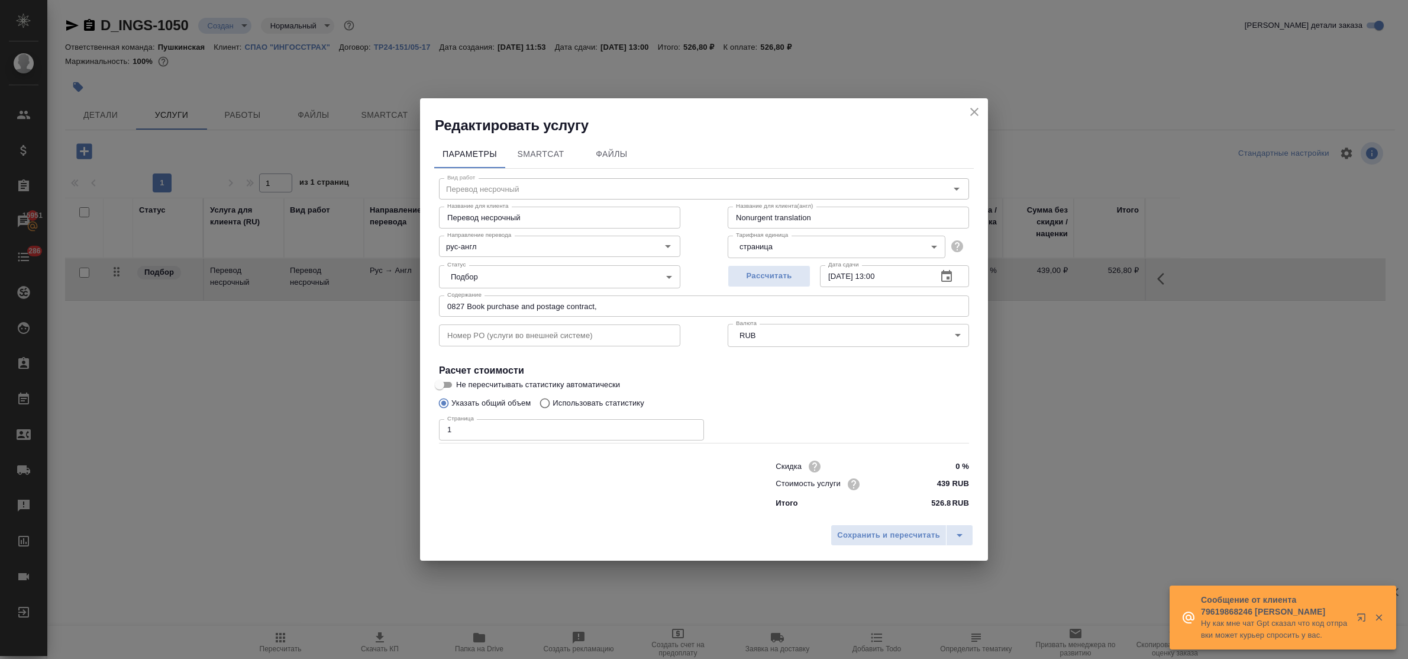
drag, startPoint x: 663, startPoint y: 123, endPoint x: 666, endPoint y: 176, distance: 53.3
click at [663, 123] on h2 "Редактировать услугу" at bounding box center [711, 125] width 553 height 19
click at [652, 304] on input "0827 Book purchase and postage contract," at bounding box center [704, 305] width 530 height 21
paste input "20250829. Ilya Repin Encyclopedia of Russian Life. Invoice(1) (1)"
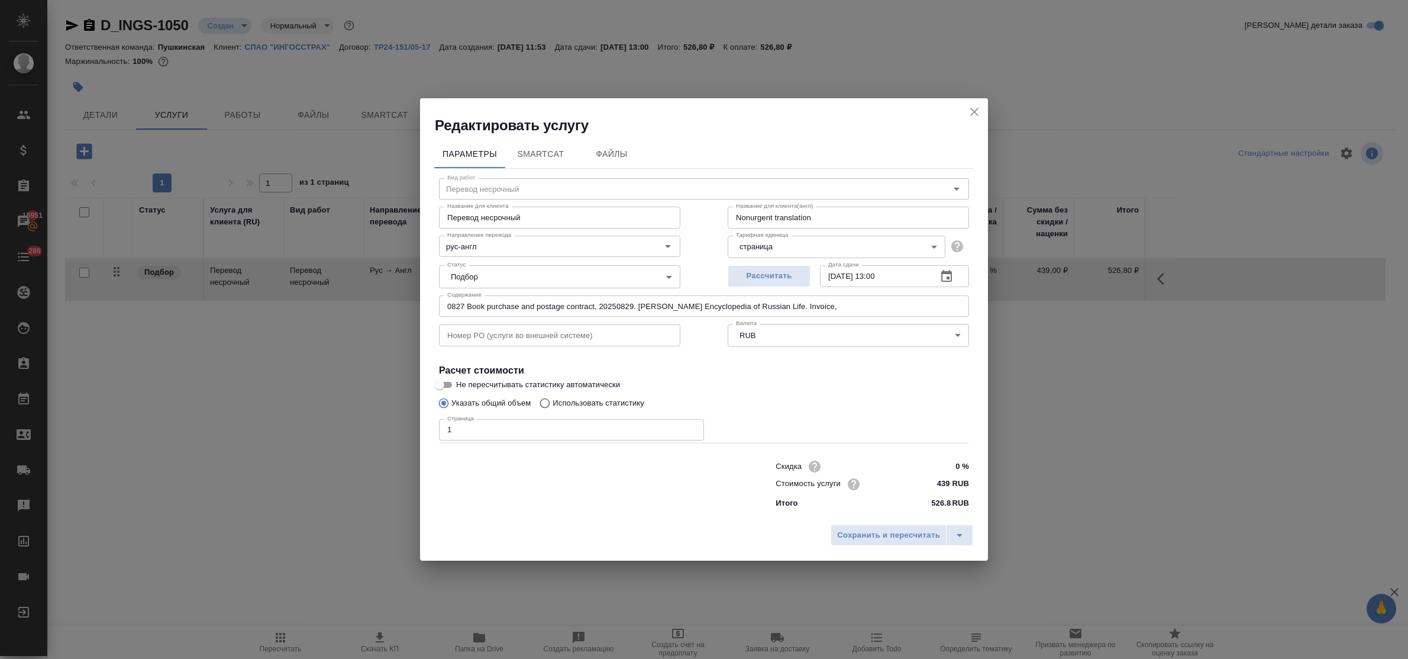
click at [701, 117] on h2 "Редактировать услугу" at bounding box center [711, 125] width 553 height 19
click at [811, 302] on input "0827 Book purchase and postage contract, 20250829. Ilya Repin Encyclopedia of R…" at bounding box center [704, 305] width 530 height 21
paste input "567 пор прил3"
type input "0827 Book purchase and postage contract, 20250829. Ilya Repin Encyclopedia of R…"
click at [891, 530] on span "Сохранить и пересчитать" at bounding box center [888, 535] width 103 height 14
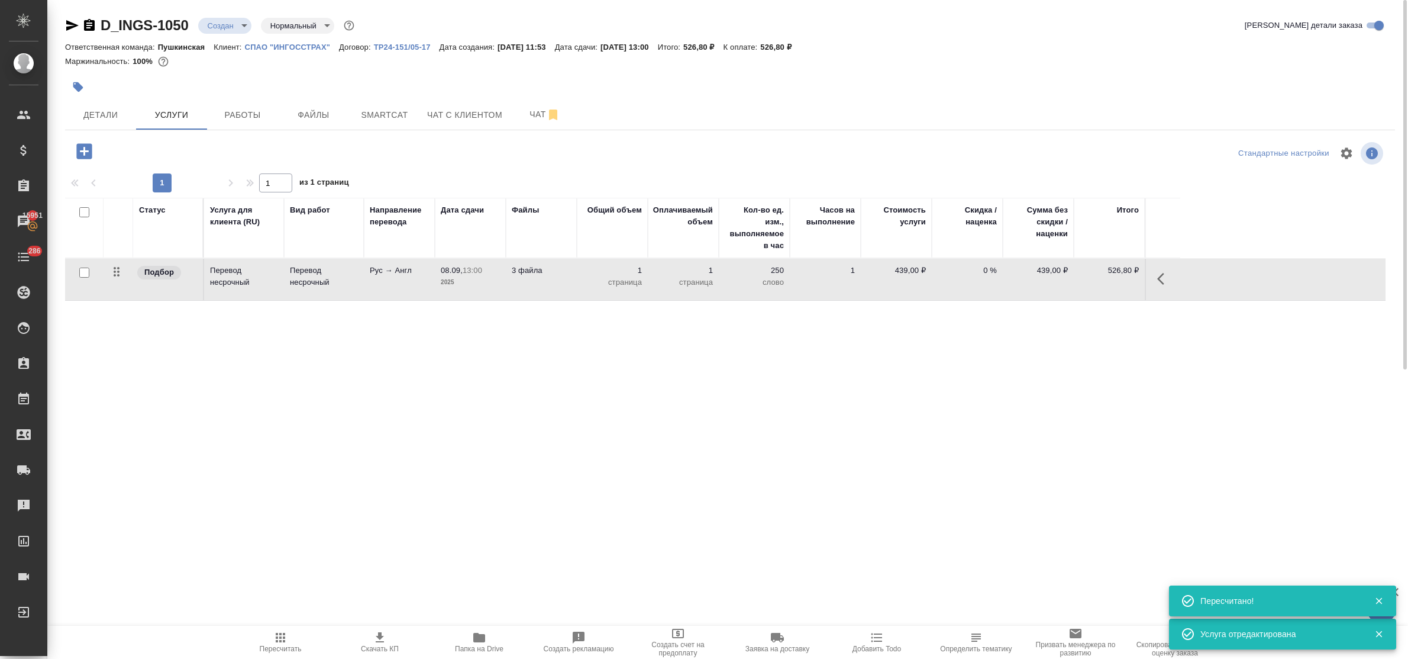
click at [83, 154] on icon "button" at bounding box center [83, 150] width 15 height 15
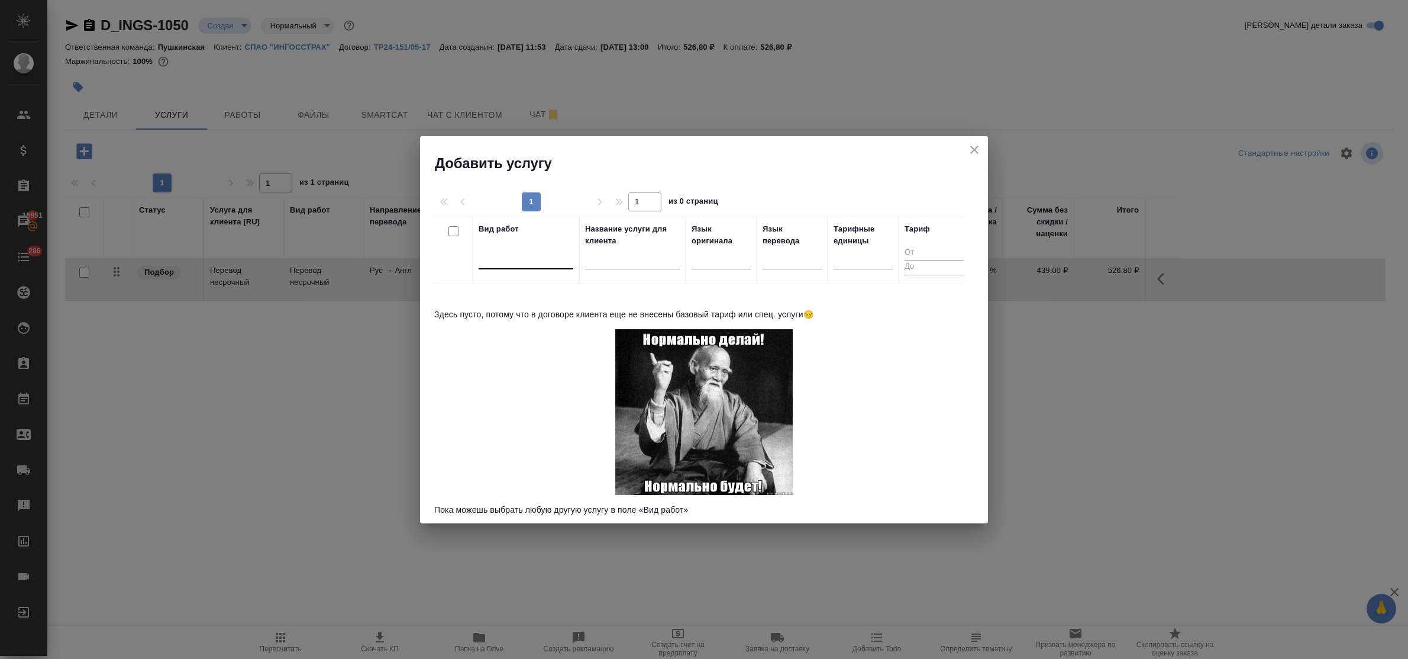
click at [506, 255] on div at bounding box center [526, 257] width 95 height 17
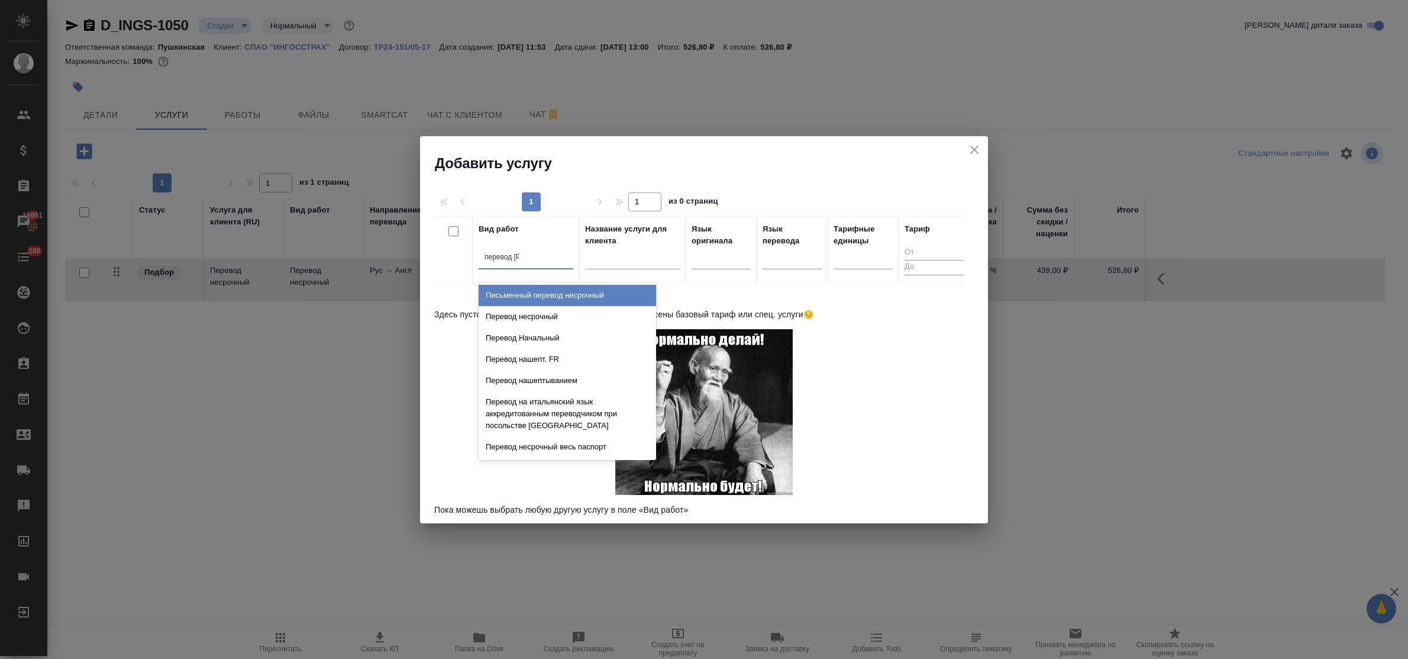
type input "перевод не"
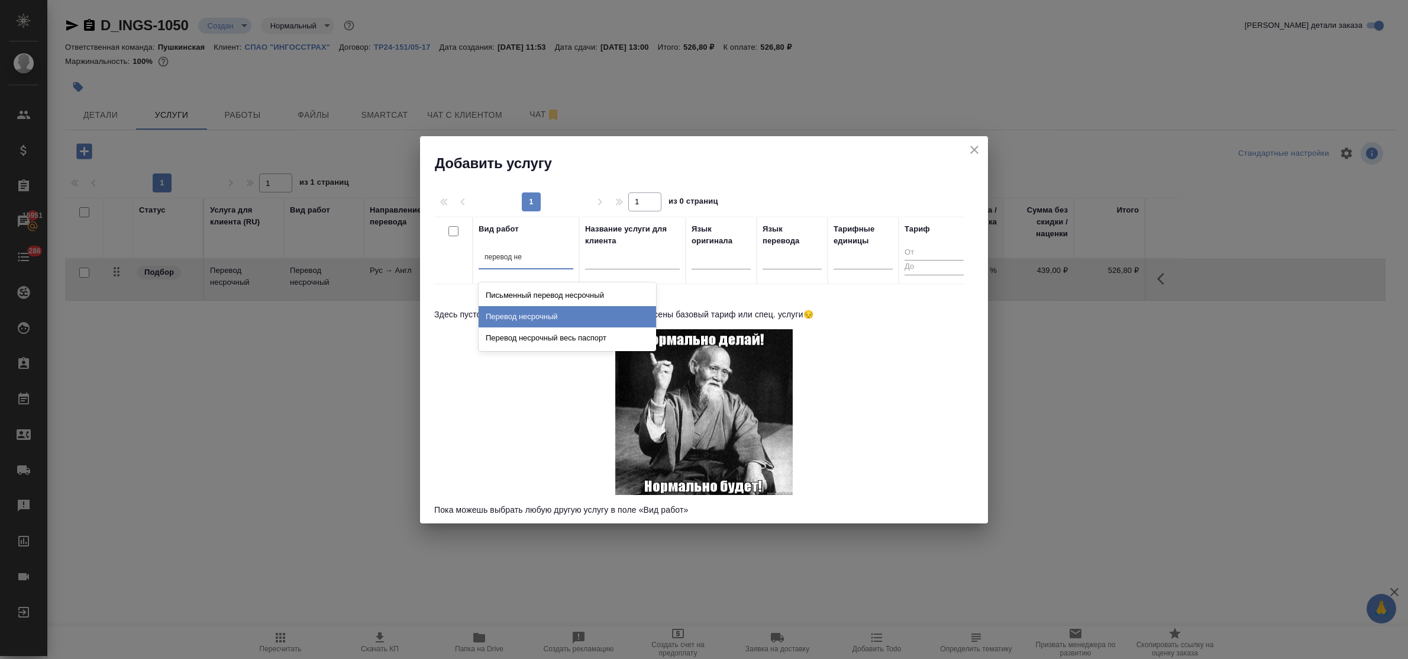
click at [521, 309] on div "Перевод несрочный" at bounding box center [568, 316] width 178 height 21
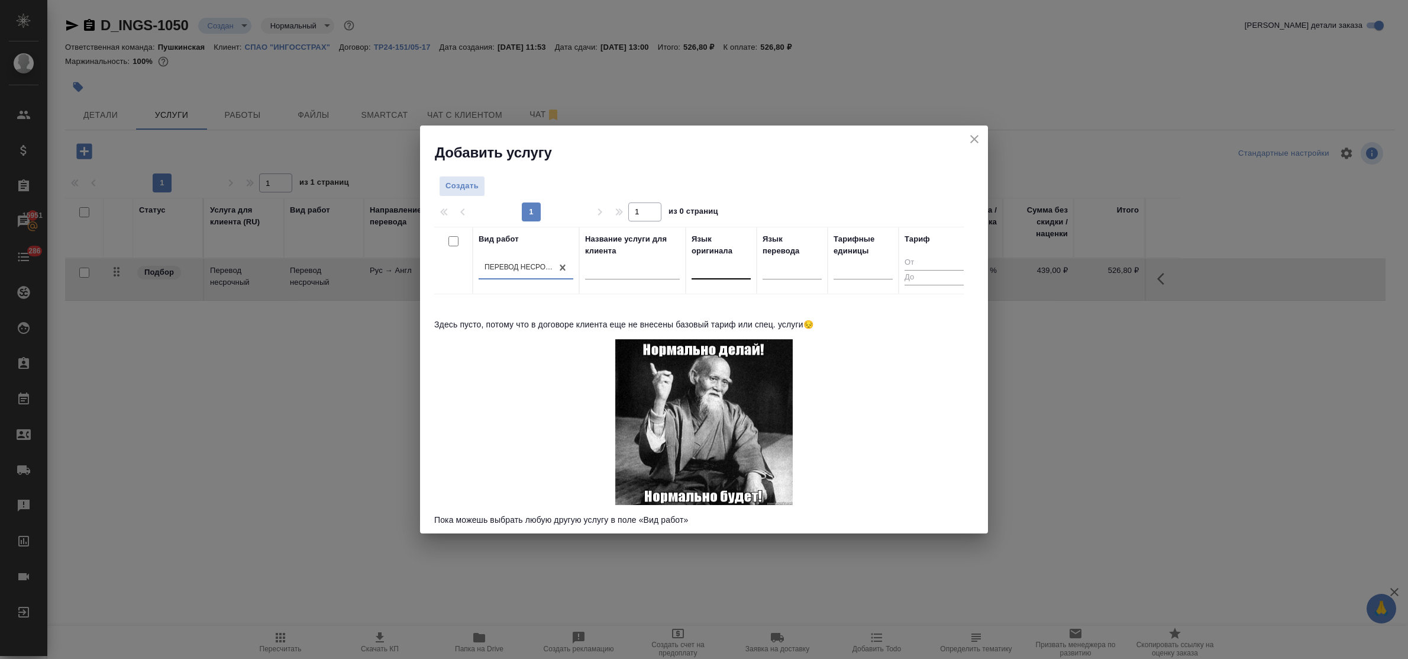
click at [705, 273] on div at bounding box center [721, 267] width 59 height 17
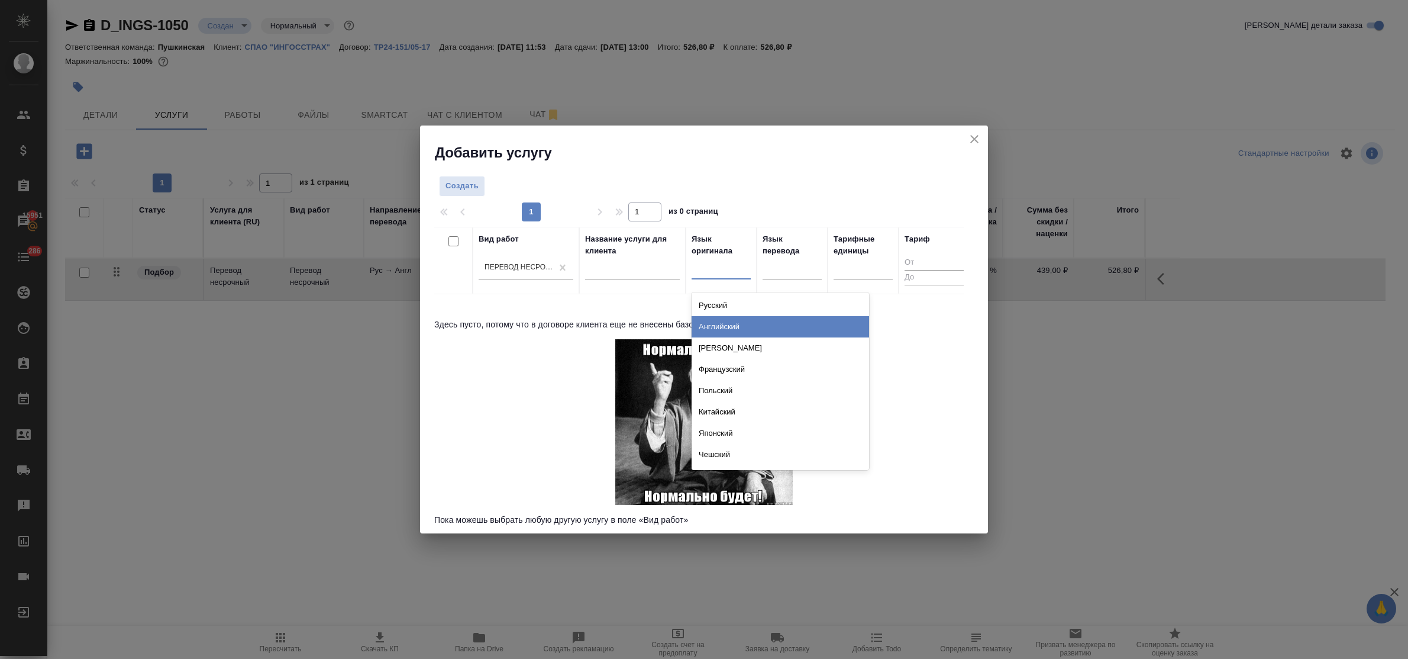
click at [720, 320] on div "Английский" at bounding box center [781, 326] width 178 height 21
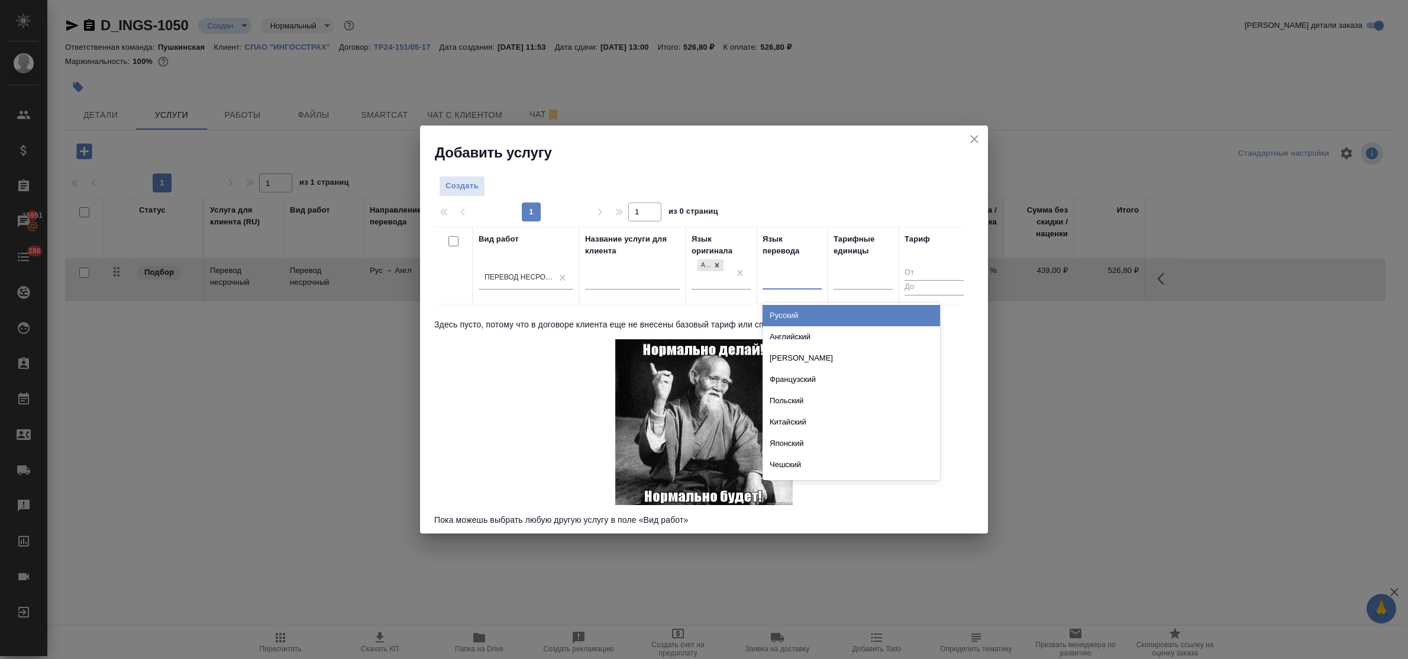
click at [779, 282] on div at bounding box center [792, 277] width 59 height 17
click at [794, 311] on div "Русский" at bounding box center [852, 315] width 178 height 21
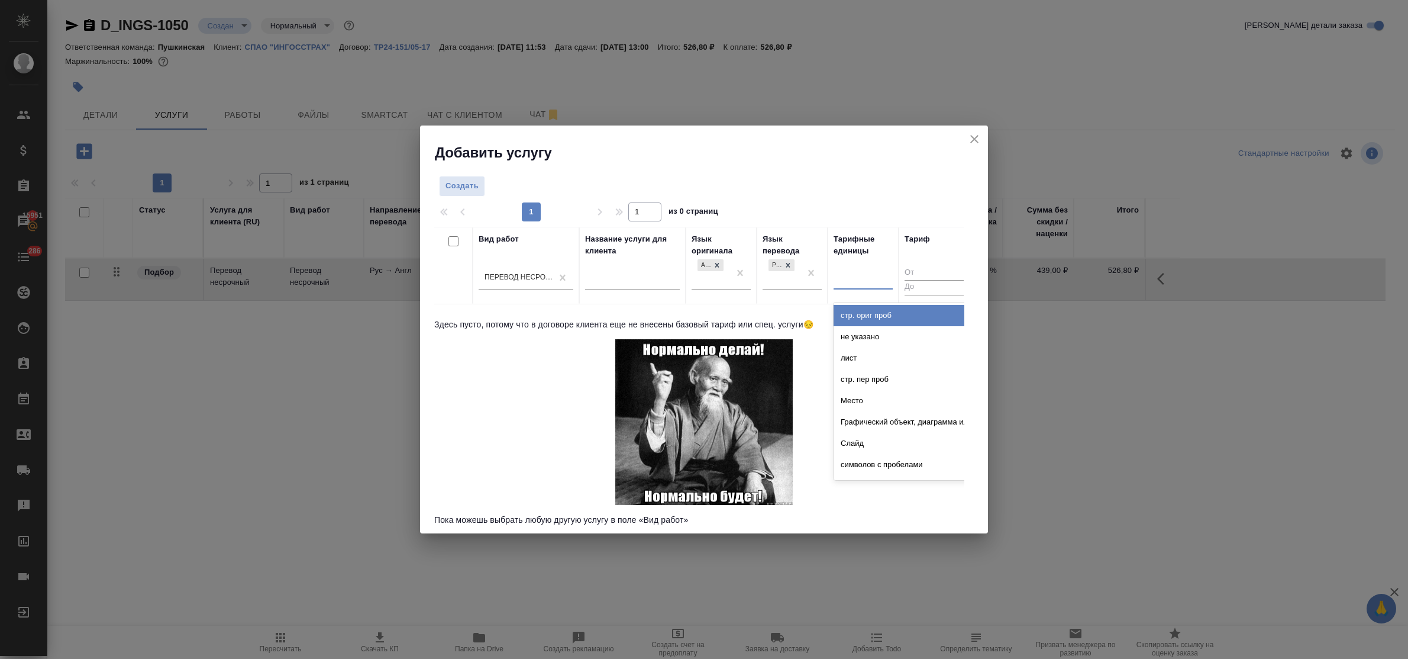
click at [857, 288] on div at bounding box center [863, 278] width 59 height 22
type input "стра"
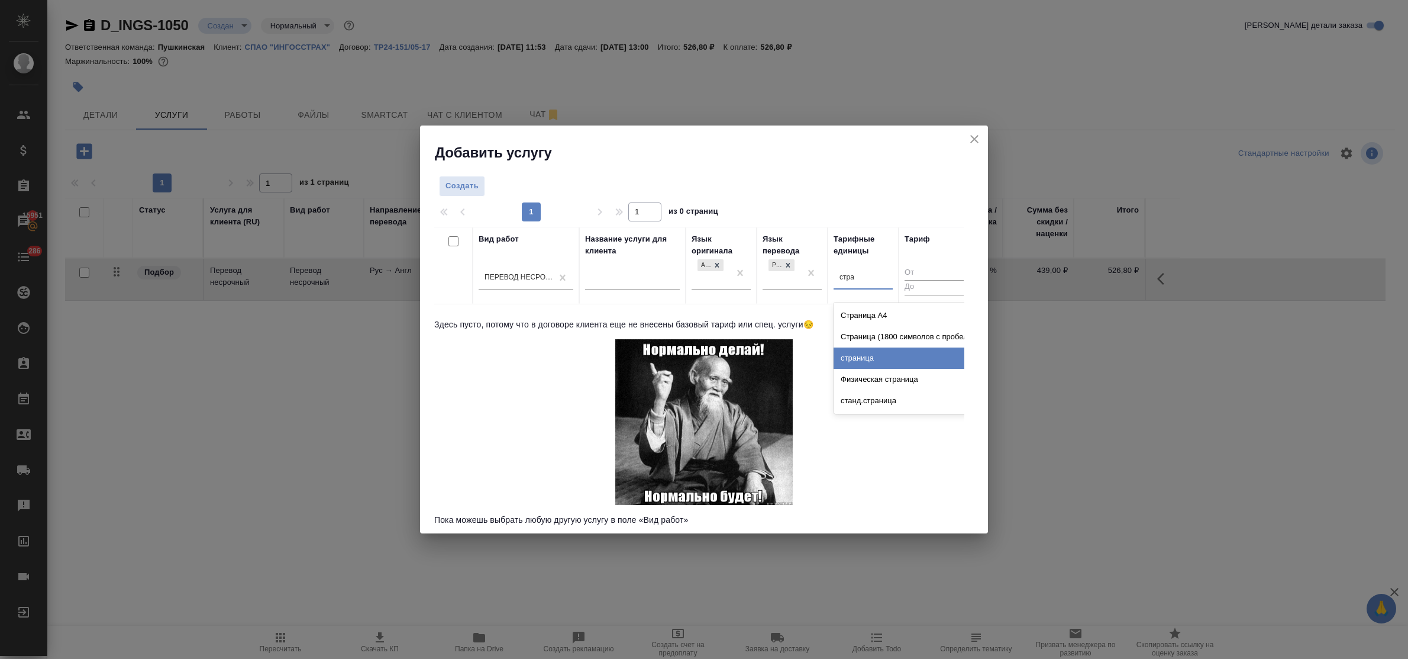
click at [864, 361] on div "страница" at bounding box center [923, 357] width 178 height 21
click at [469, 183] on span "Создать" at bounding box center [462, 186] width 33 height 14
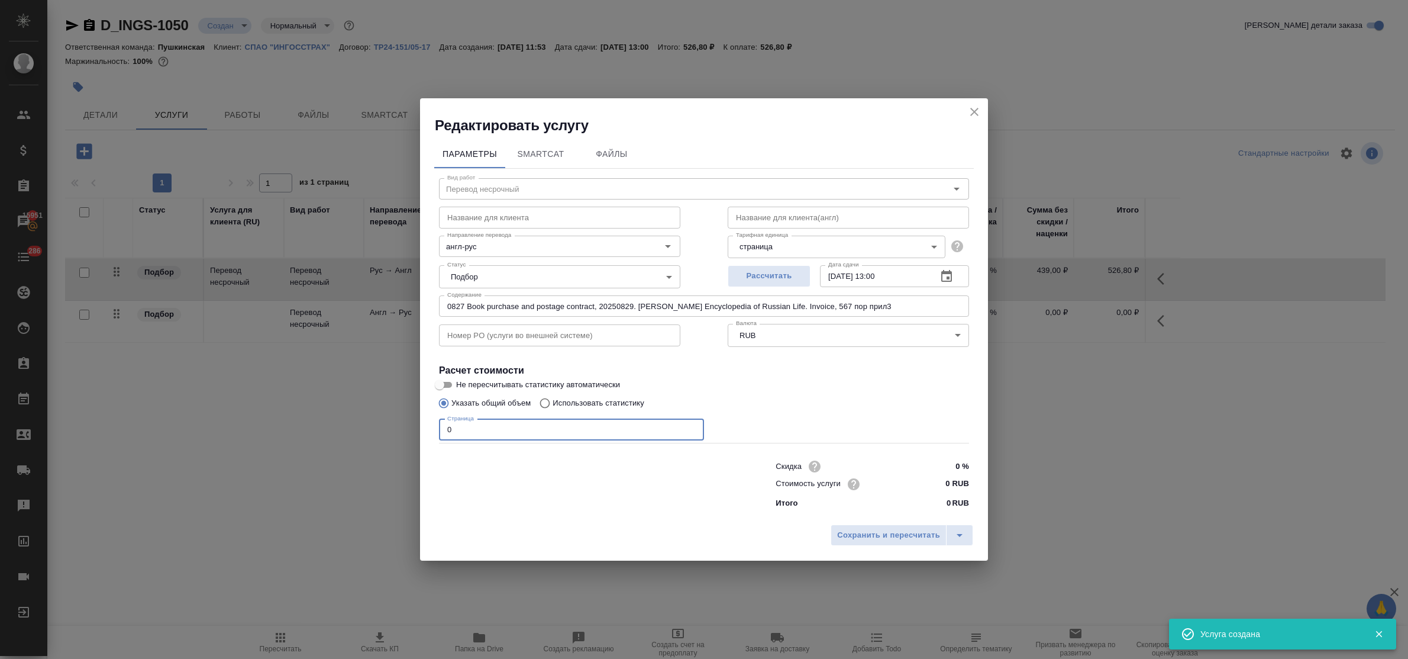
drag, startPoint x: 459, startPoint y: 427, endPoint x: 392, endPoint y: 425, distance: 66.9
click at [398, 426] on div "Редактировать услугу Параметры SmartCat Файлы Вид работ Перевод несрочный Вид р…" at bounding box center [704, 329] width 1408 height 659
type input "3"
drag, startPoint x: 939, startPoint y: 481, endPoint x: 953, endPoint y: 483, distance: 14.4
click at [953, 483] on input "0 RUB" at bounding box center [947, 483] width 43 height 17
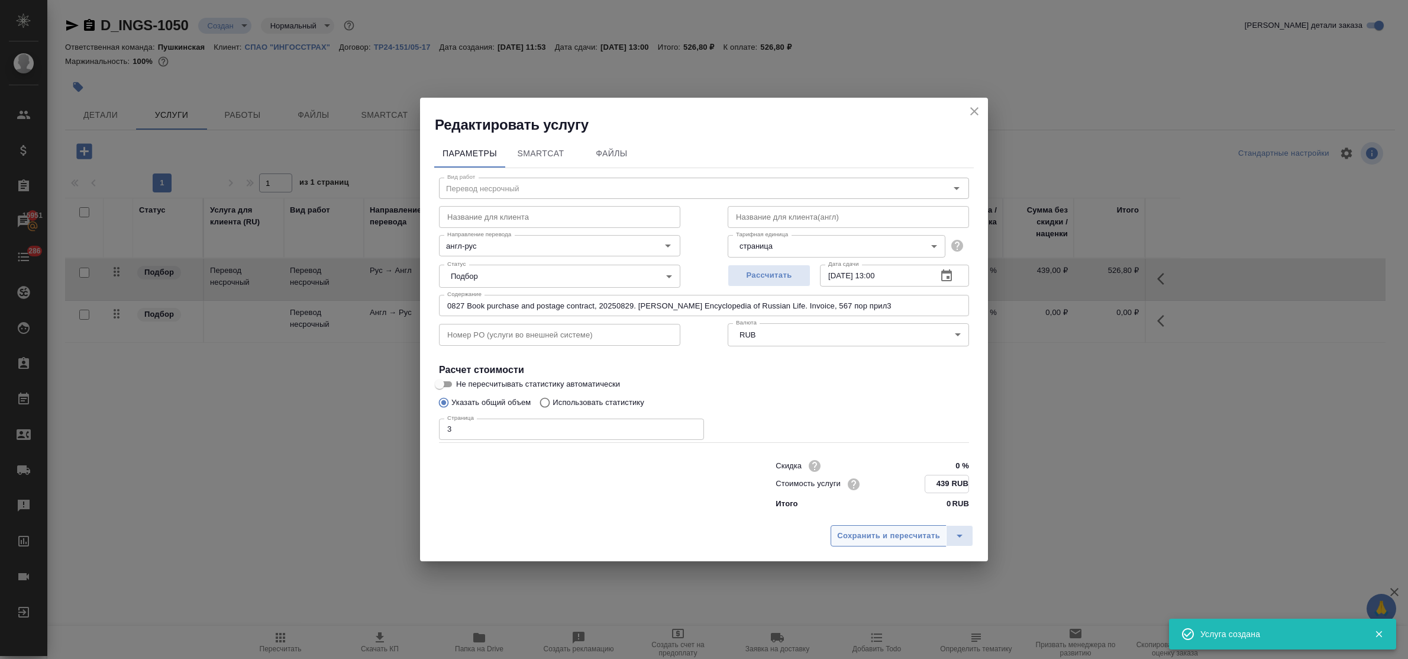
type input "439 RUB"
click at [891, 537] on span "Сохранить и пересчитать" at bounding box center [888, 535] width 103 height 14
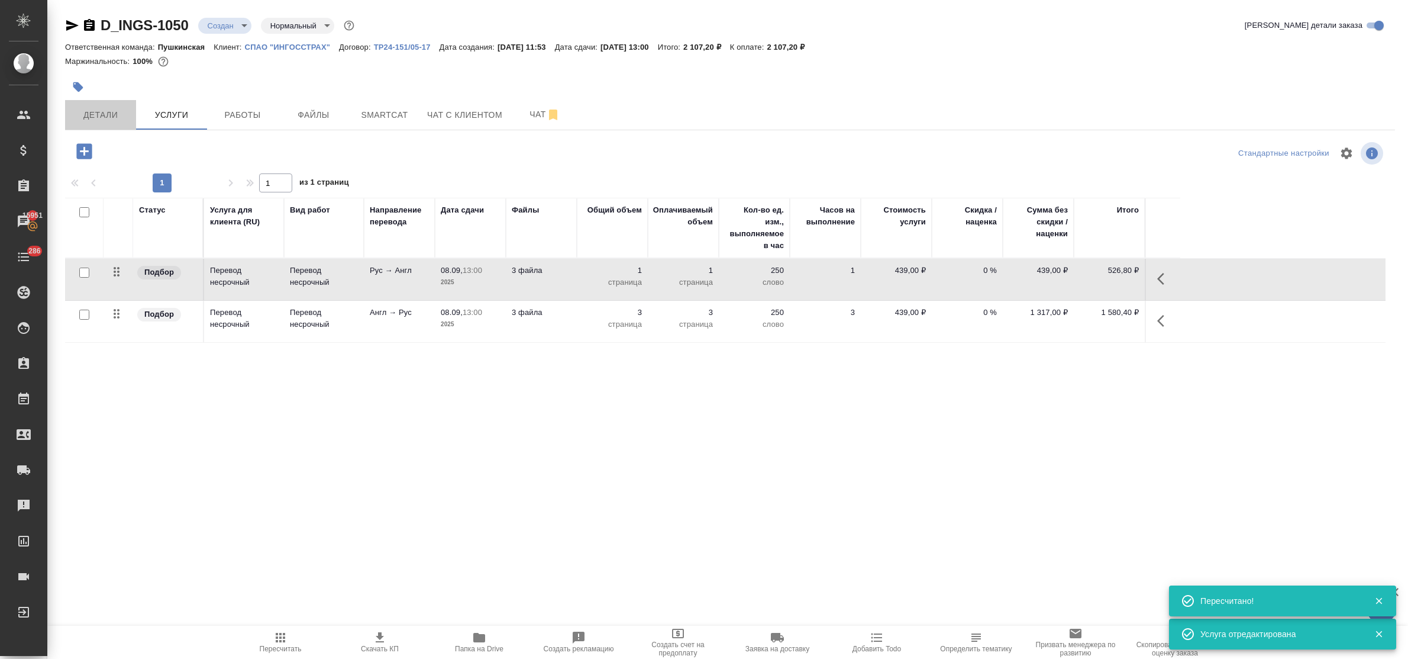
click at [90, 114] on span "Детали" at bounding box center [100, 115] width 57 height 15
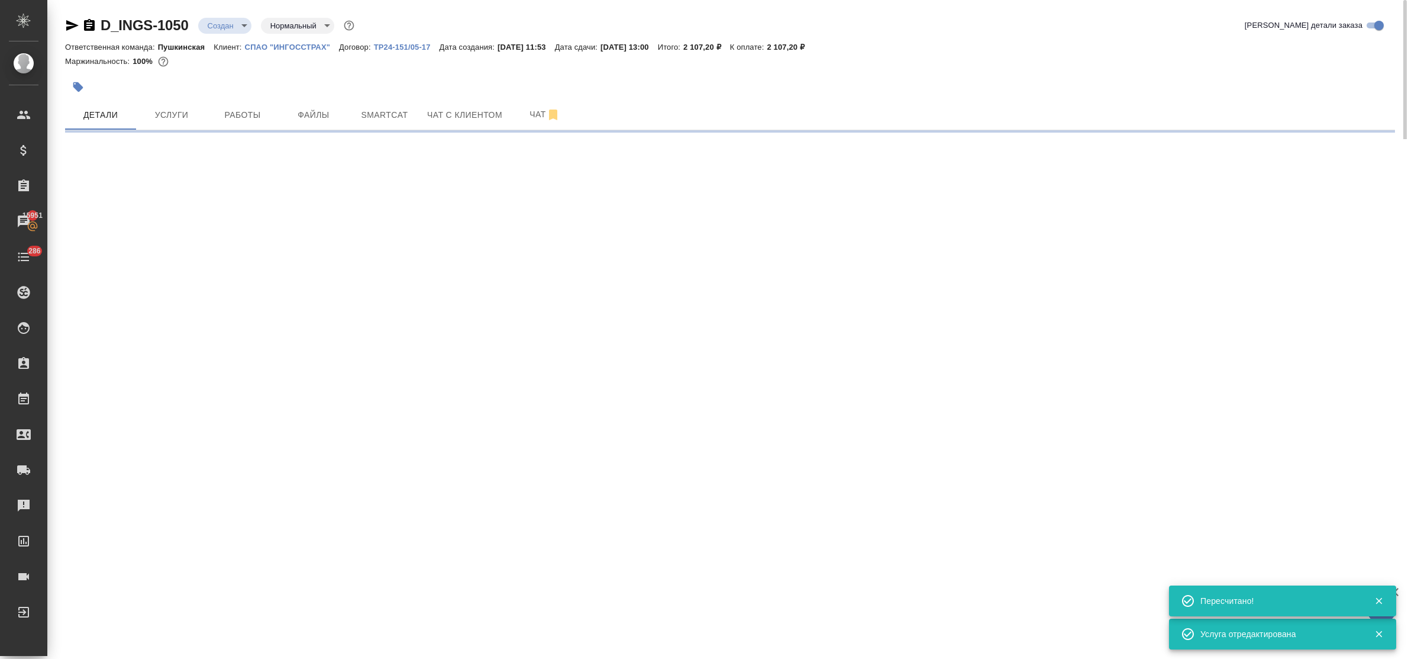
select select "RU"
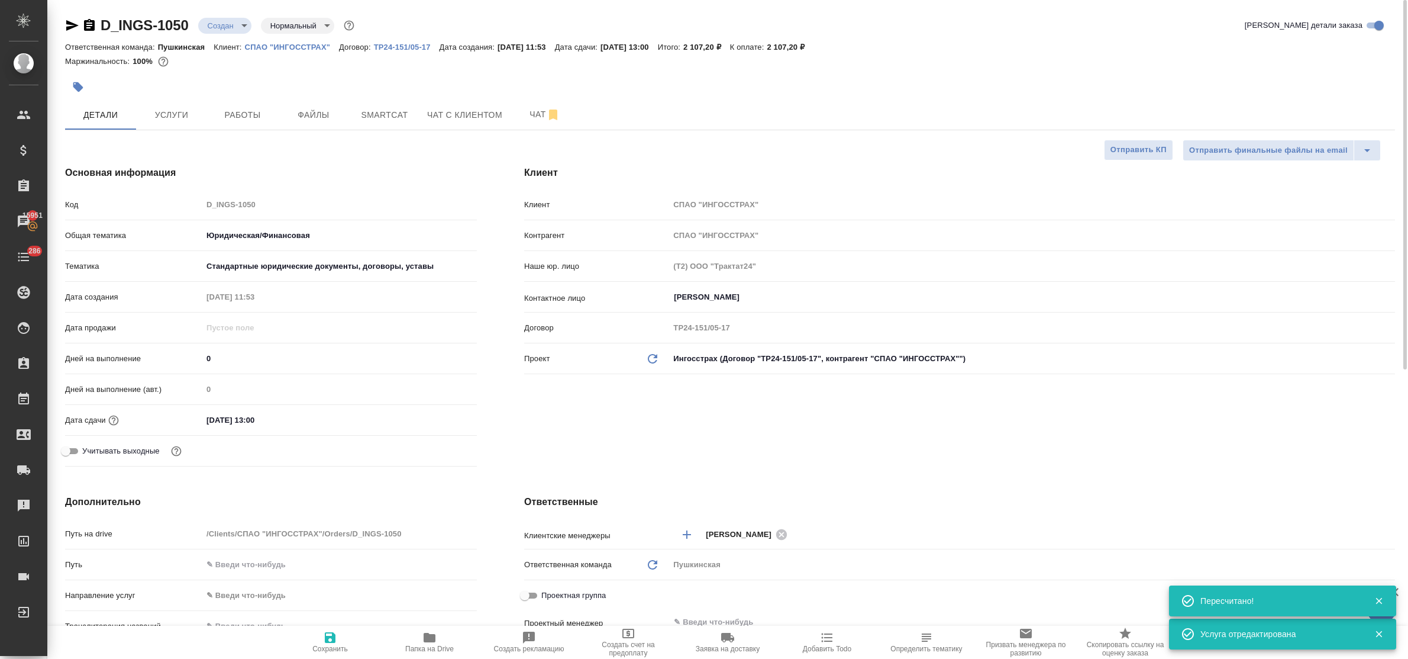
type textarea "x"
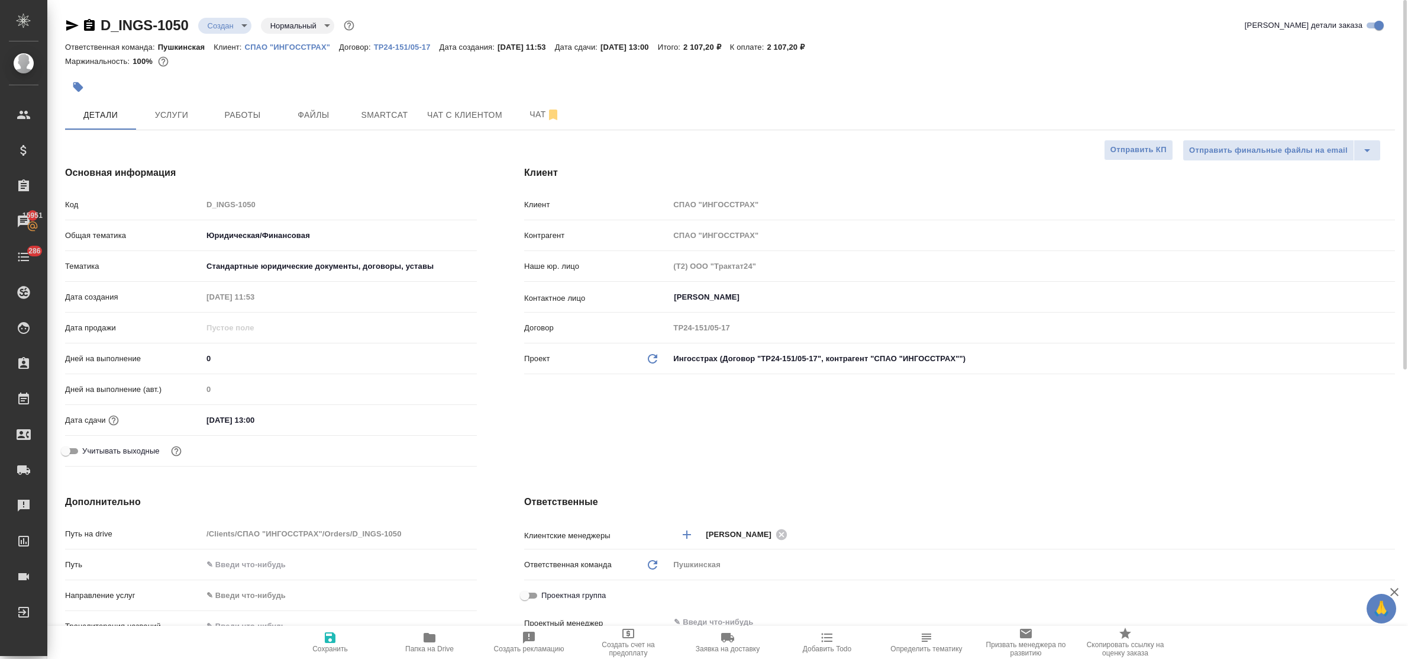
scroll to position [222, 0]
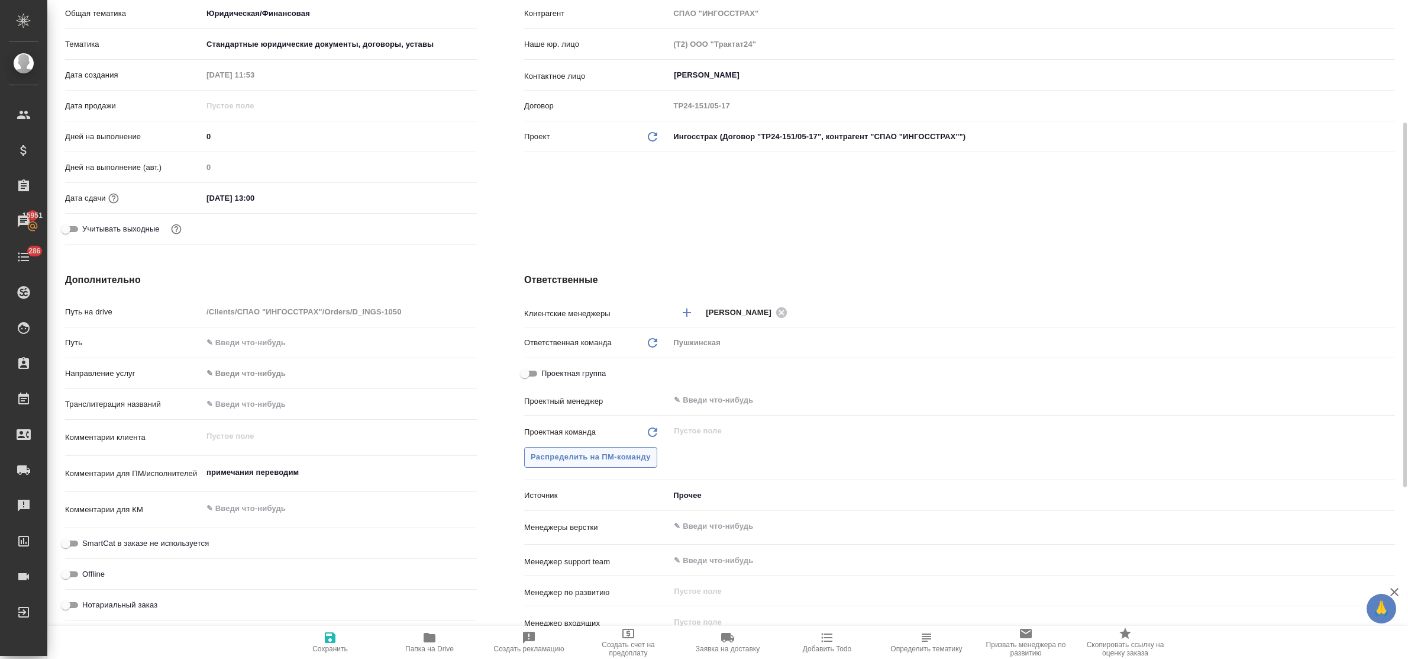
click at [533, 450] on span "Распределить на ПМ-команду" at bounding box center [591, 457] width 120 height 14
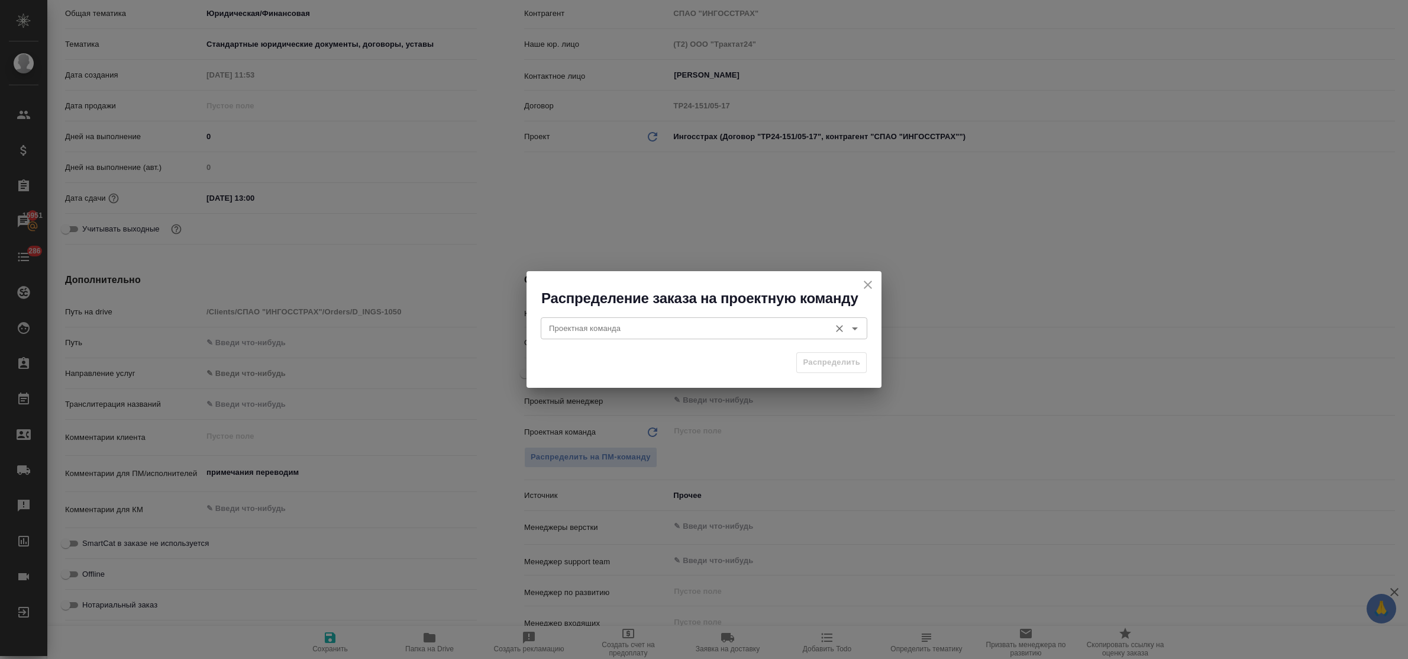
click at [577, 327] on input "Проектная команда" at bounding box center [684, 328] width 280 height 14
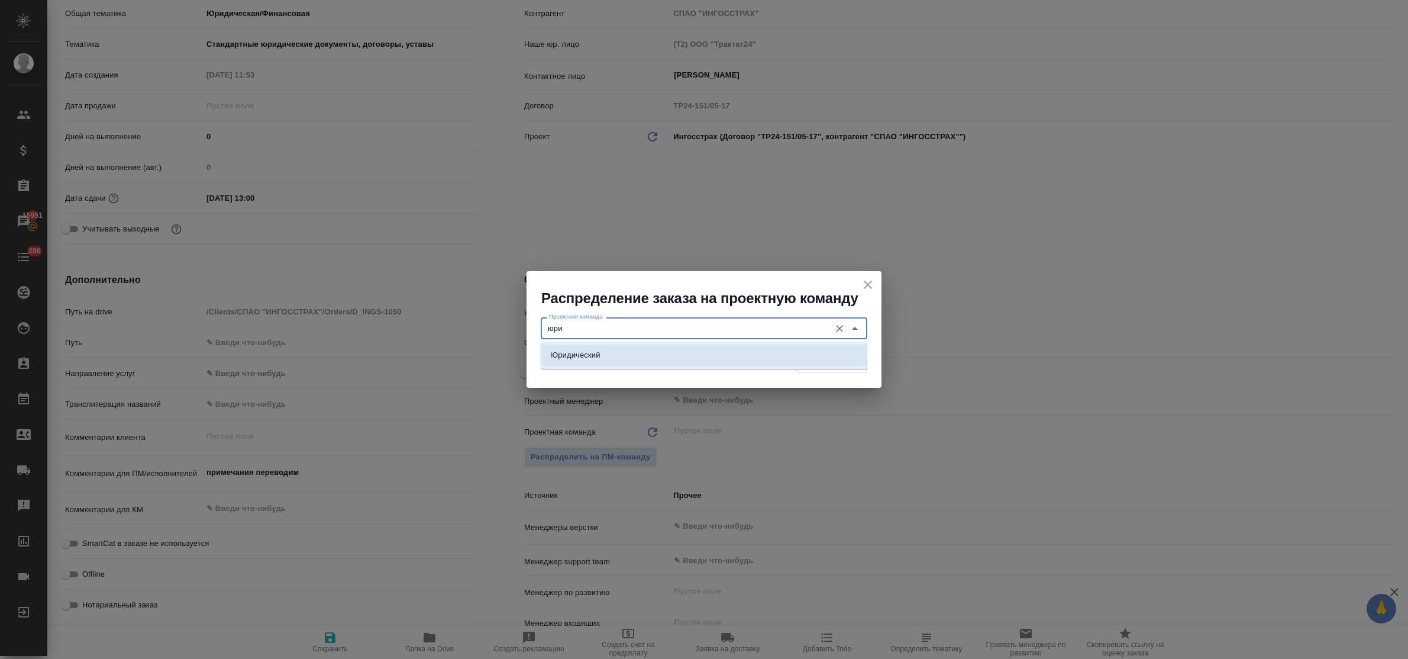
click at [583, 351] on p "Юридический" at bounding box center [575, 355] width 50 height 12
type input "Юридический"
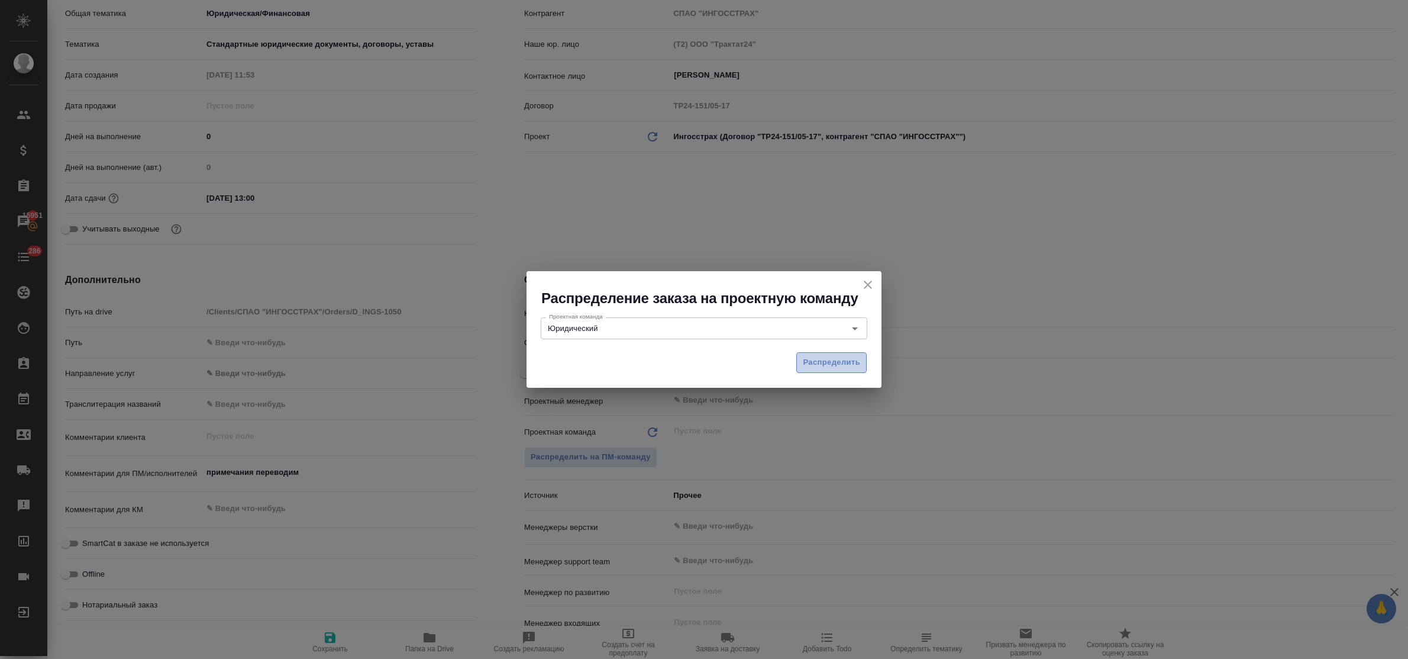
click at [811, 359] on span "Распределить" at bounding box center [831, 363] width 57 height 14
type textarea "x"
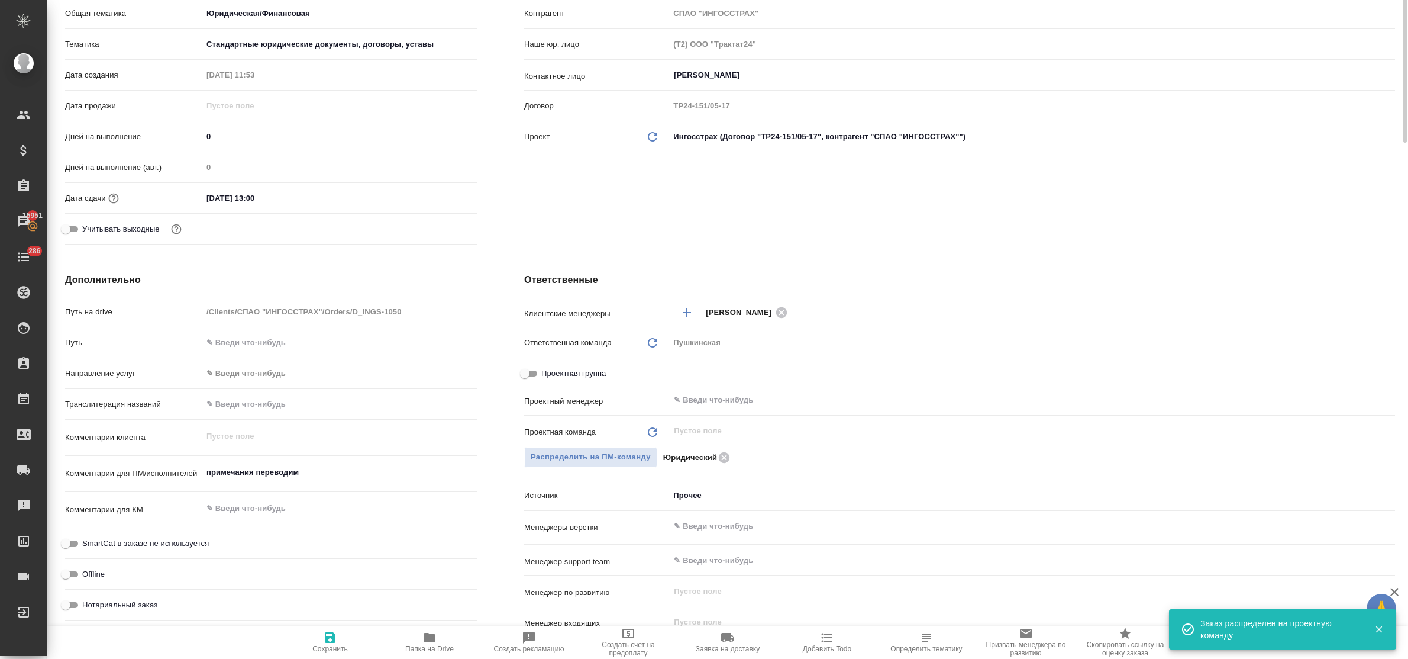
scroll to position [0, 0]
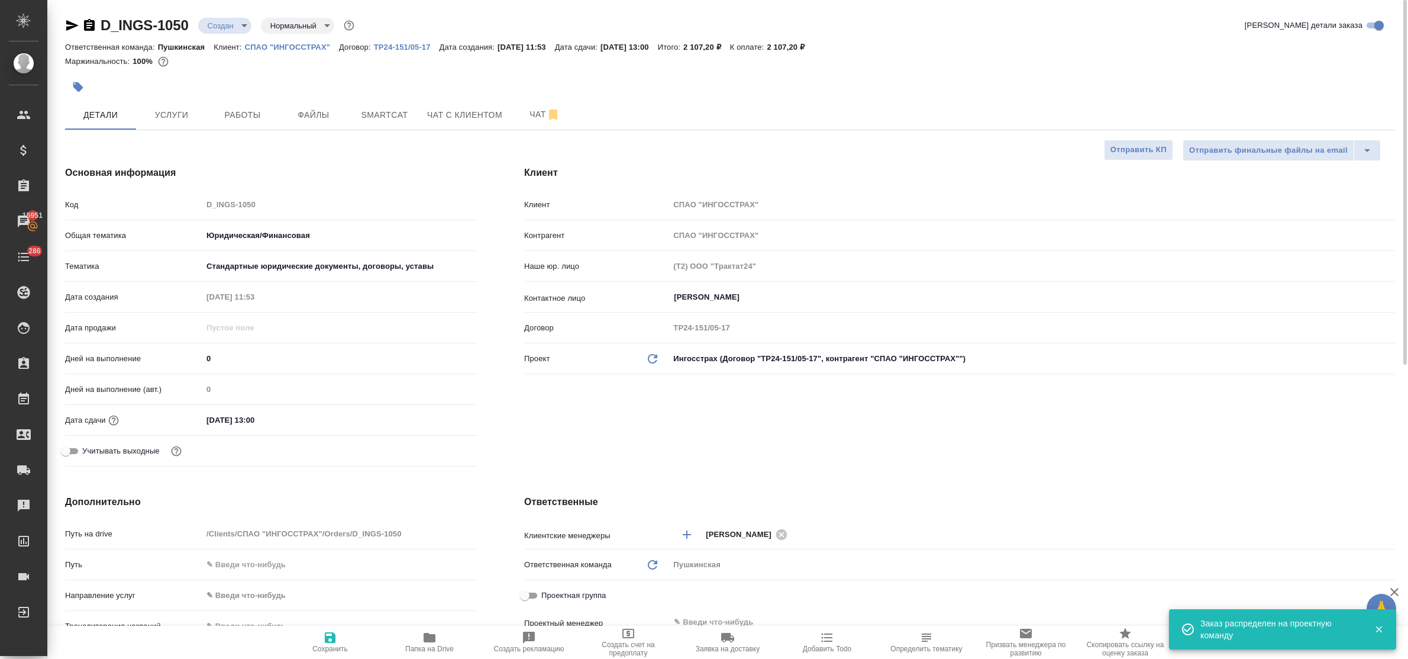
click at [325, 631] on icon "button" at bounding box center [330, 637] width 14 height 14
type textarea "x"
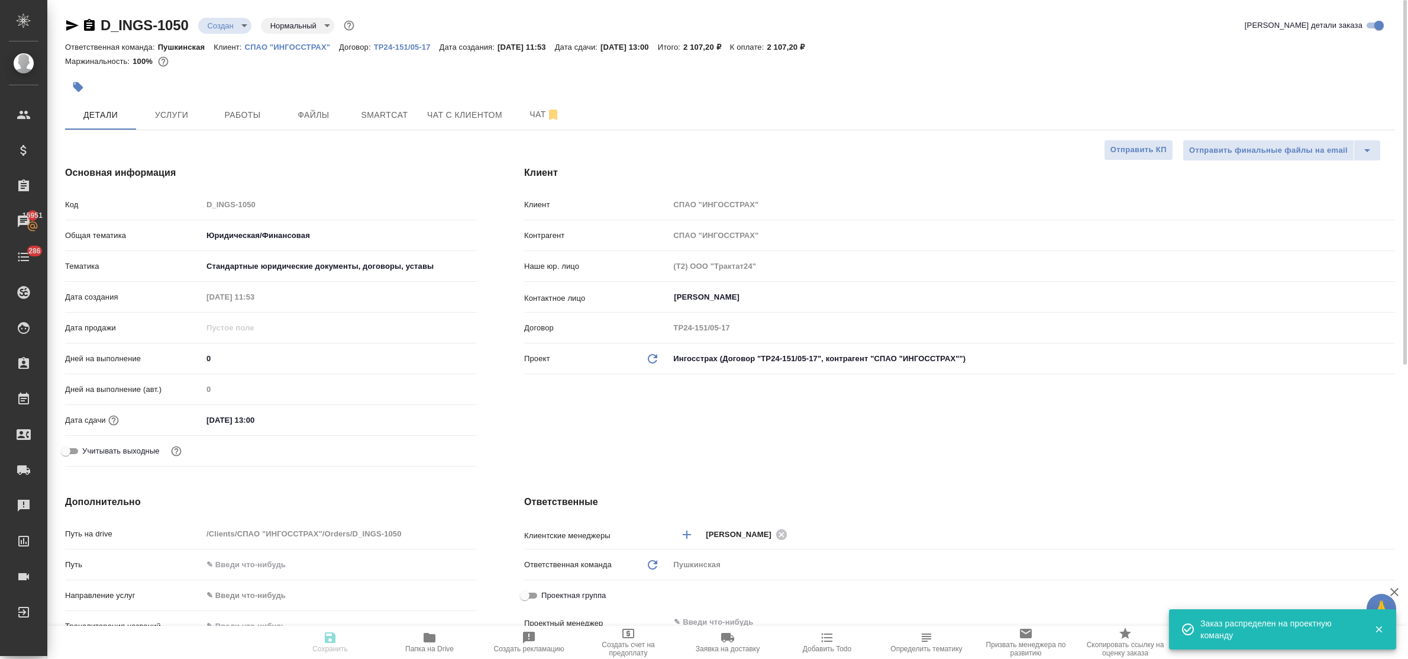
type textarea "x"
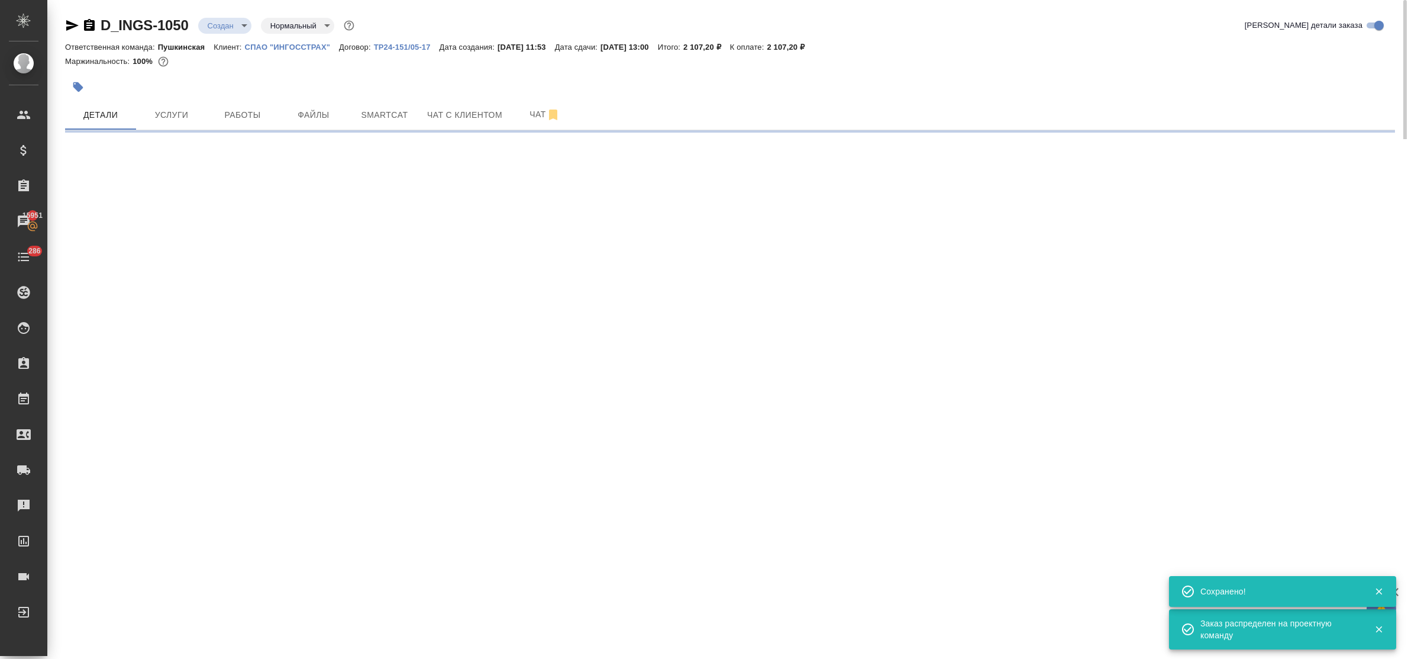
select select "RU"
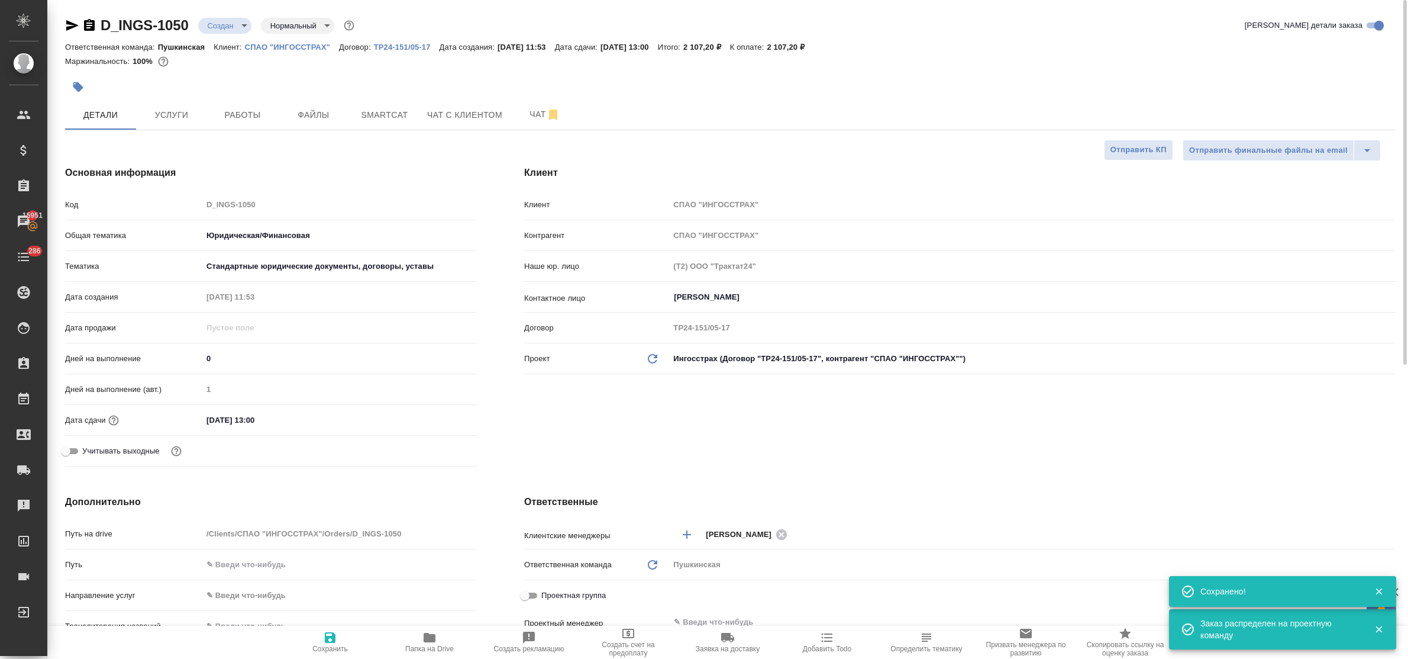
type textarea "x"
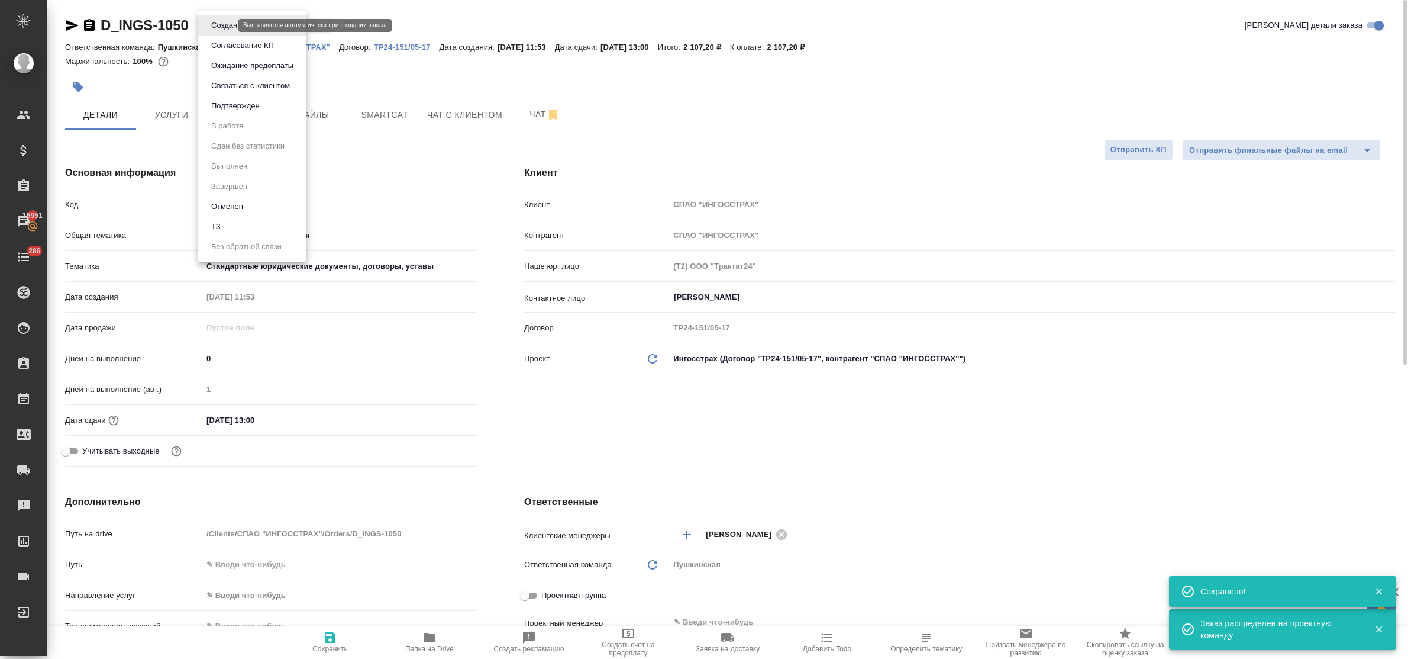
click at [211, 24] on body "🙏 .cls-1 fill:#fff; AWATERA Bulakhova Elena Клиенты Спецификации Заказы 15951 Ч…" at bounding box center [704, 329] width 1408 height 659
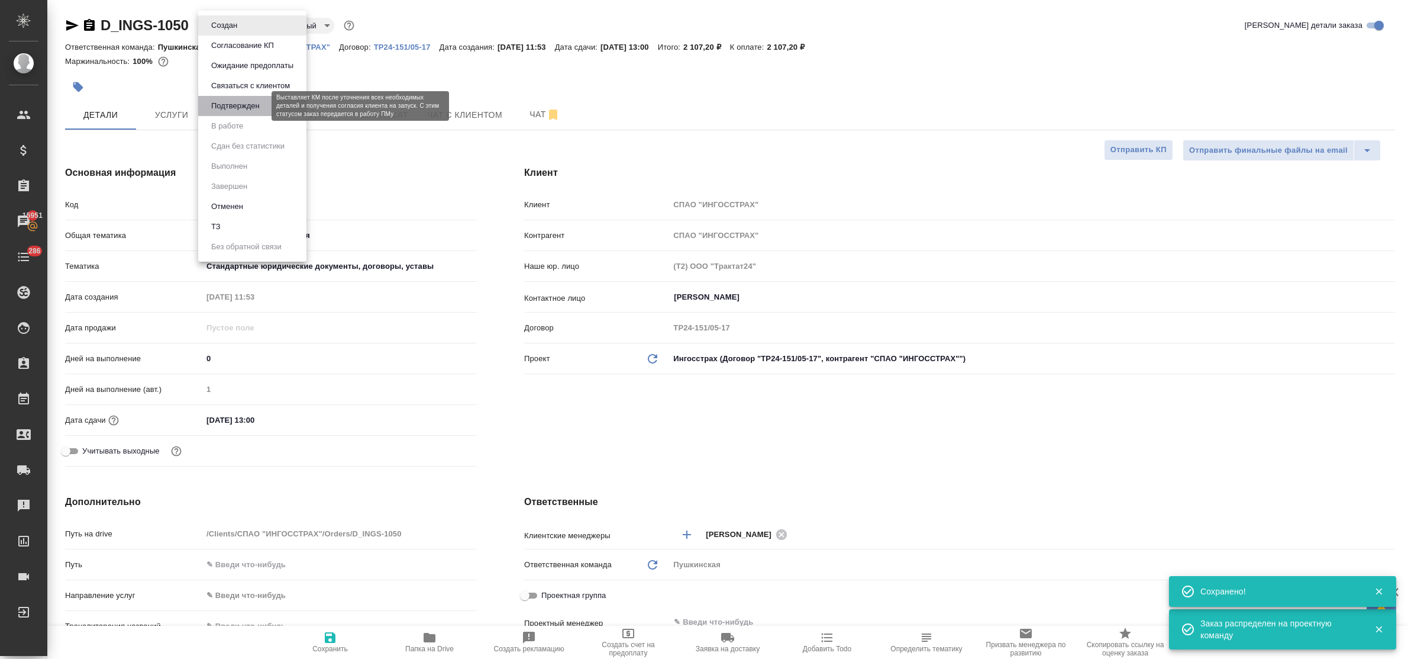
click at [220, 102] on button "Подтвержден" at bounding box center [236, 105] width 56 height 13
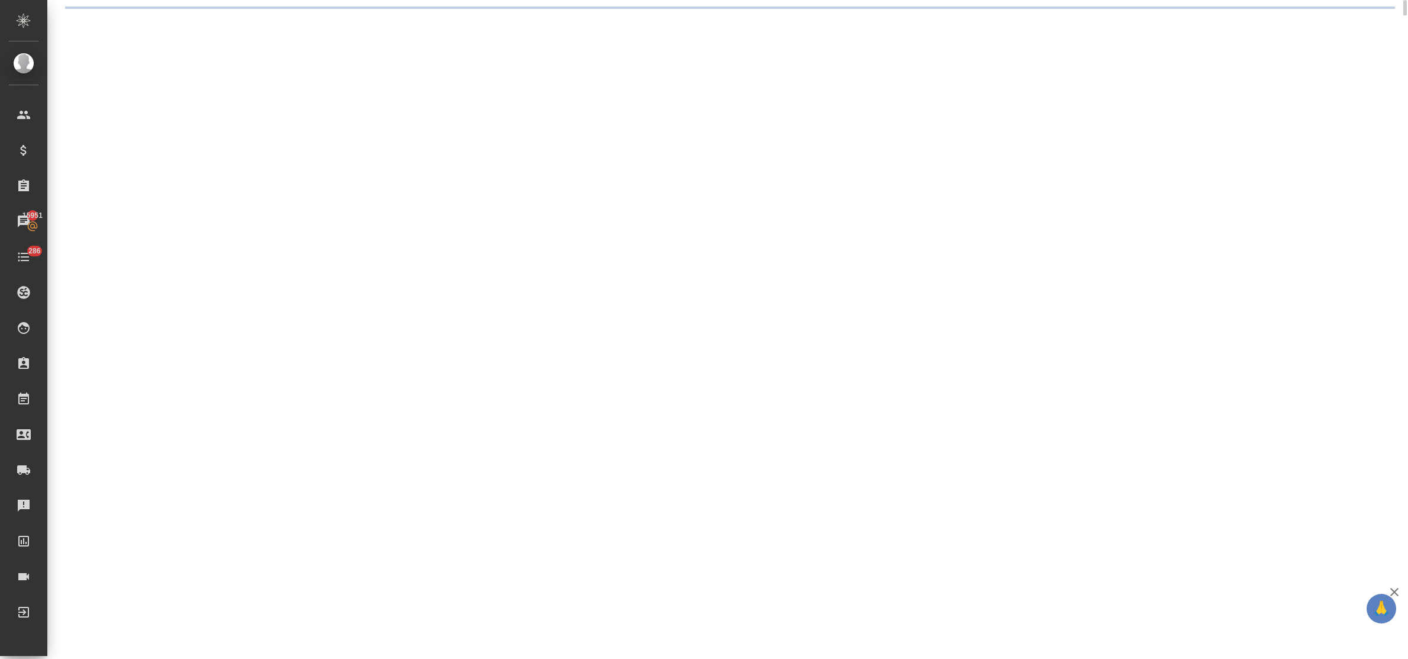
select select "RU"
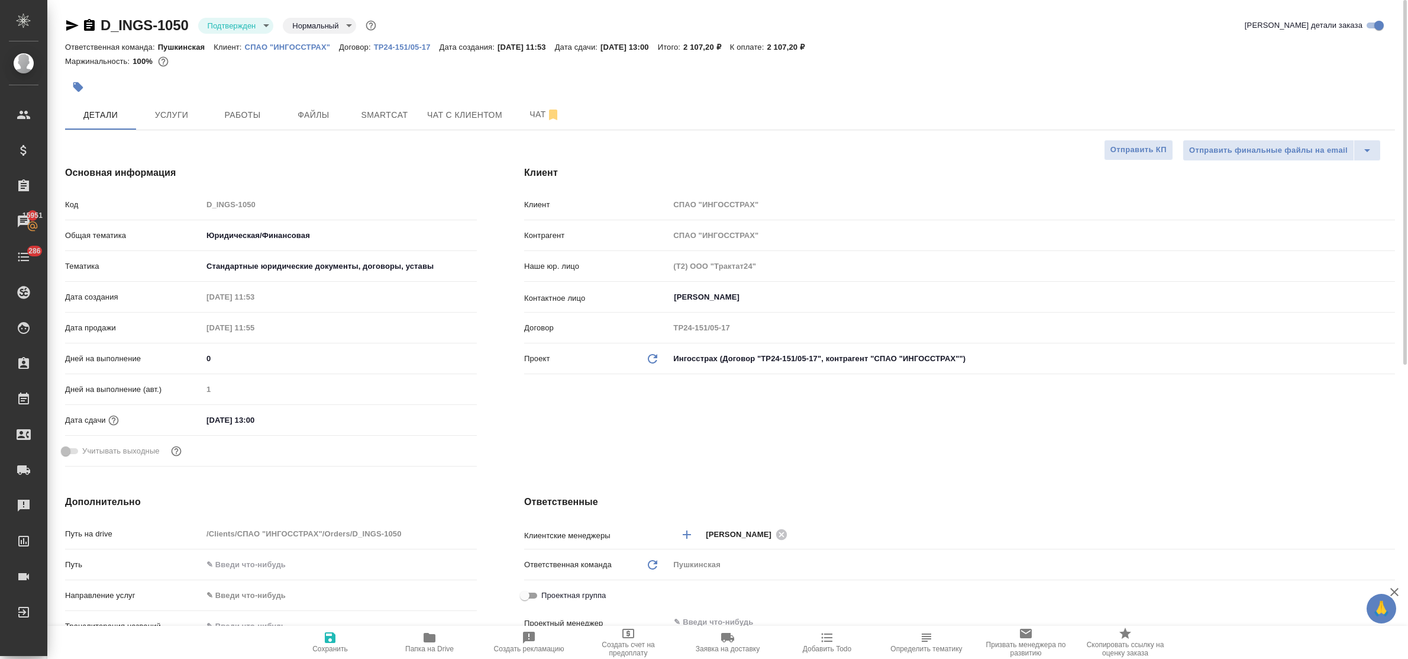
type textarea "x"
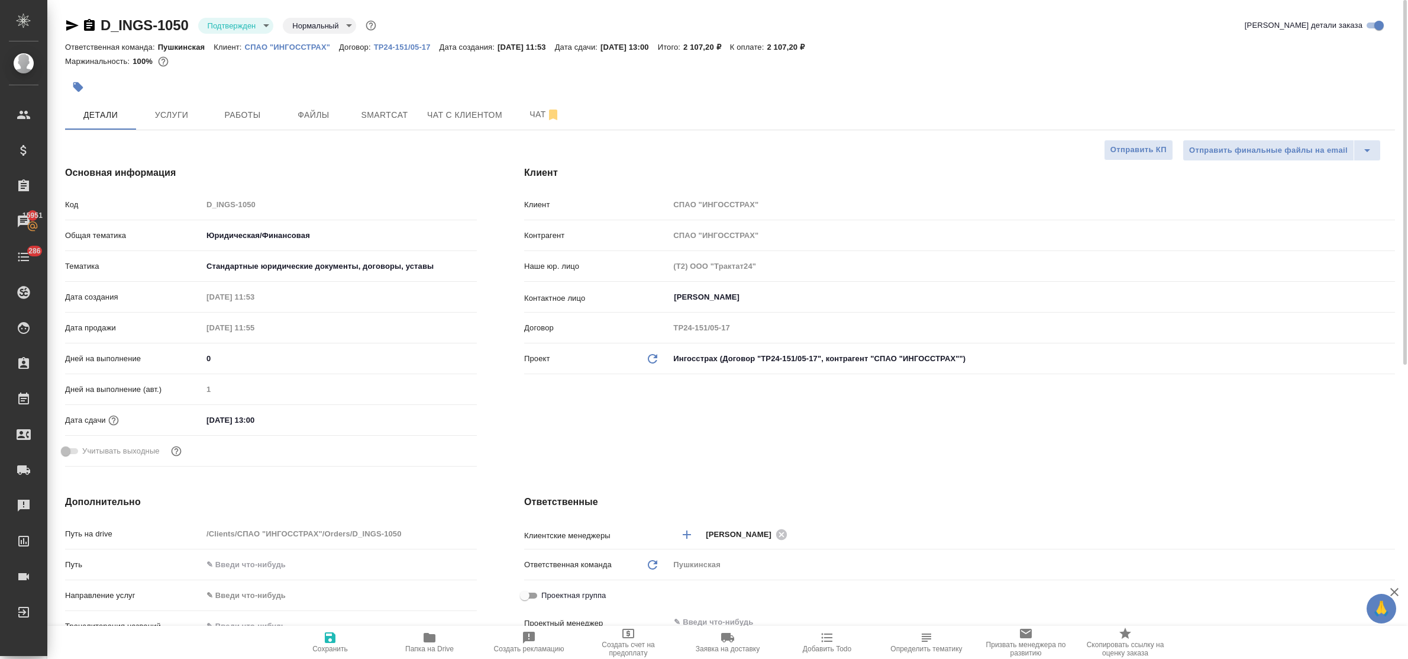
type textarea "x"
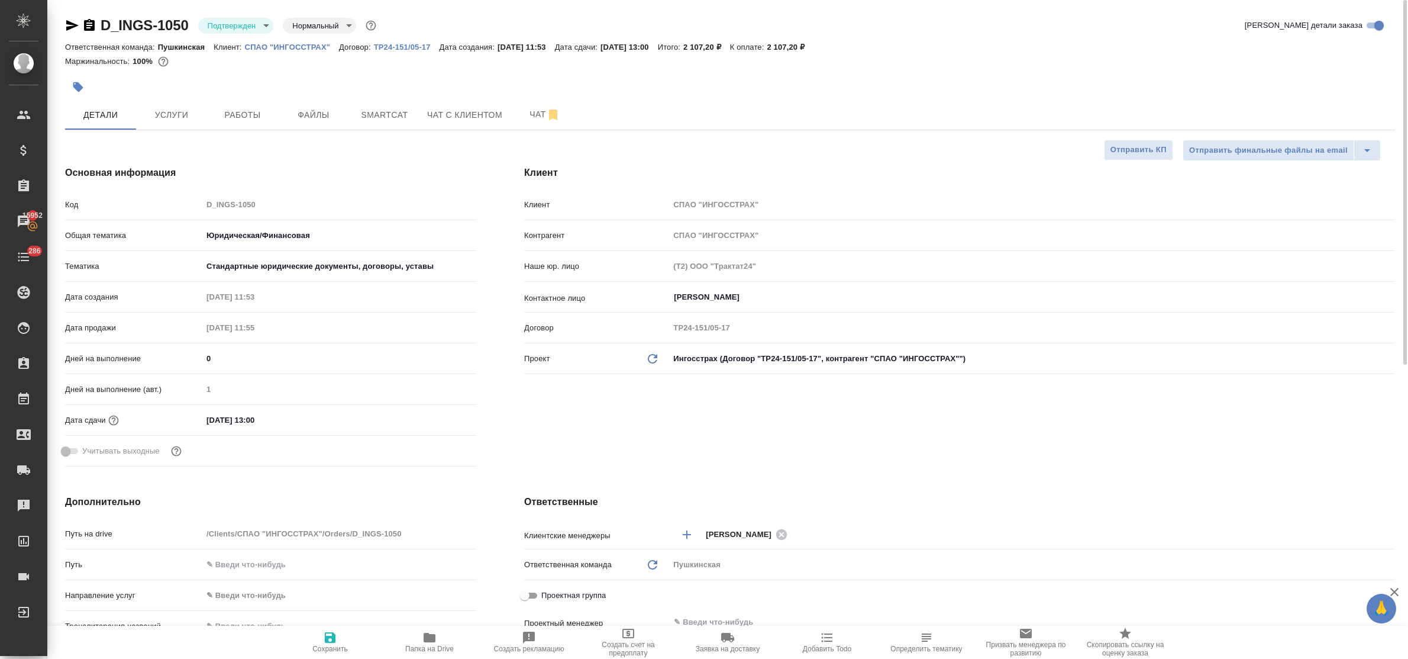
type textarea "x"
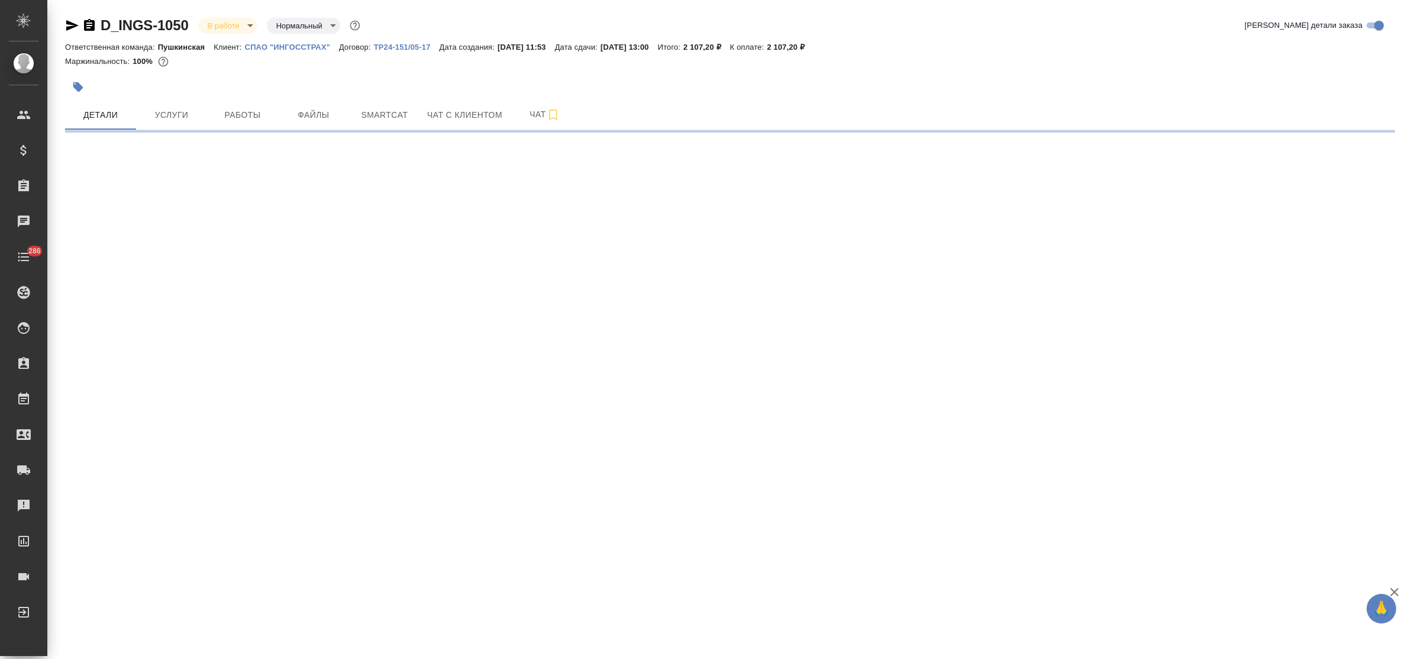
select select "RU"
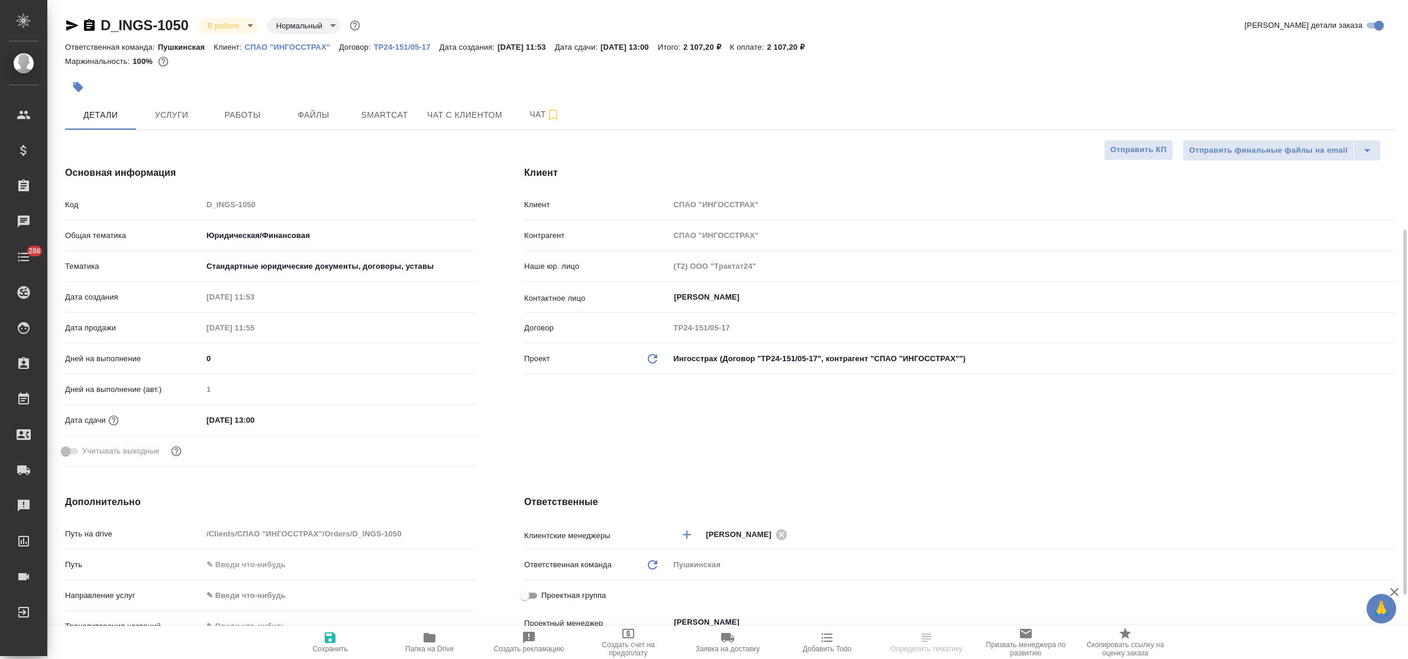
type textarea "x"
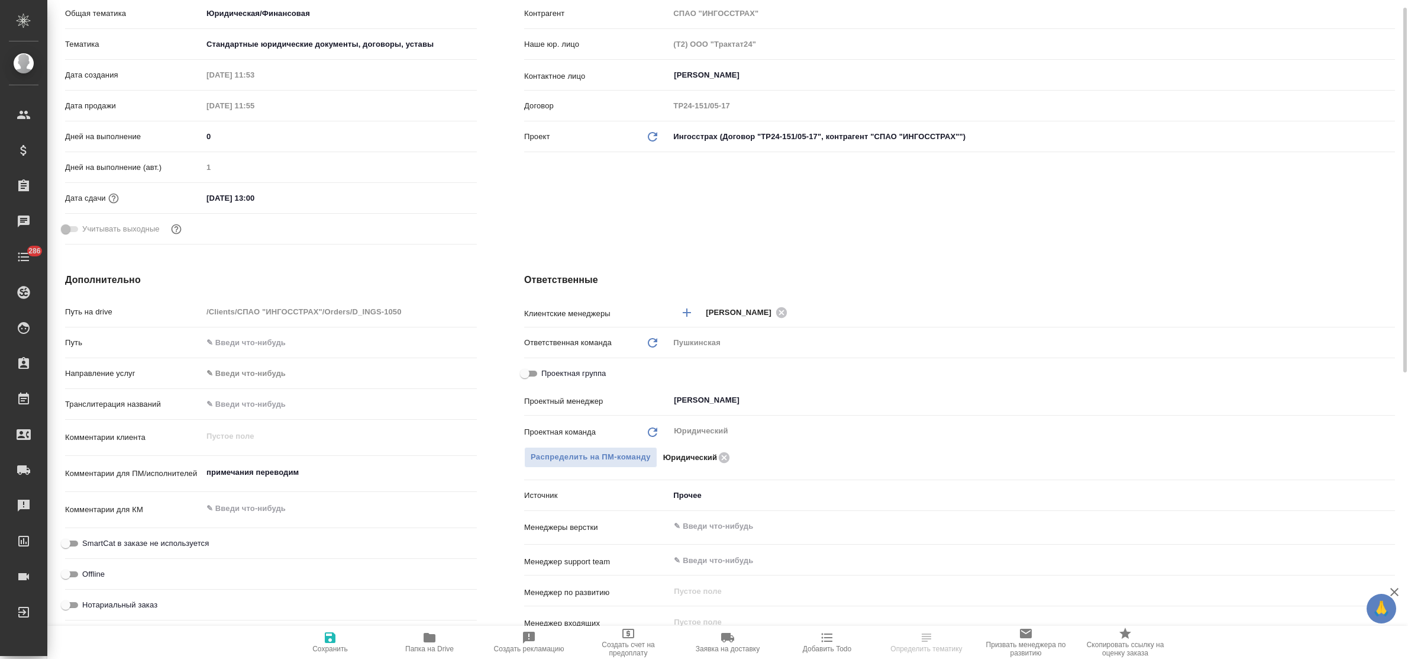
type textarea "x"
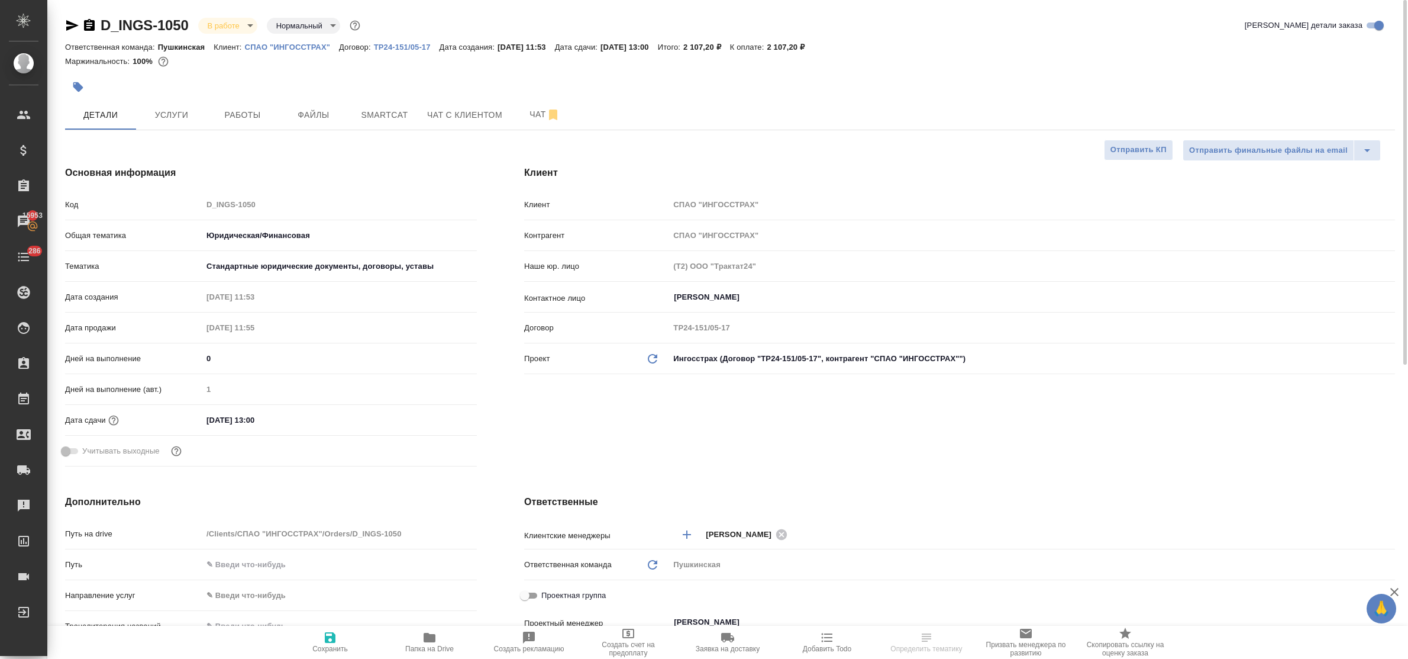
type textarea "x"
select select "RU"
type textarea "x"
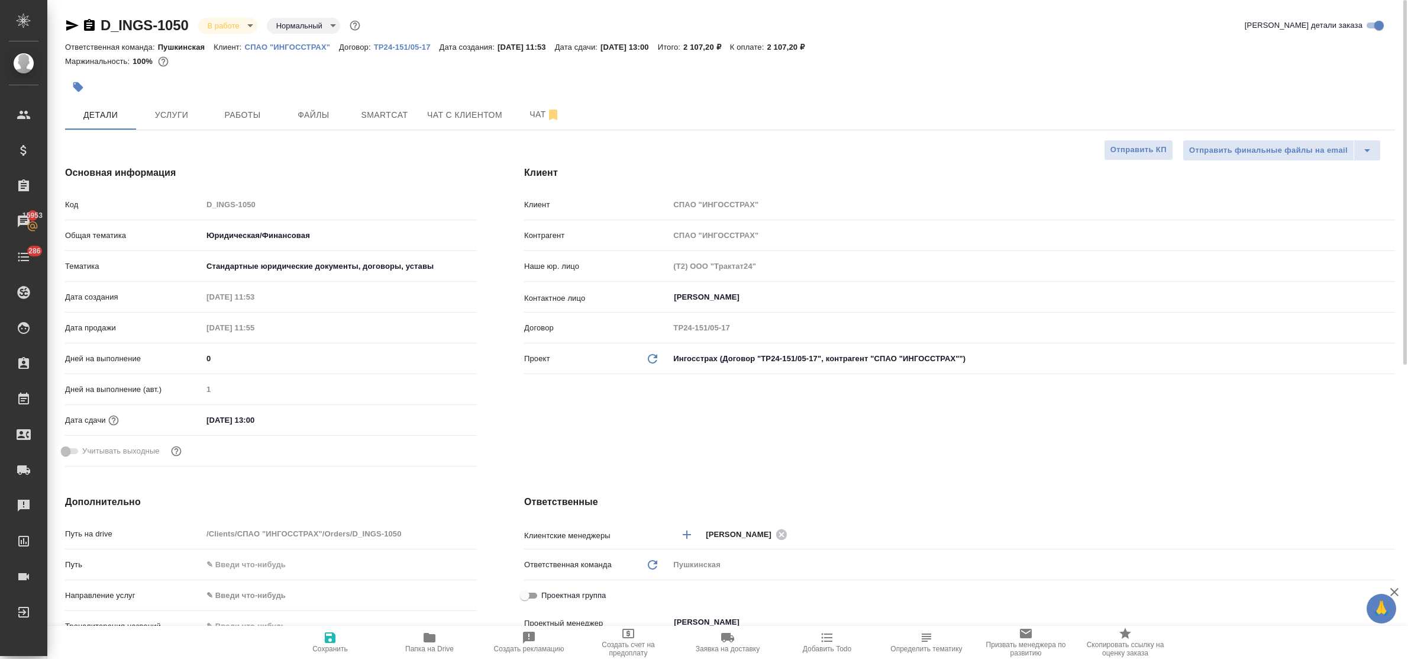
type textarea "x"
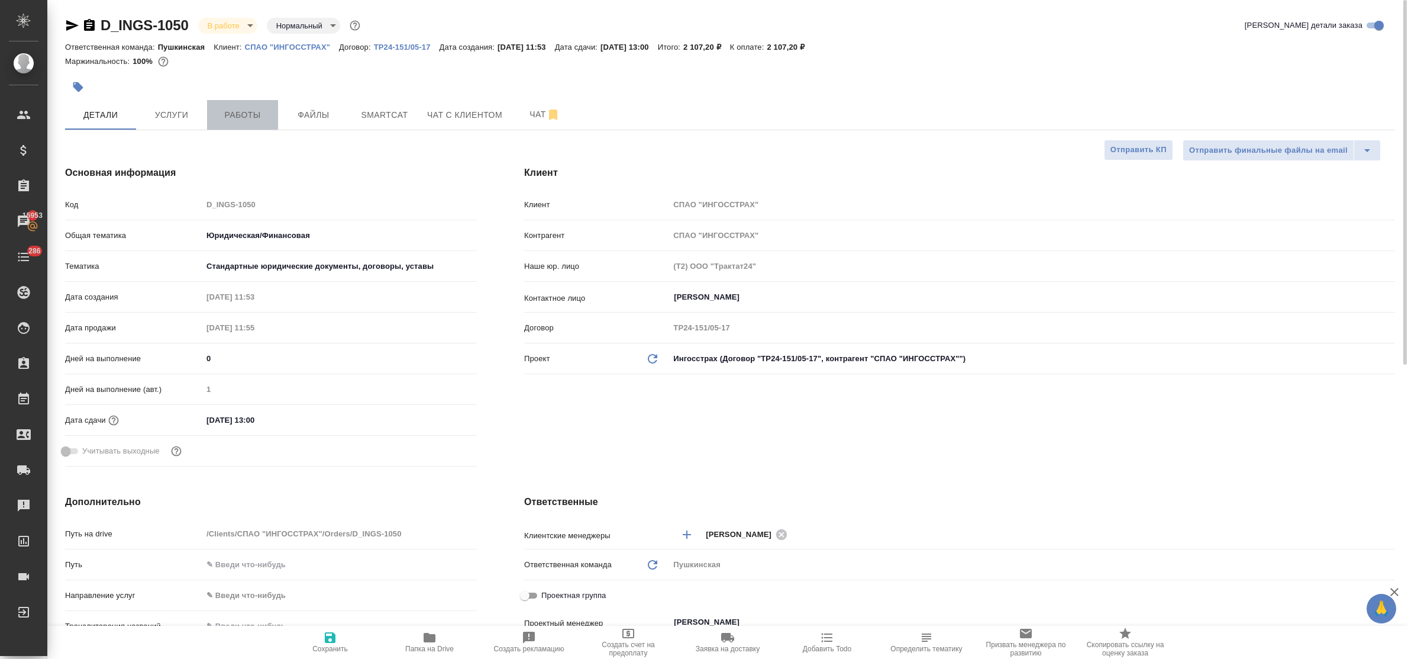
click at [256, 120] on span "Работы" at bounding box center [242, 115] width 57 height 15
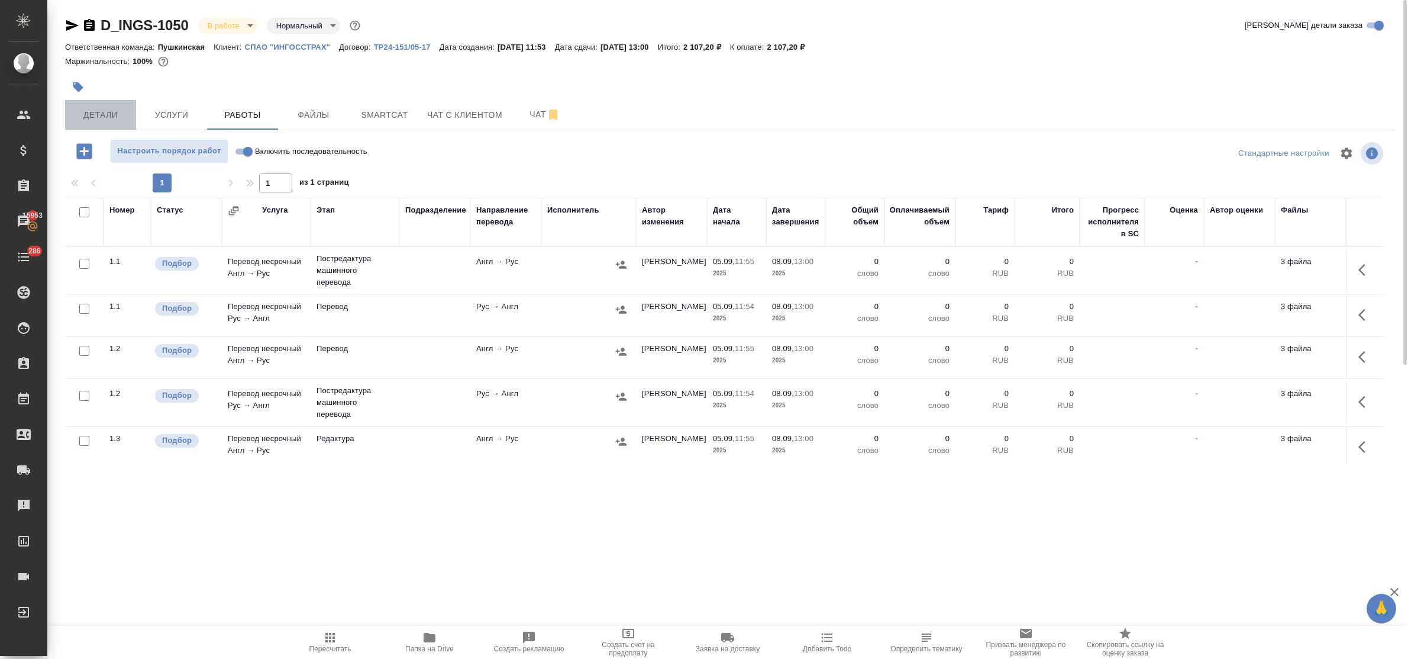
click at [90, 120] on span "Детали" at bounding box center [100, 115] width 57 height 15
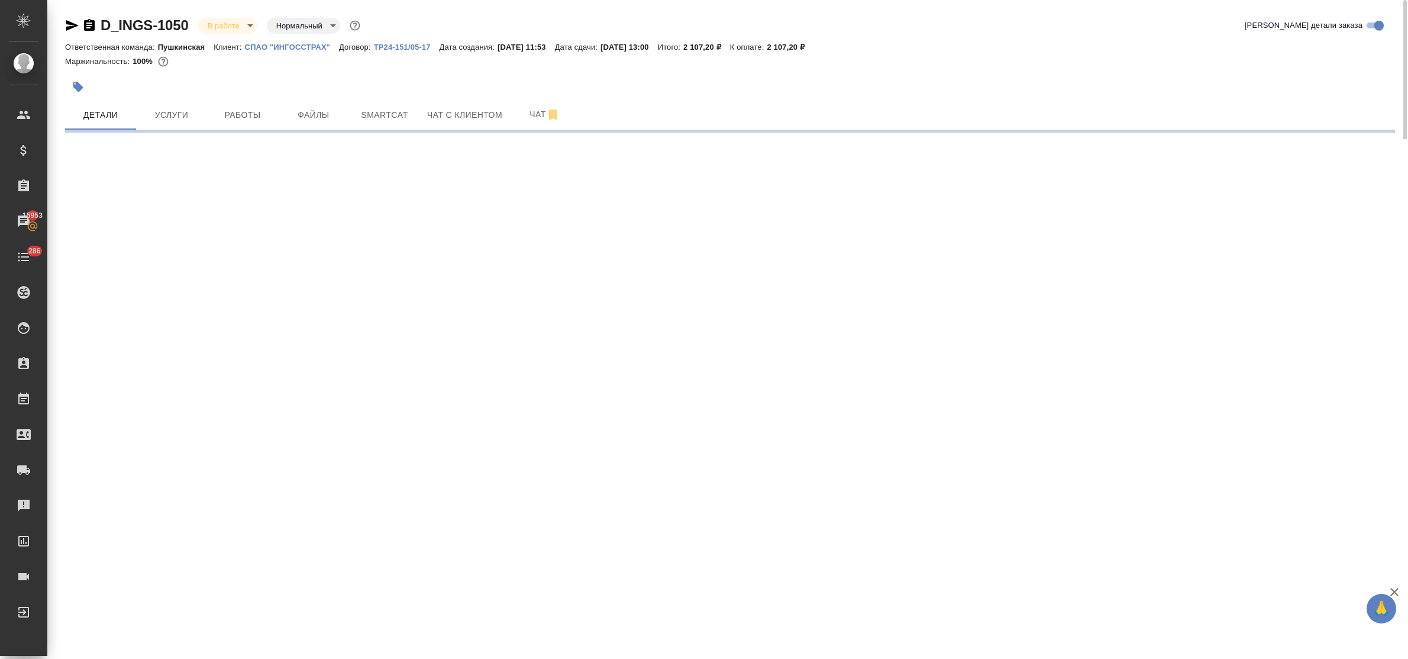
select select "RU"
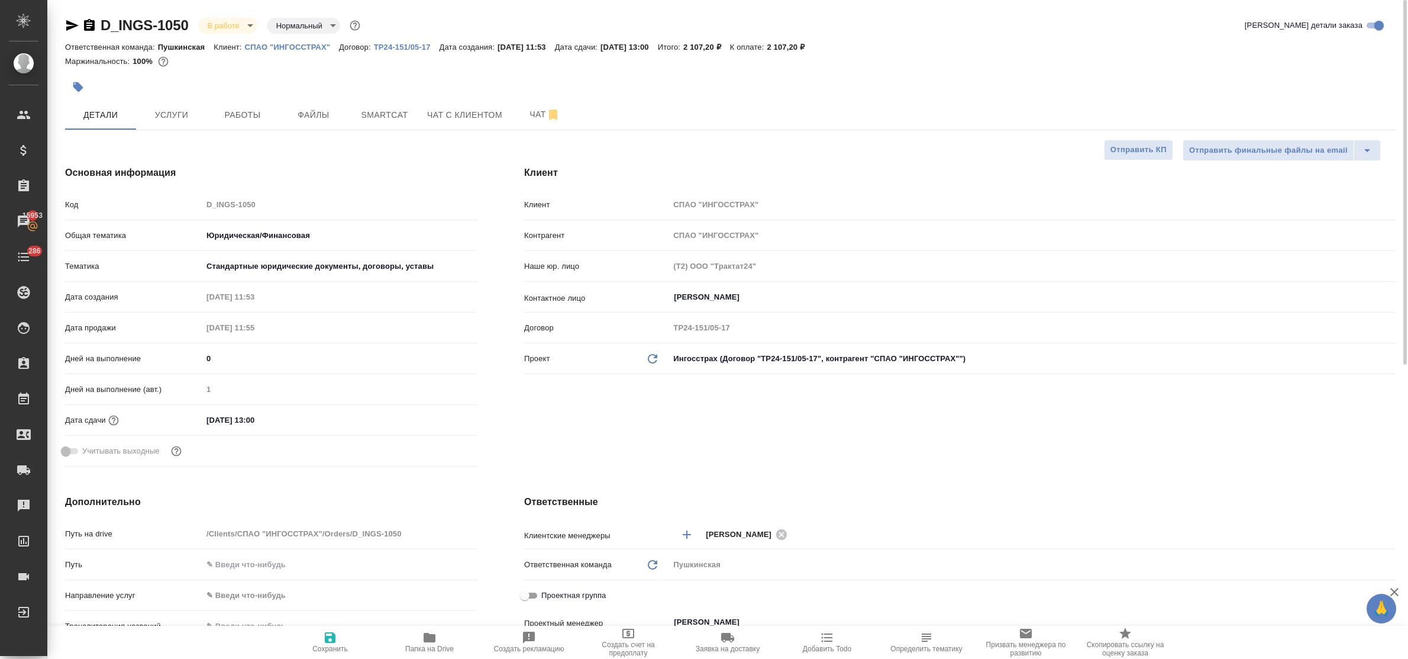
type textarea "x"
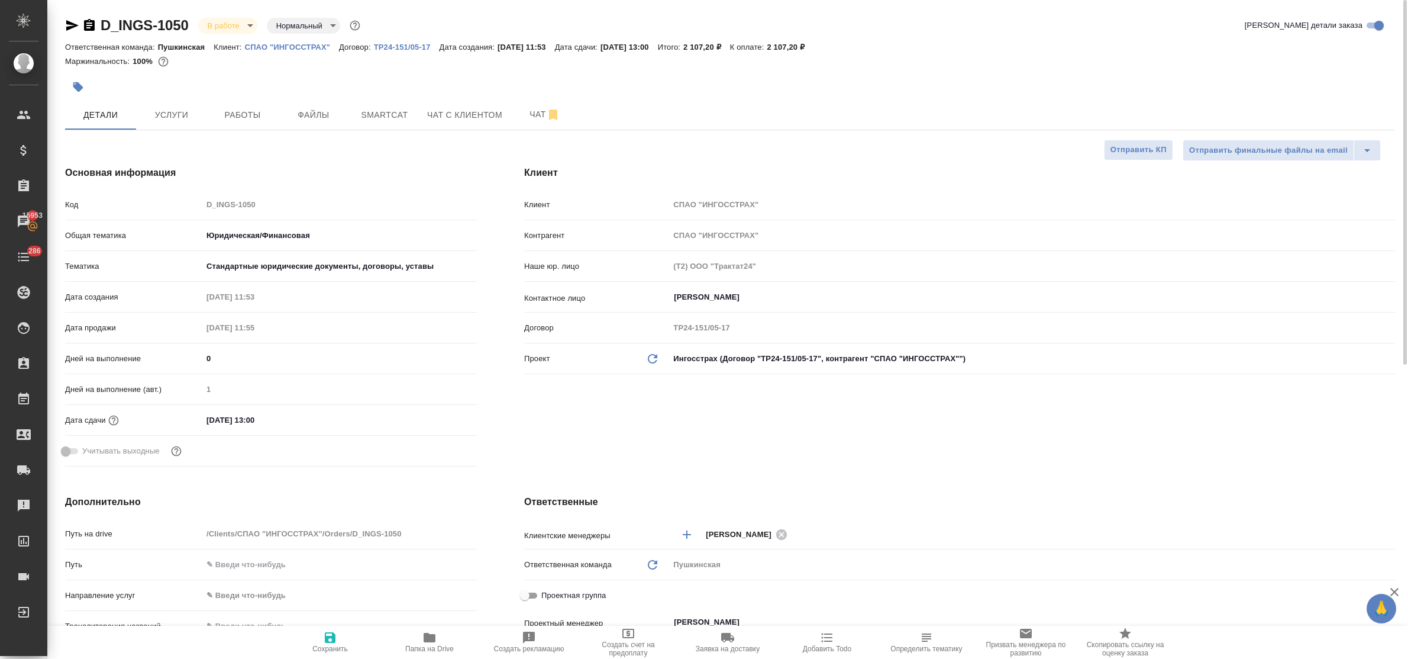
type textarea "x"
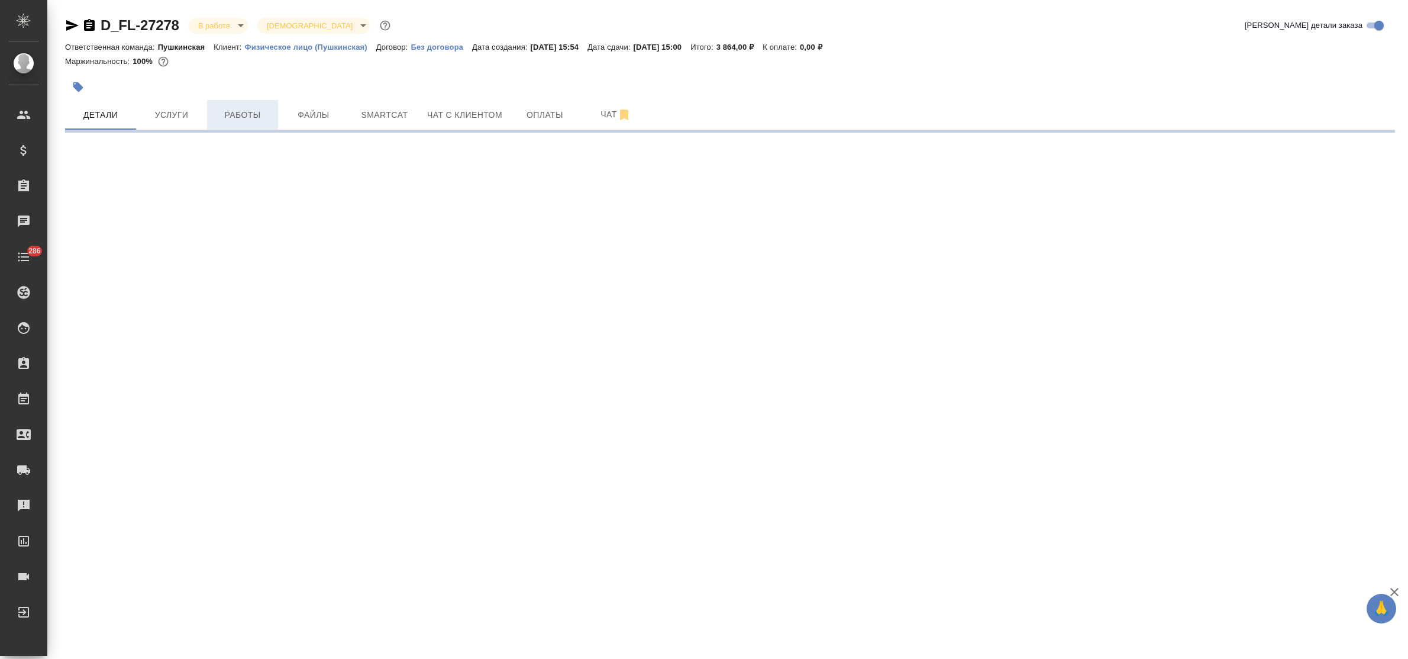
click at [240, 117] on span "Работы" at bounding box center [242, 115] width 57 height 15
select select "RU"
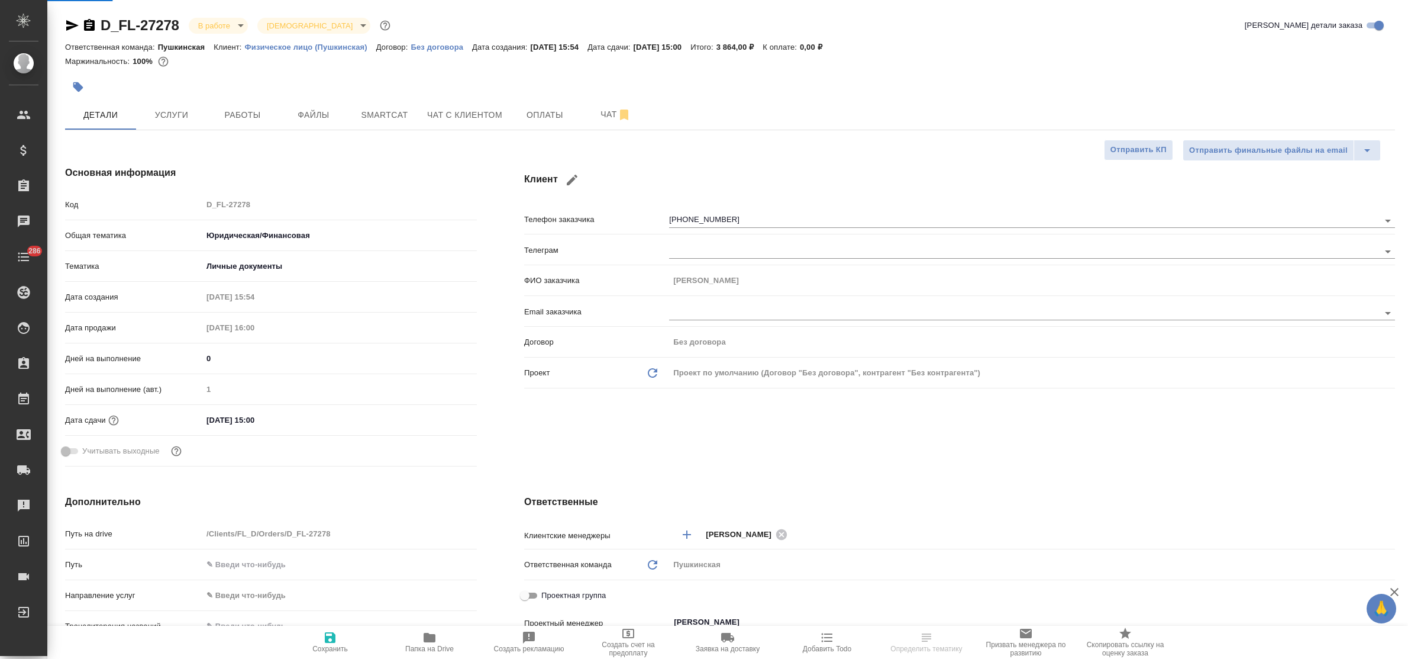
type textarea "x"
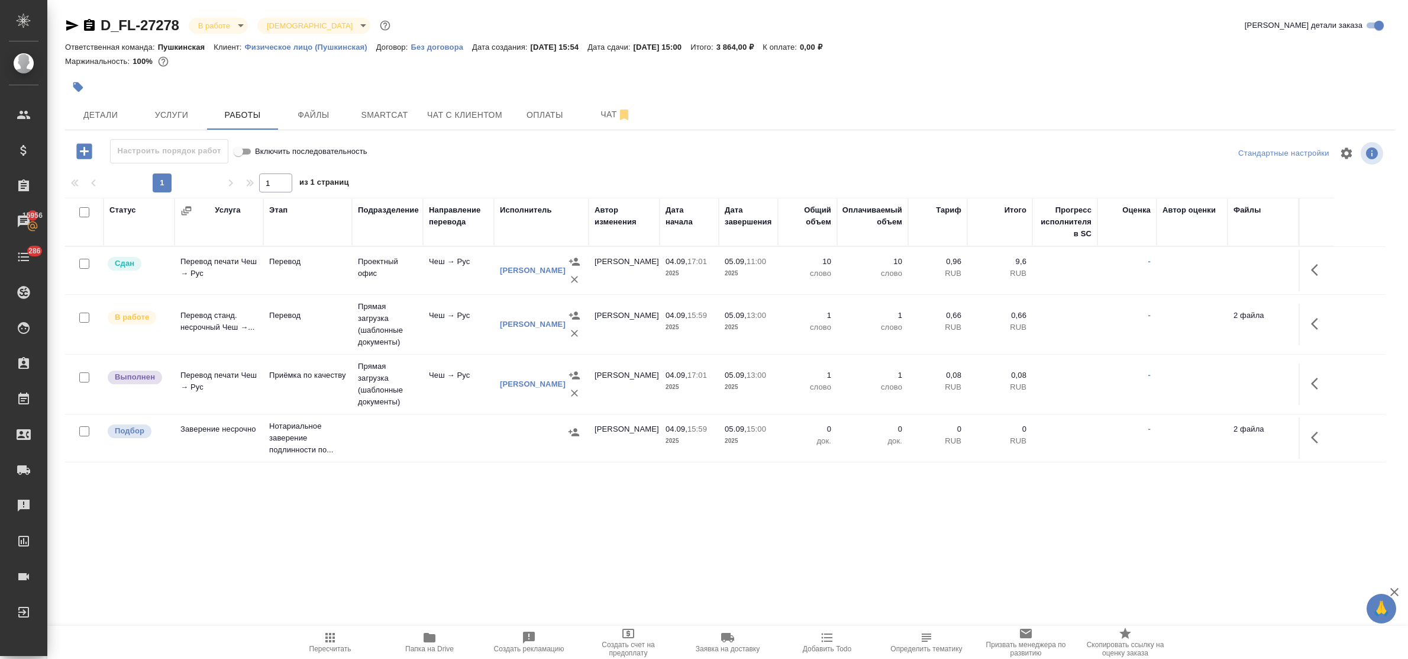
click at [539, 505] on div ".cls-1 fill:#fff; AWATERA Bulakhova [PERSON_NAME] Спецификации Заказы 15956 Чат…" at bounding box center [704, 329] width 1408 height 659
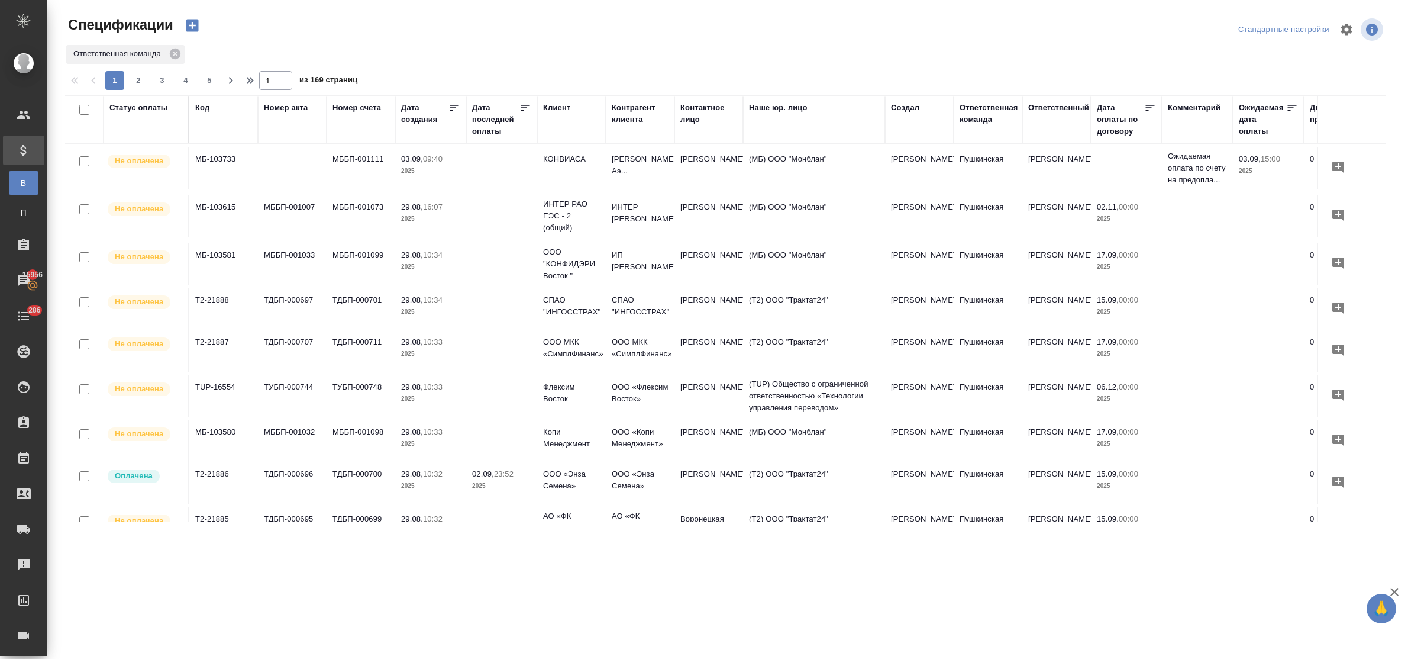
click at [560, 105] on div "Клиент" at bounding box center [556, 108] width 27 height 12
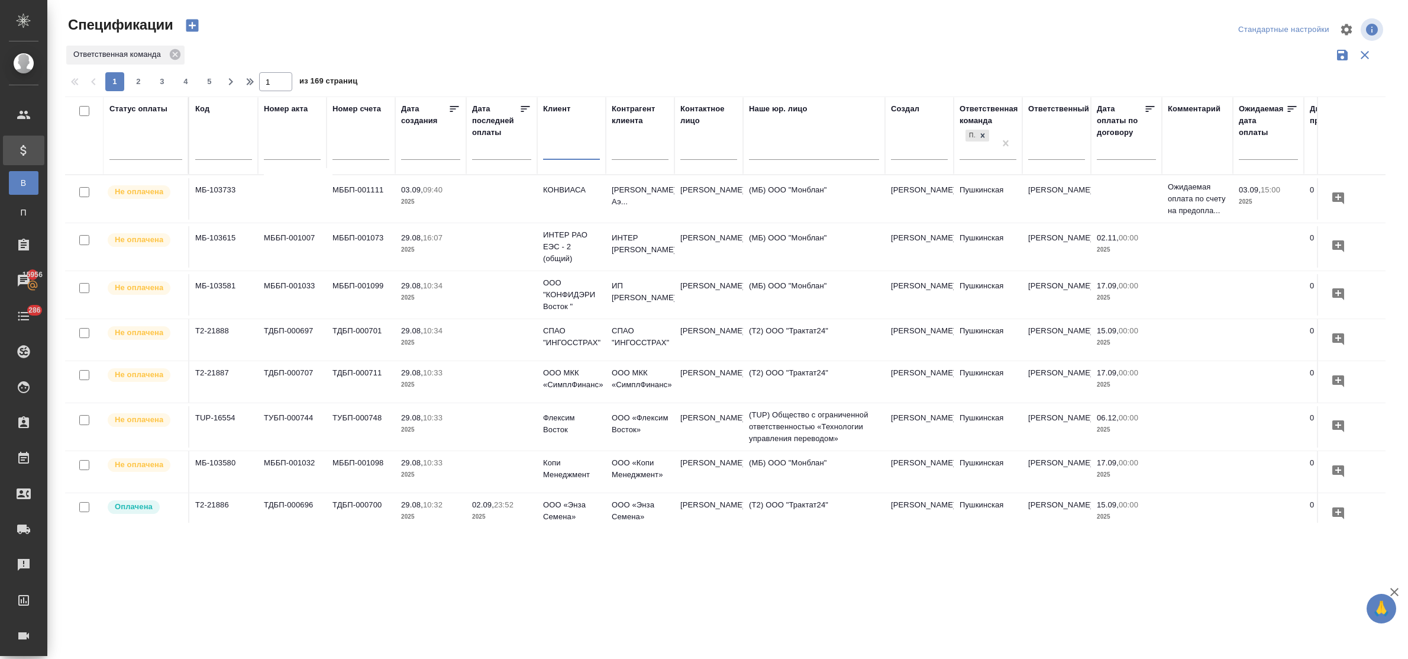
click at [566, 151] on input "text" at bounding box center [571, 151] width 57 height 15
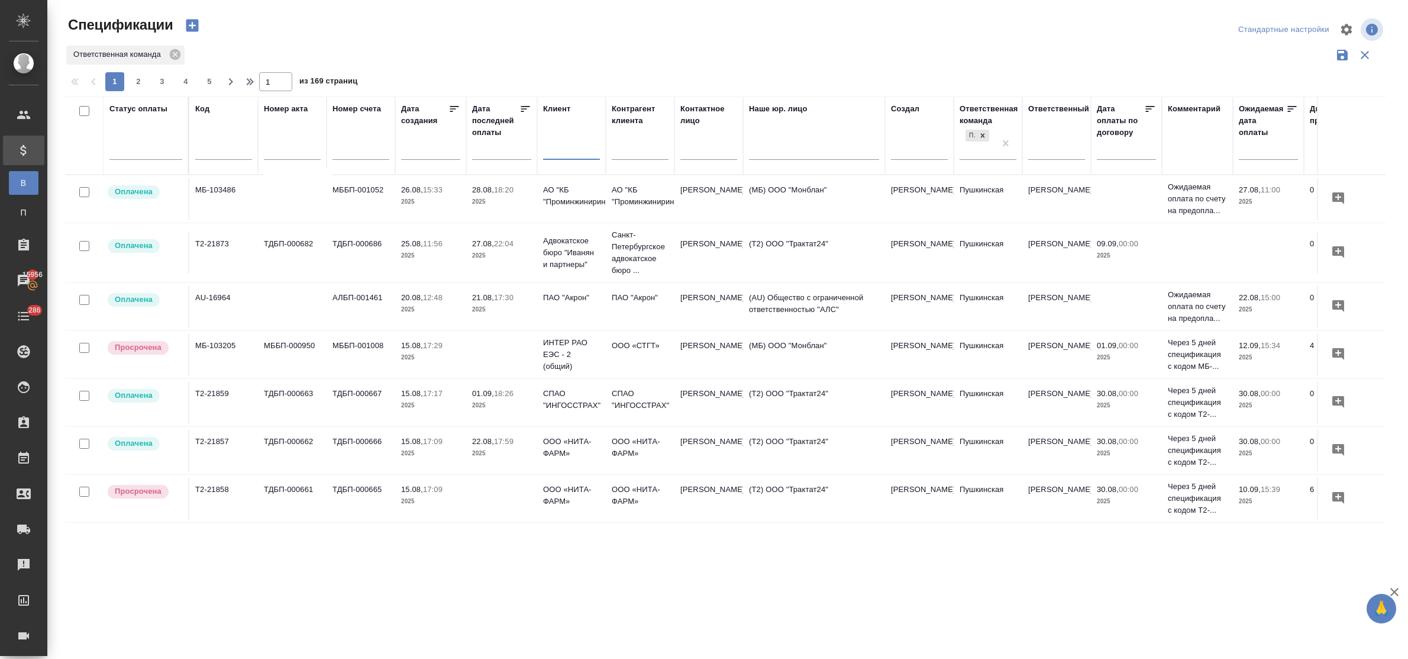
scroll to position [889, 0]
click at [146, 151] on div at bounding box center [145, 147] width 73 height 17
click at [243, 202] on div "Просрочена" at bounding box center [284, 206] width 178 height 21
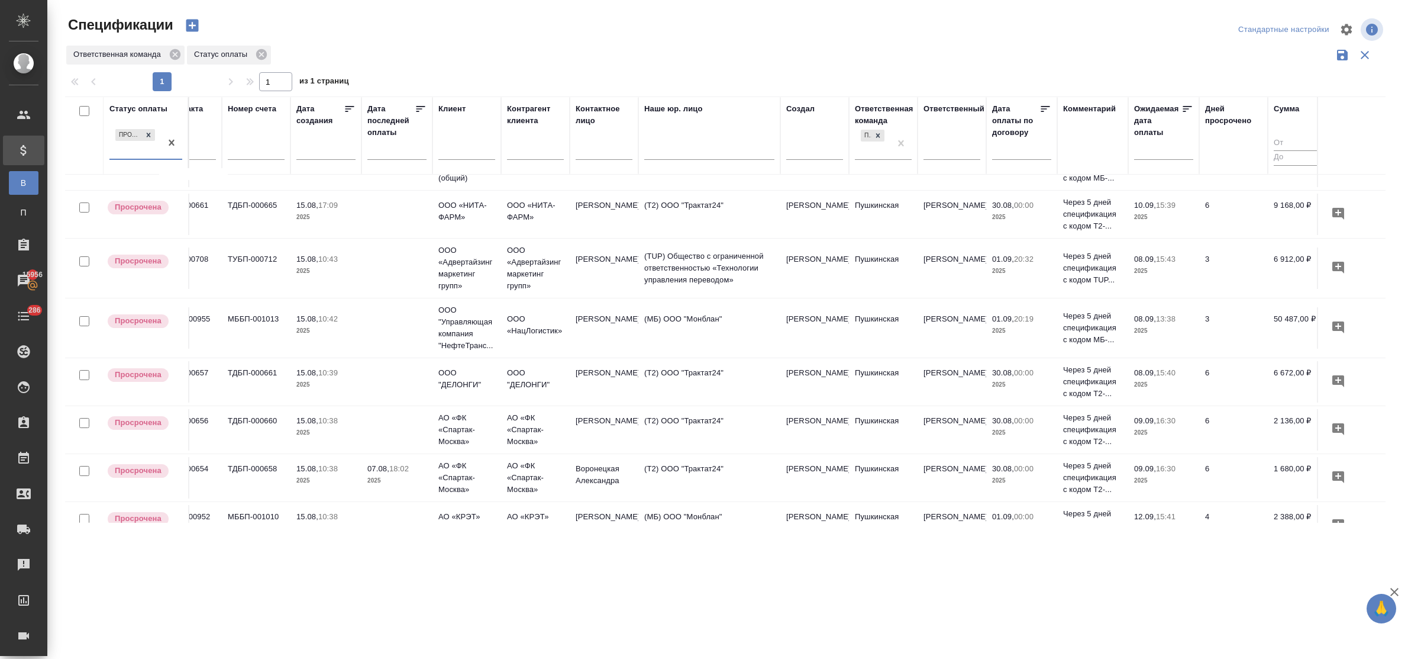
scroll to position [33, 0]
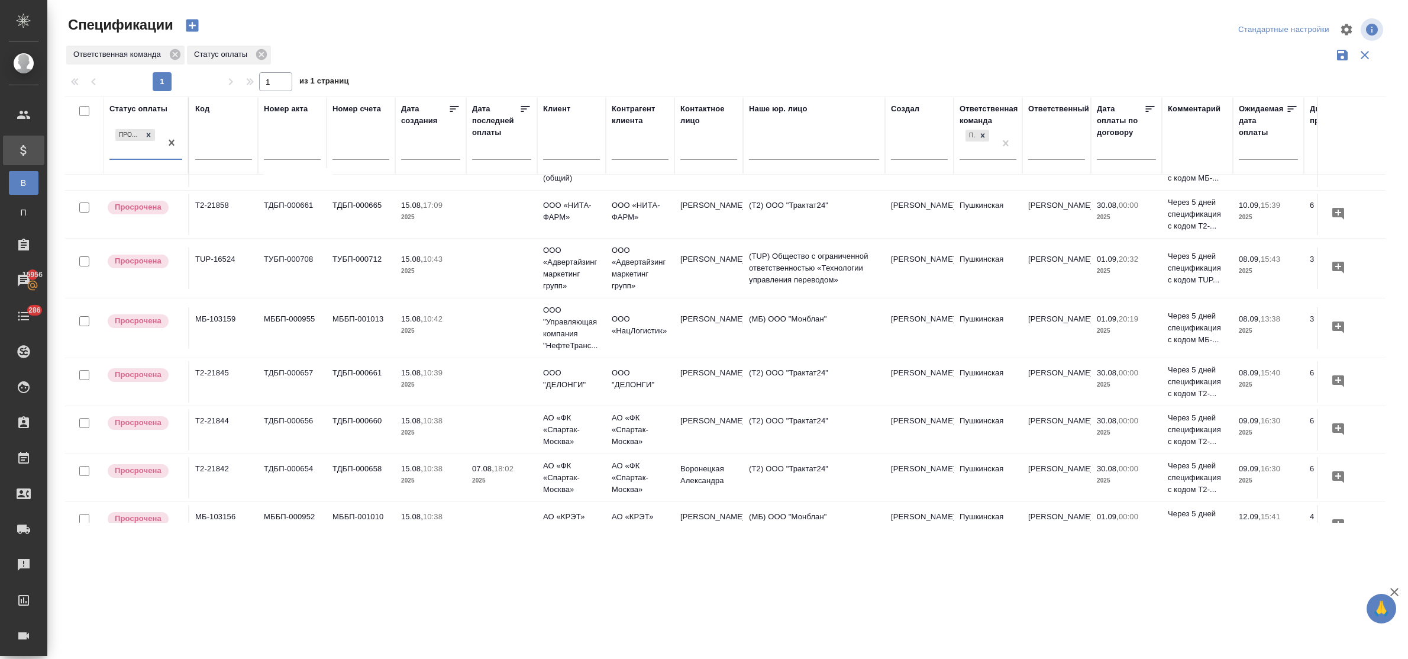
click at [297, 257] on td "ТУБП-000708" at bounding box center [292, 267] width 69 height 41
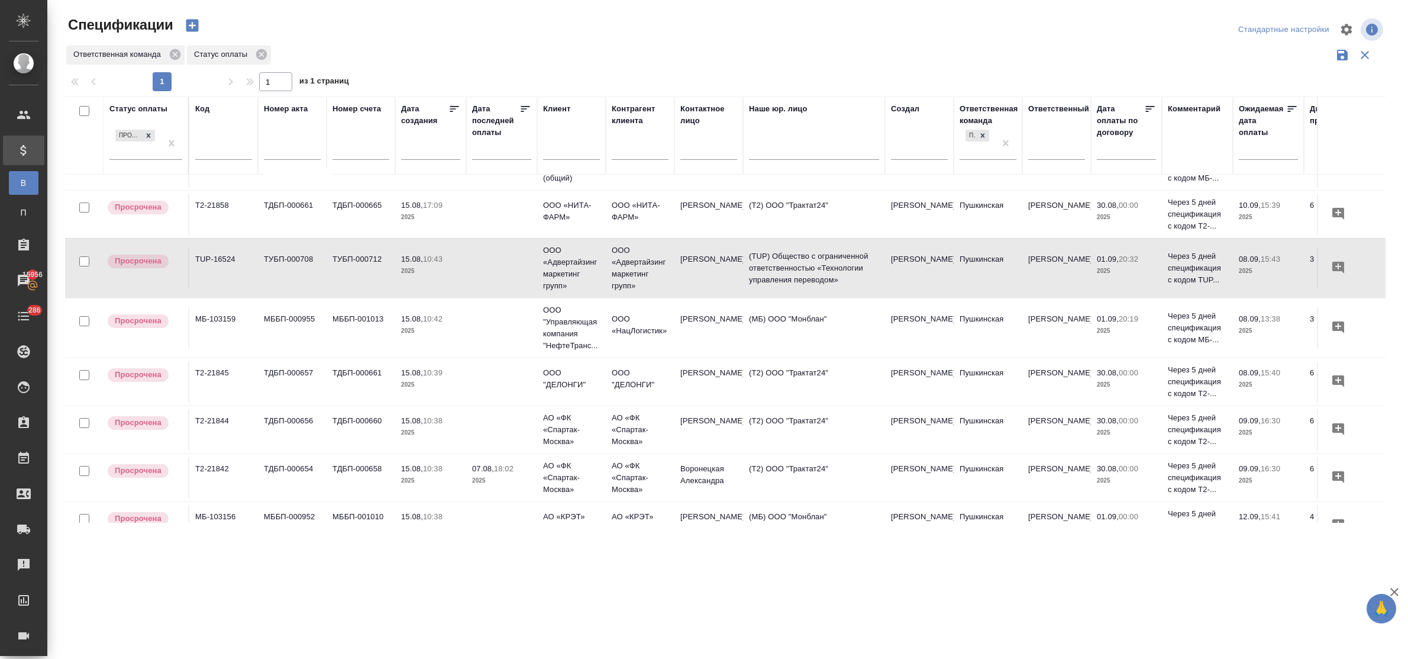
click at [297, 257] on td "ТУБП-000708" at bounding box center [292, 267] width 69 height 41
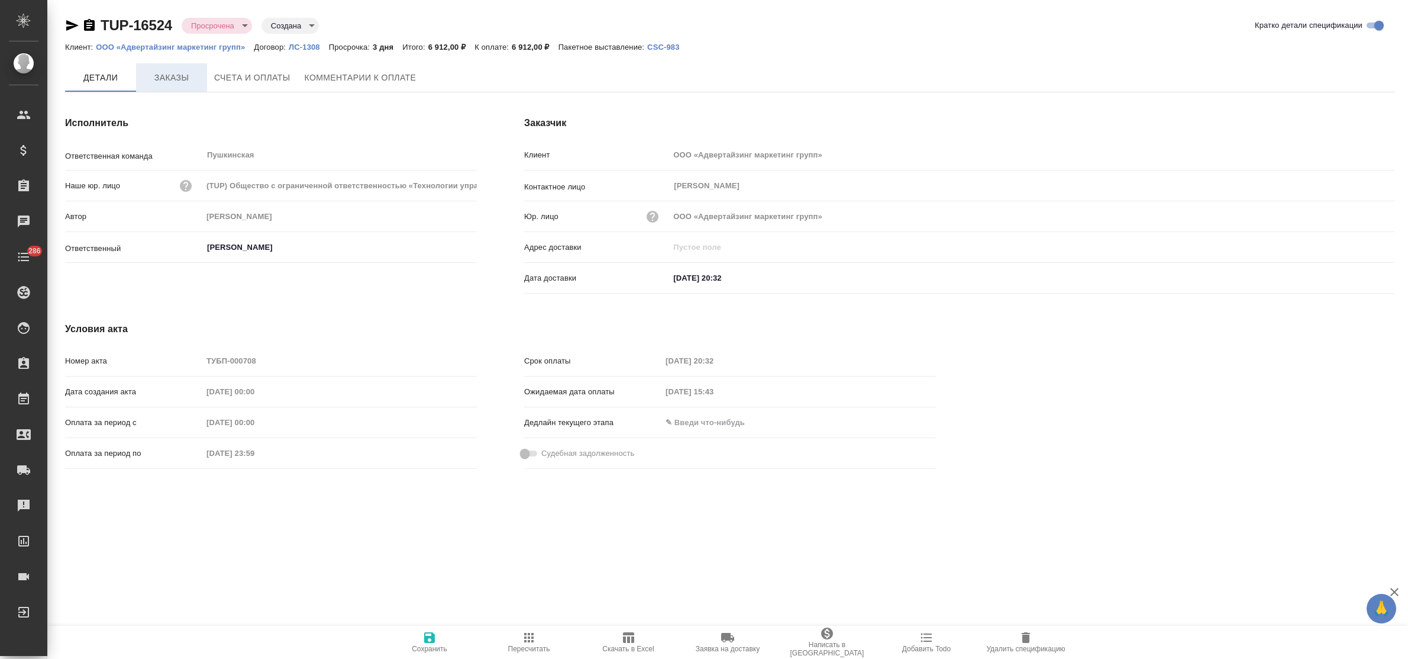
click at [170, 75] on span "Заказы" at bounding box center [171, 77] width 57 height 15
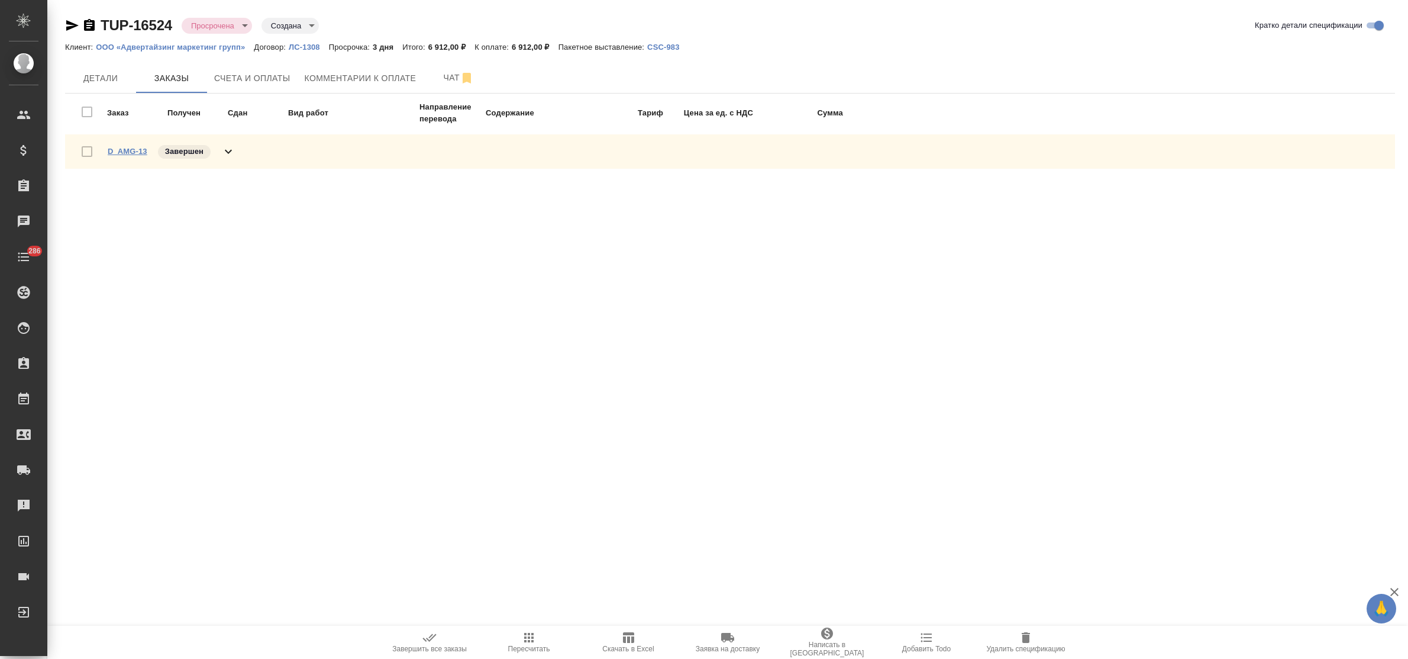
click at [119, 147] on link "D_AMG-13" at bounding box center [128, 151] width 40 height 9
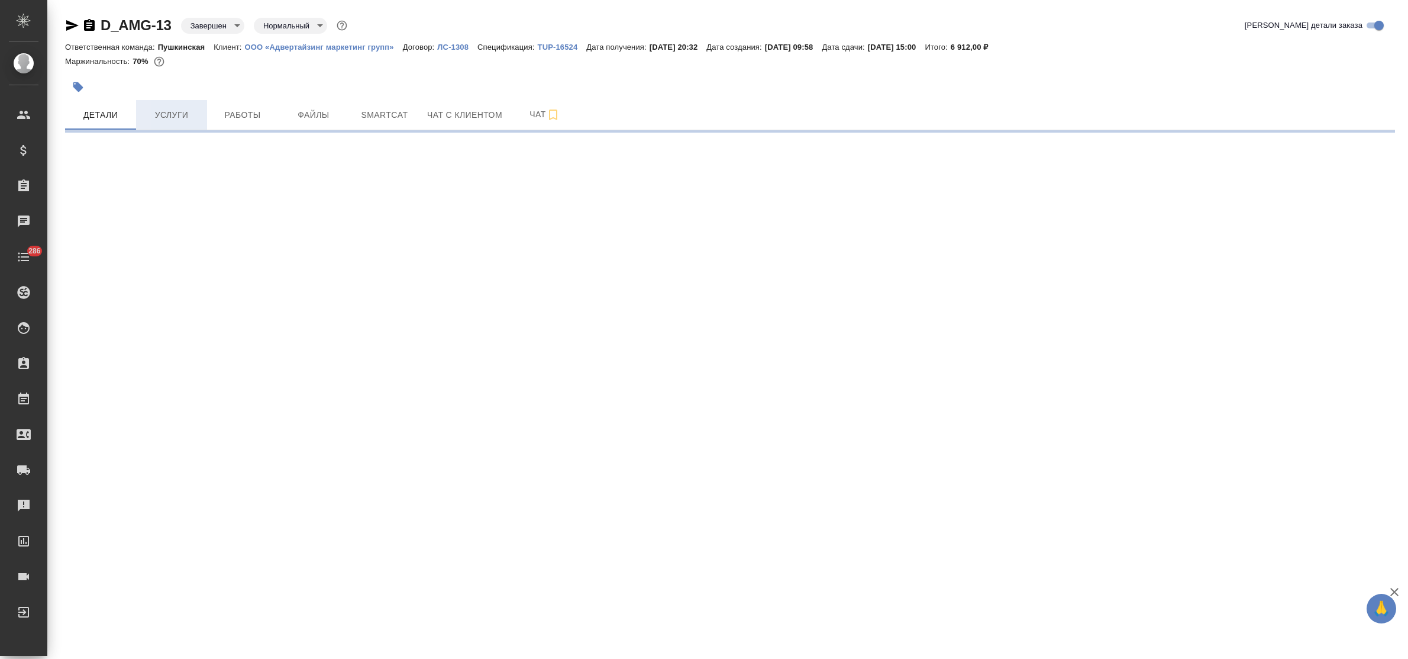
select select "RU"
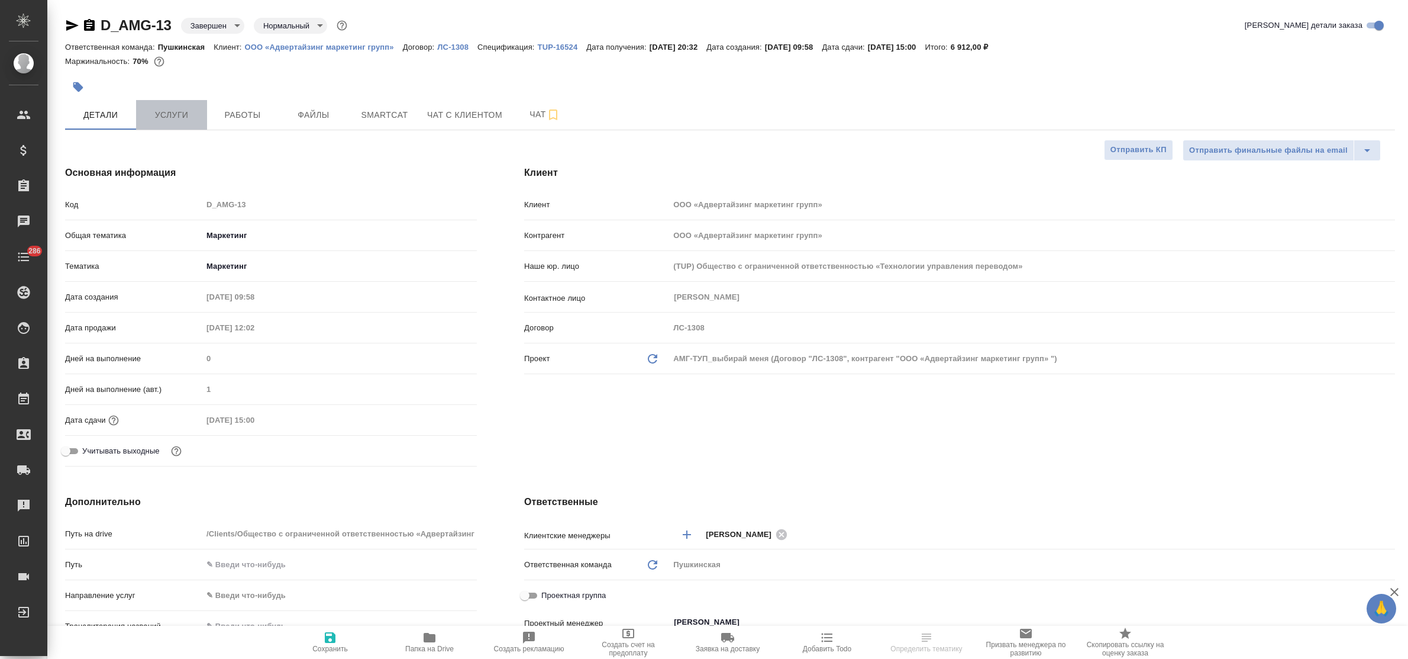
click at [176, 115] on span "Услуги" at bounding box center [171, 115] width 57 height 15
type textarea "x"
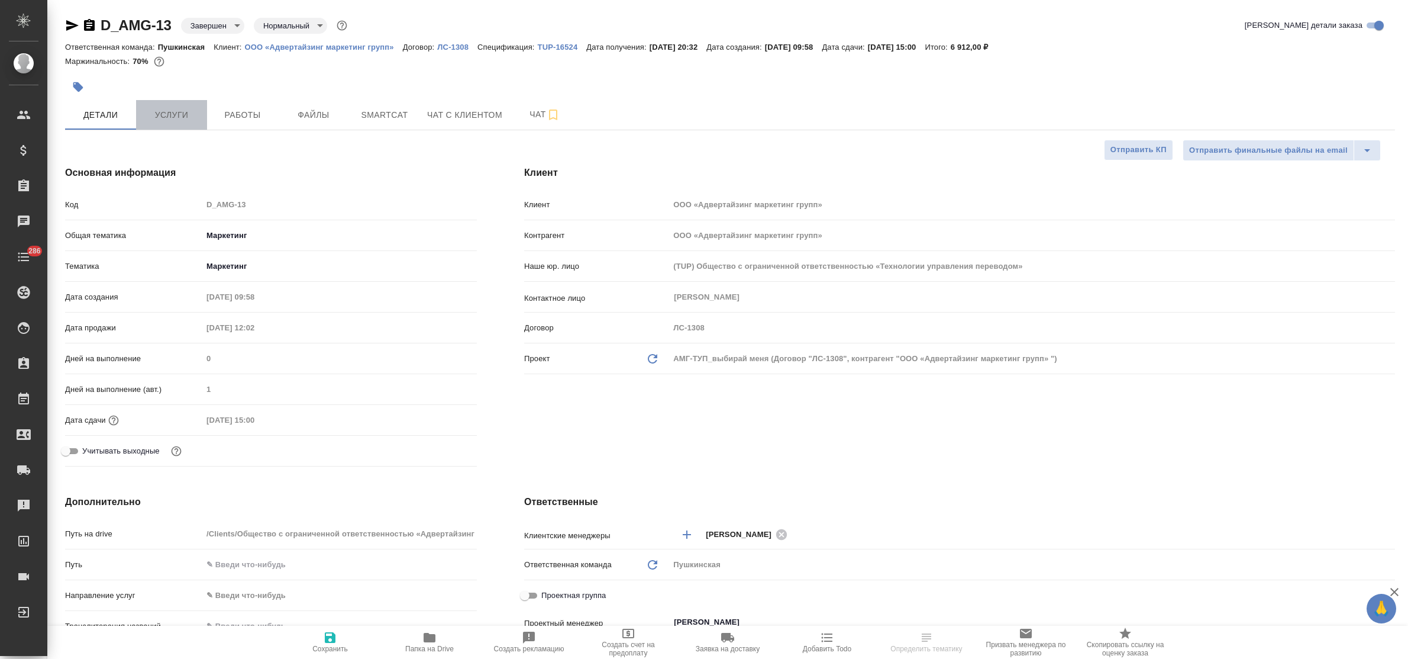
type textarea "x"
